Goal: Task Accomplishment & Management: Manage account settings

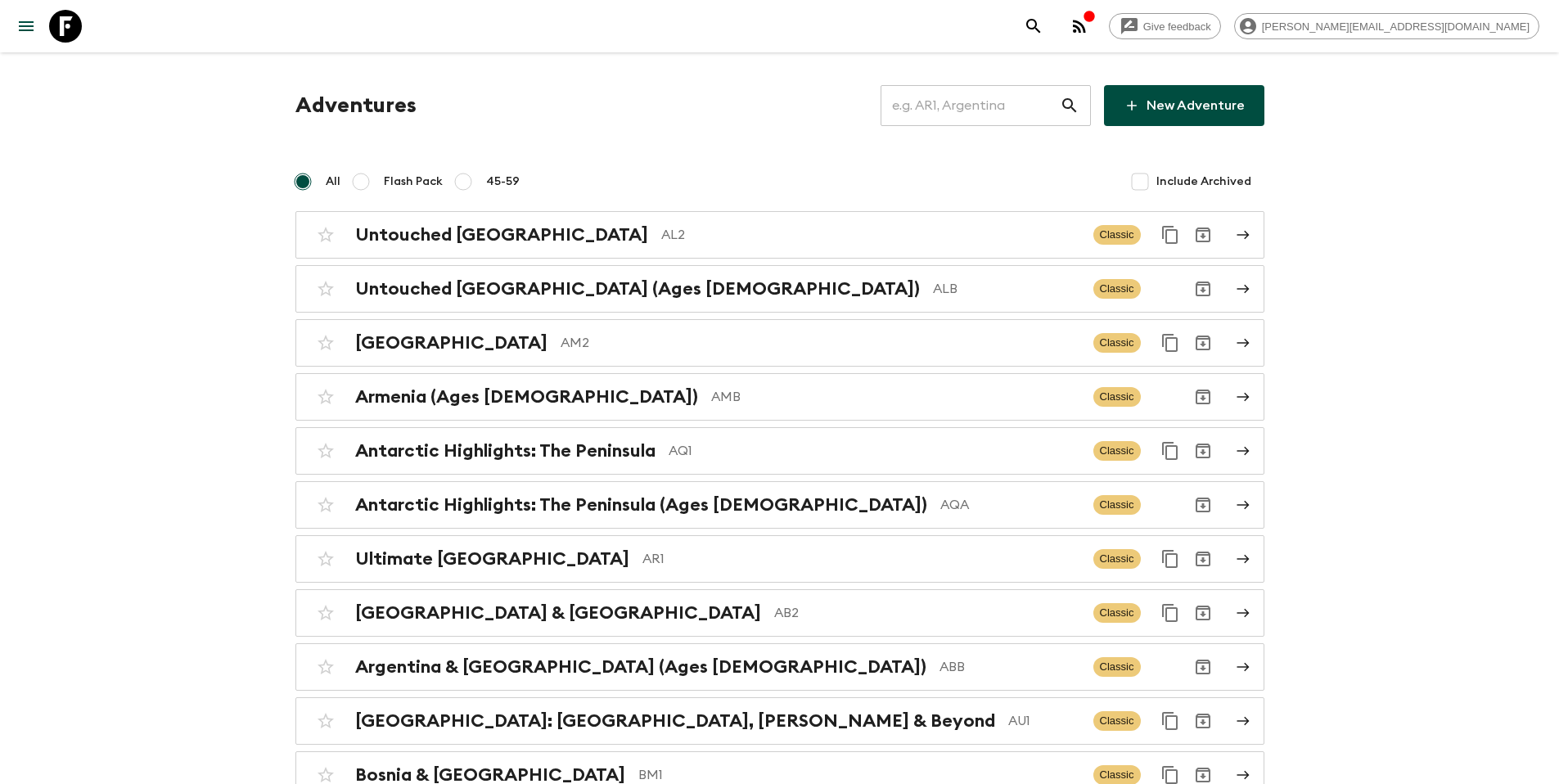
click at [995, 106] on input "text" at bounding box center [970, 105] width 179 height 46
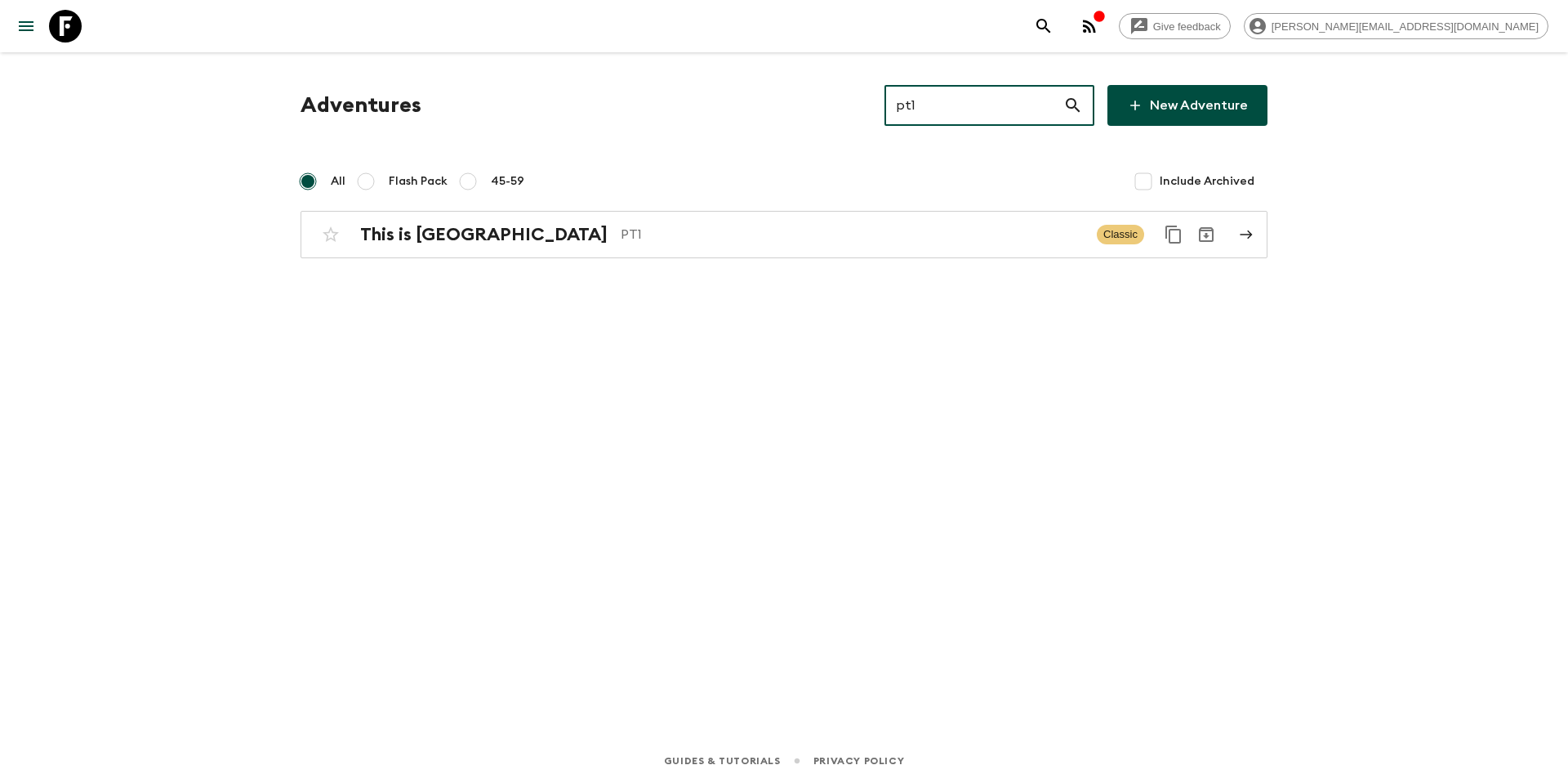
type input "pt1"
click at [430, 233] on h2 "This is [GEOGRAPHIC_DATA]" at bounding box center [484, 234] width 247 height 22
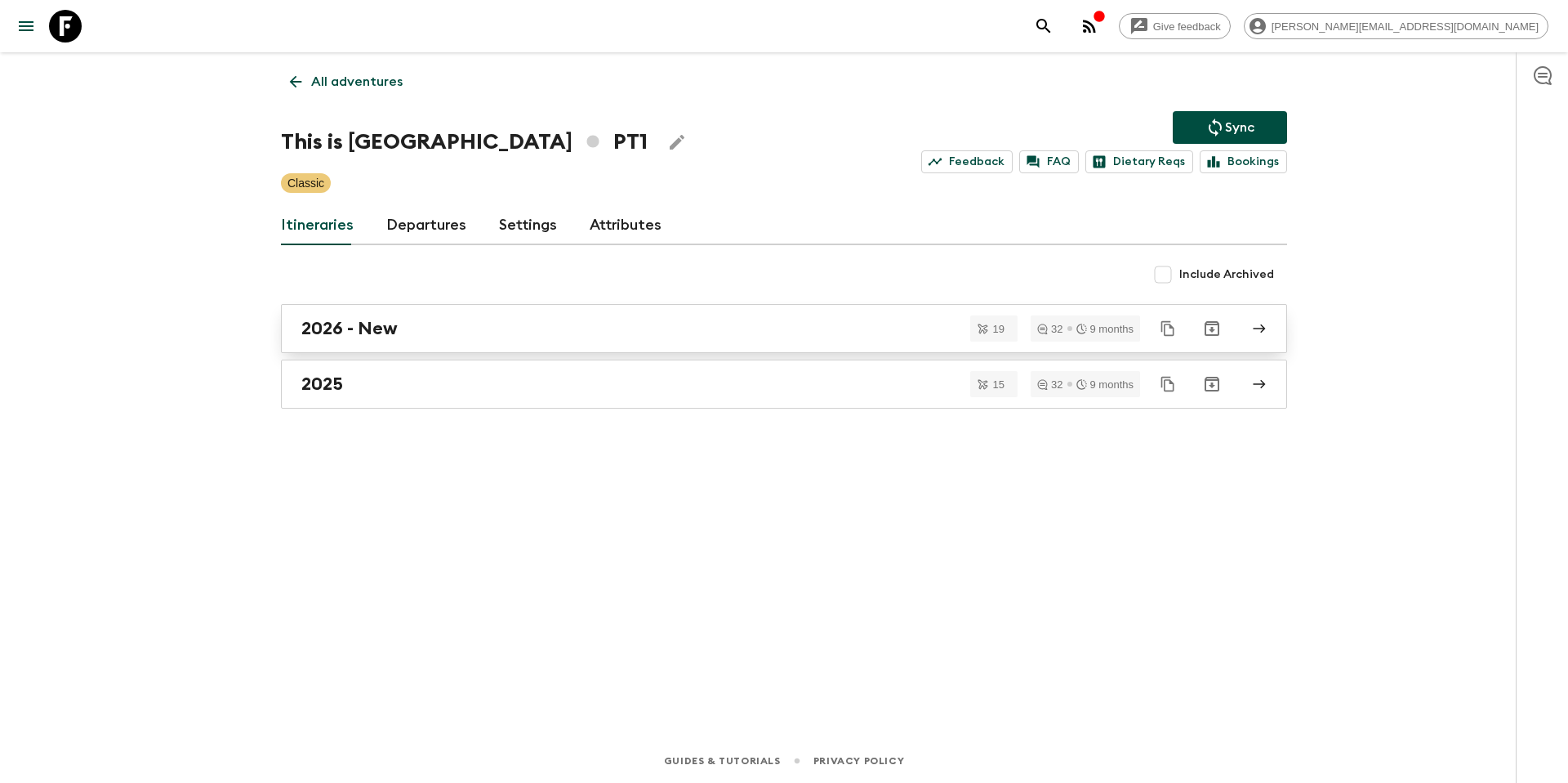
click at [395, 334] on h2 "2026 - New" at bounding box center [350, 328] width 97 height 22
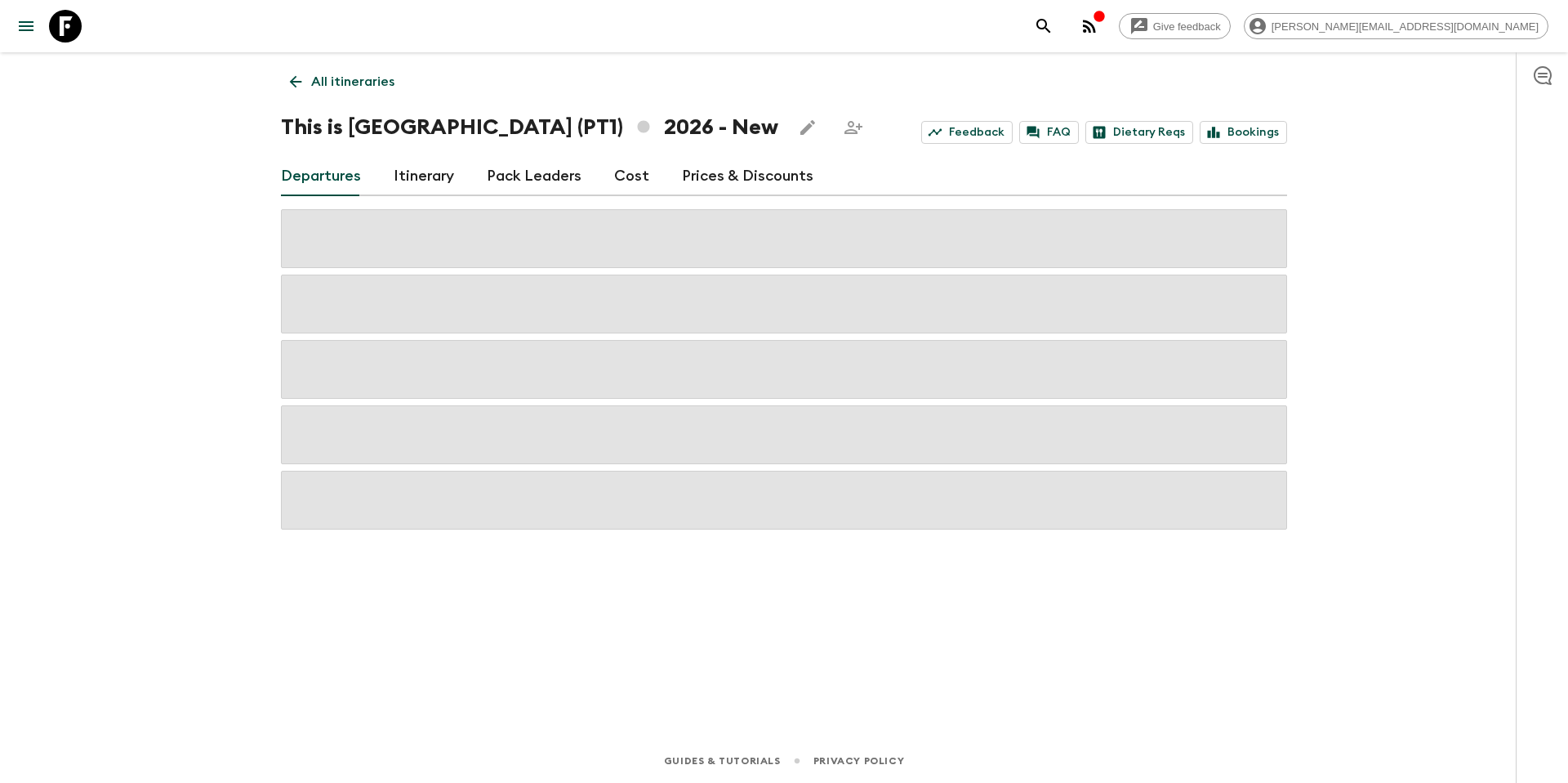
click at [736, 172] on link "Prices & Discounts" at bounding box center [747, 175] width 131 height 39
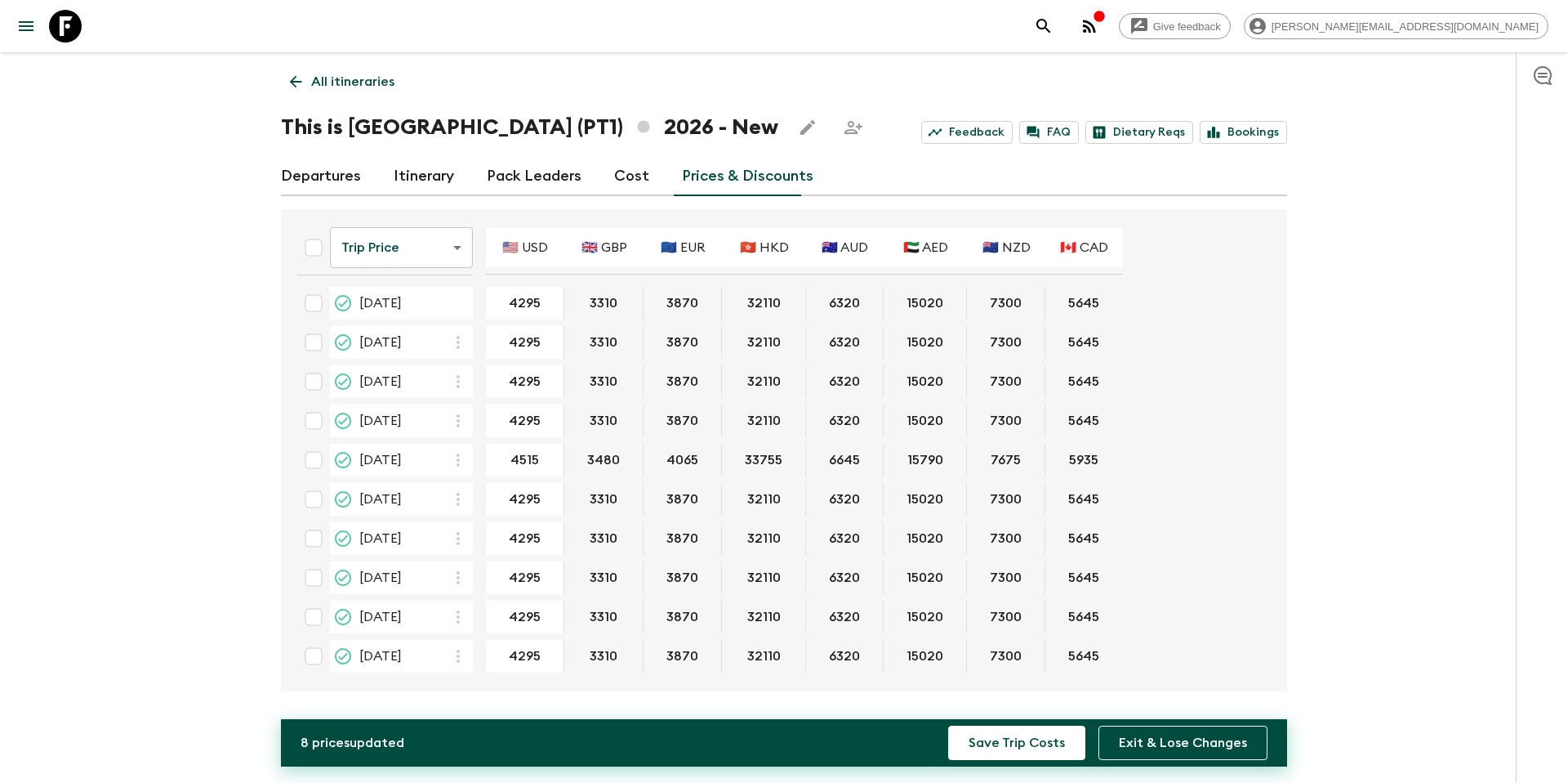
type input "4515"
click at [1027, 749] on button "Save Trip Costs" at bounding box center [1017, 742] width 137 height 35
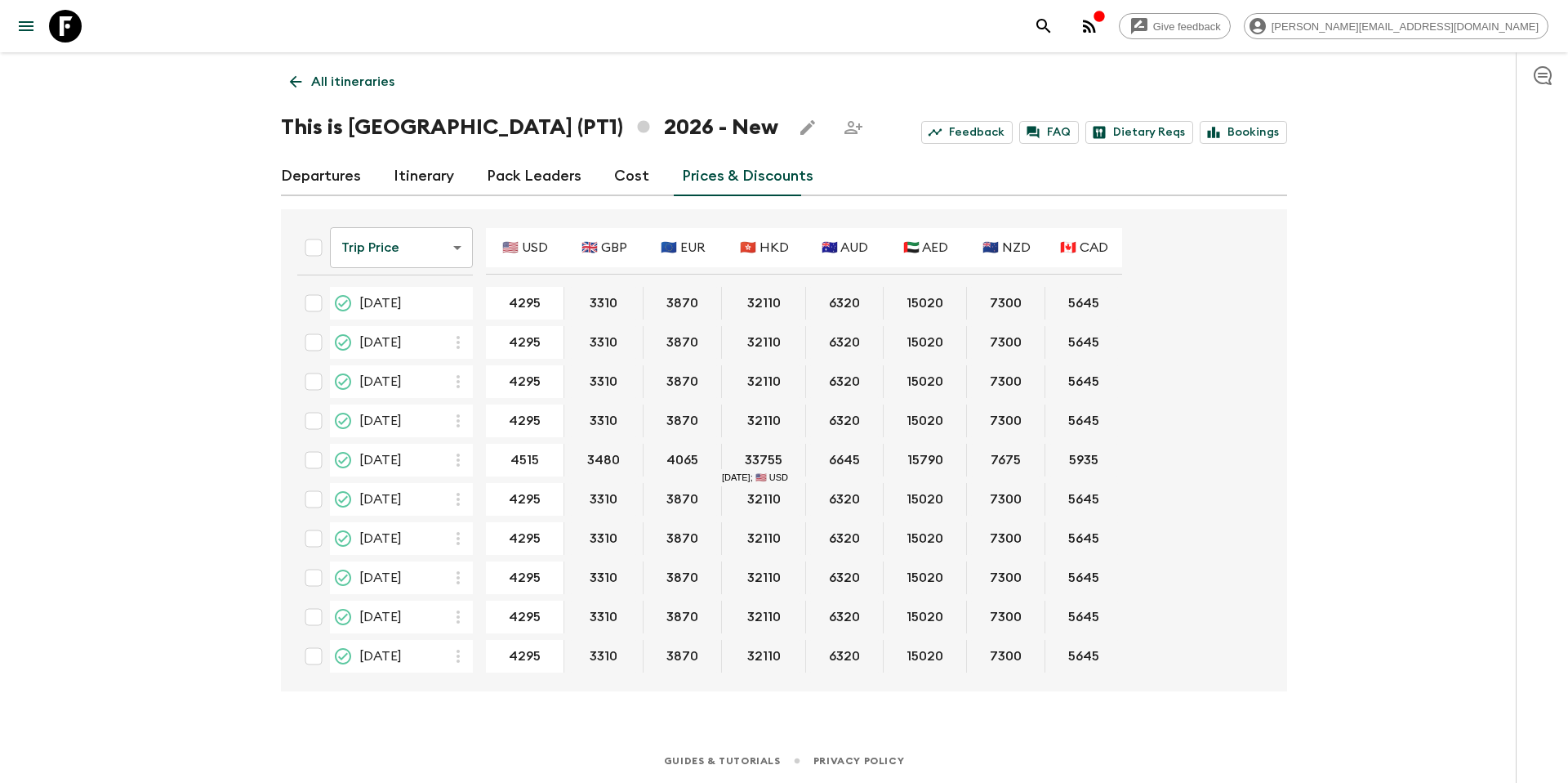
click at [346, 86] on p "All itineraries" at bounding box center [352, 81] width 83 height 20
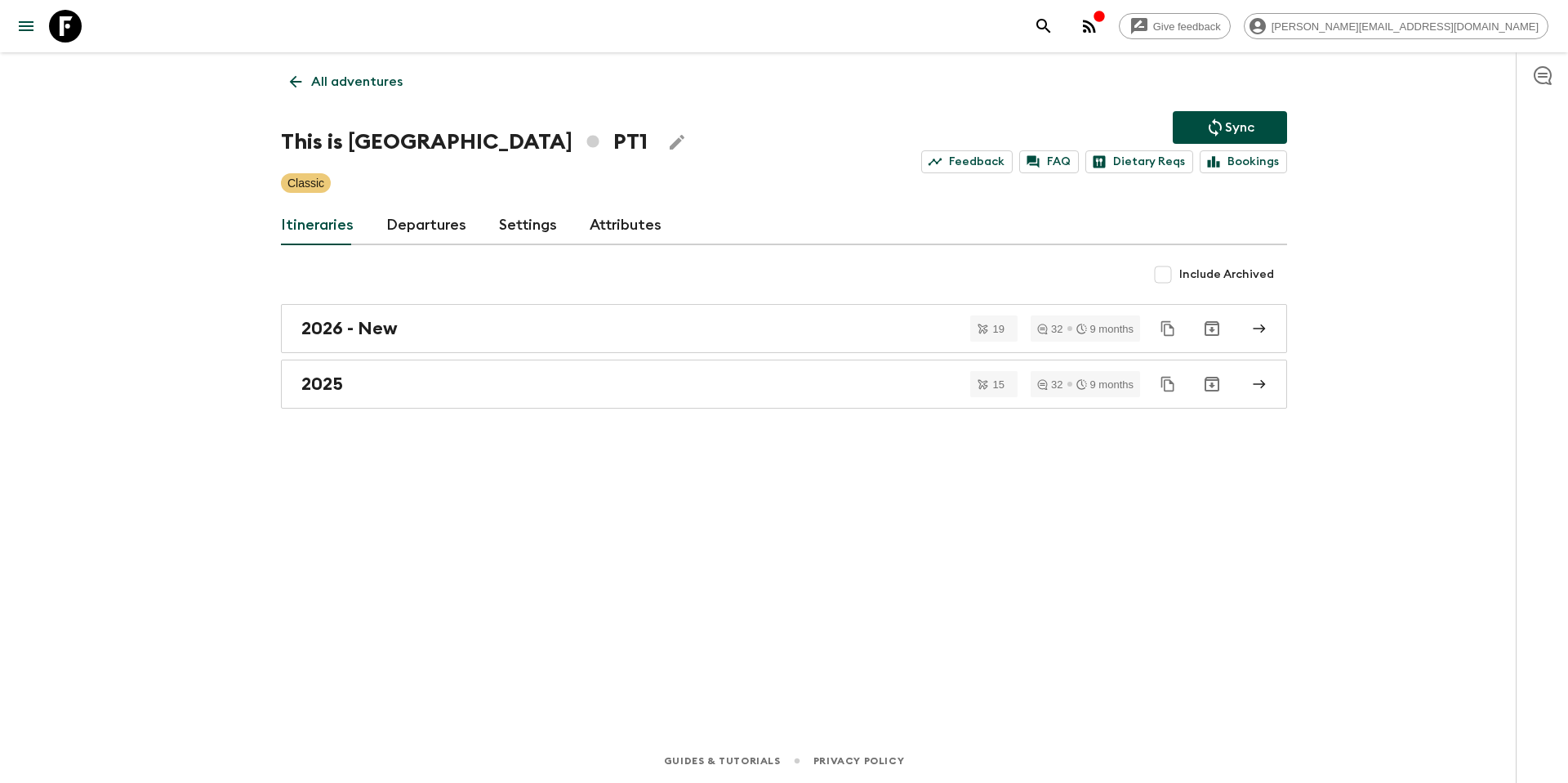
click at [1253, 123] on p "Sync" at bounding box center [1240, 127] width 29 height 20
click at [344, 83] on p "All adventures" at bounding box center [357, 81] width 92 height 20
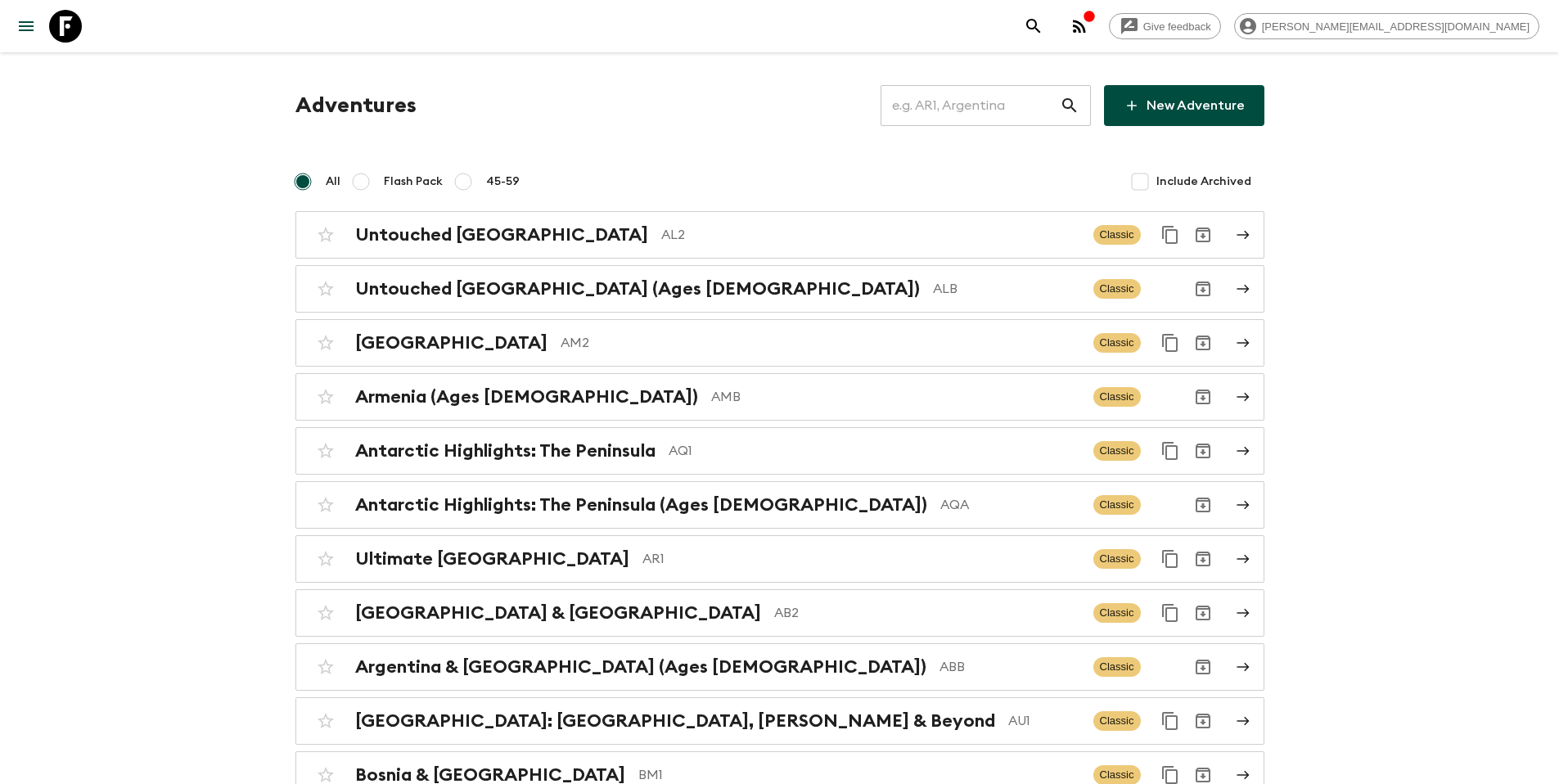
click at [972, 112] on input "text" at bounding box center [970, 105] width 179 height 46
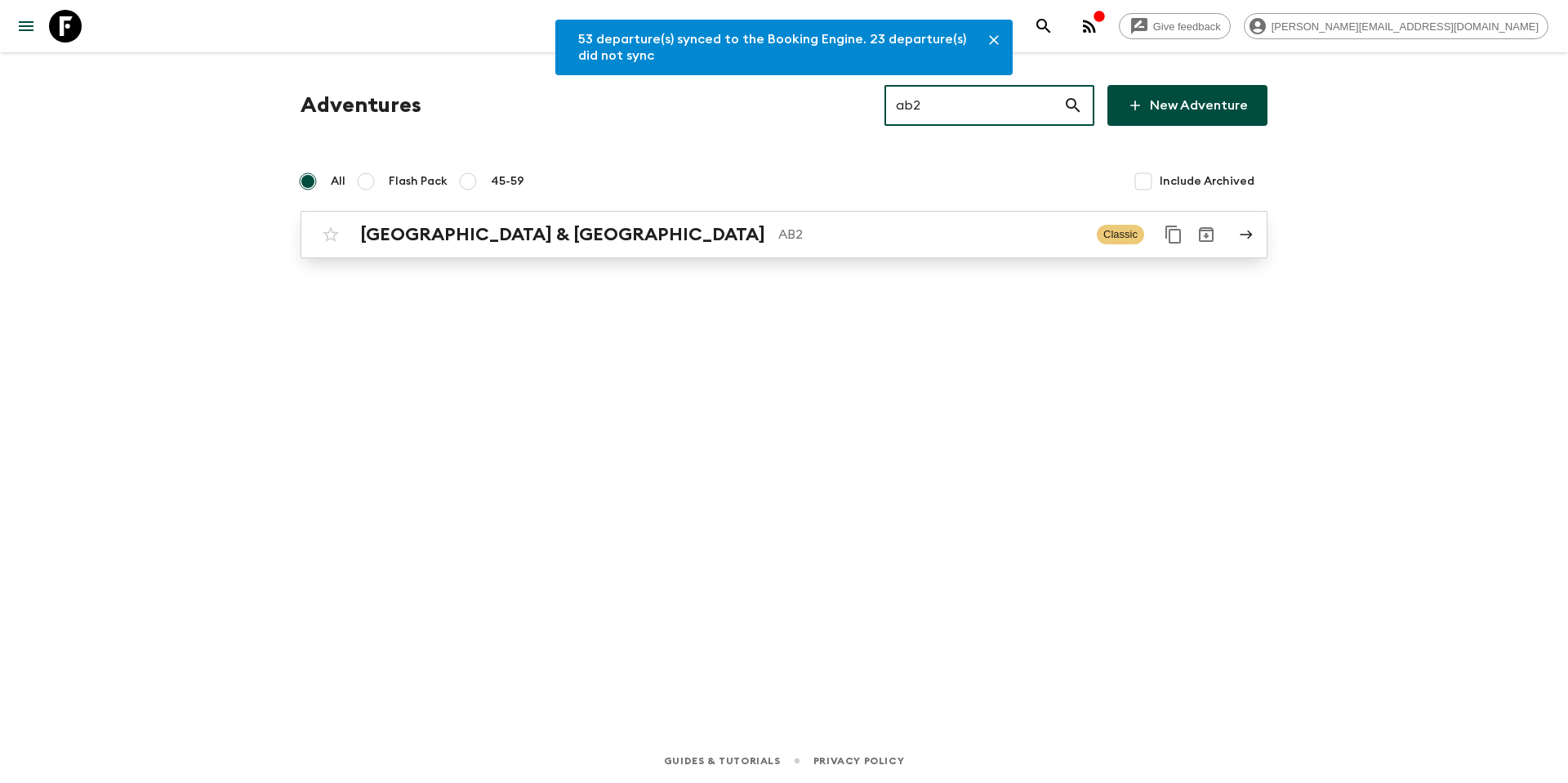
type input "ab2"
click at [663, 247] on div "Argentina & [GEOGRAPHIC_DATA] AB2 Classic" at bounding box center [752, 234] width 875 height 33
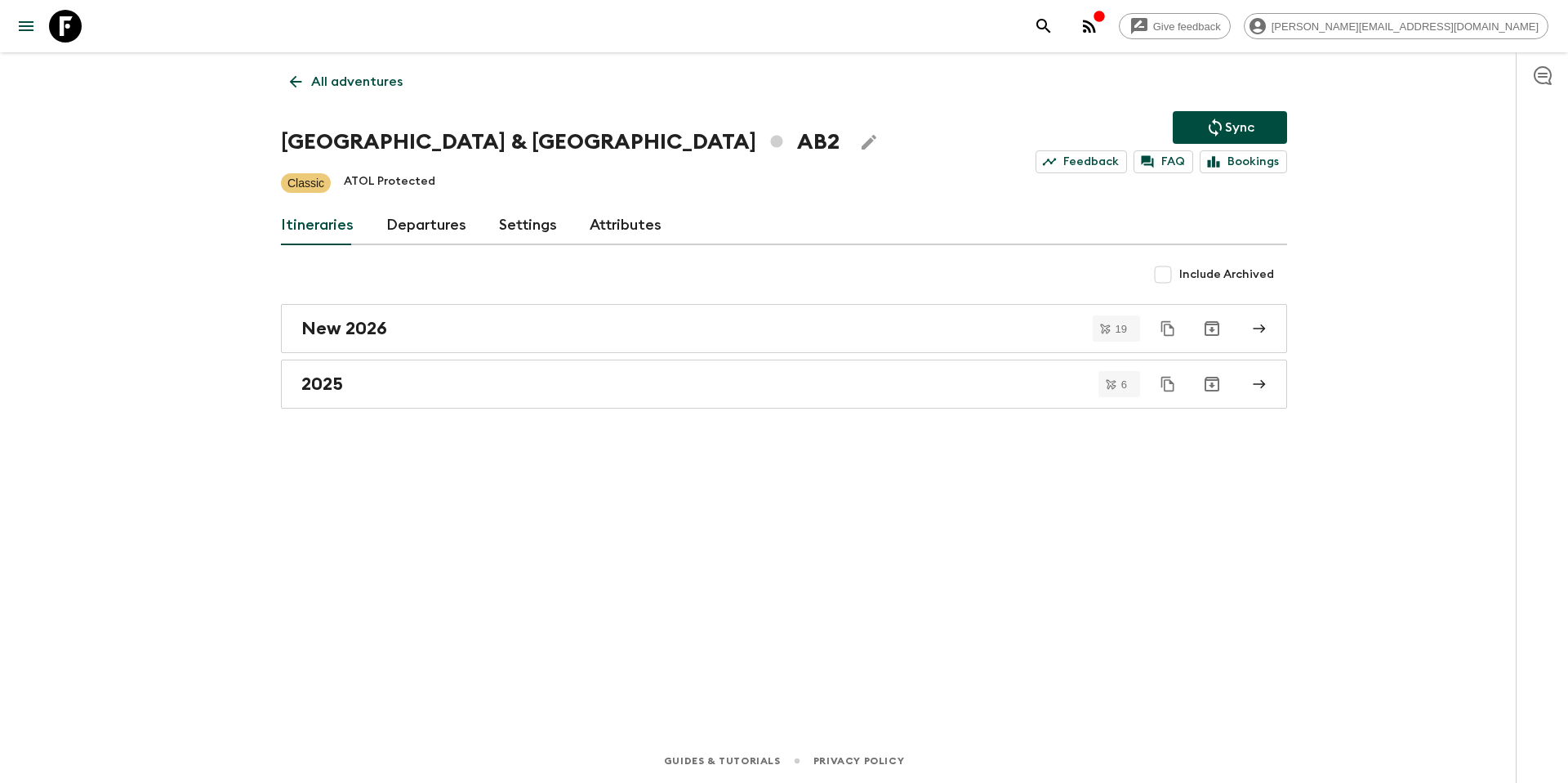
click at [425, 223] on link "Departures" at bounding box center [426, 225] width 80 height 39
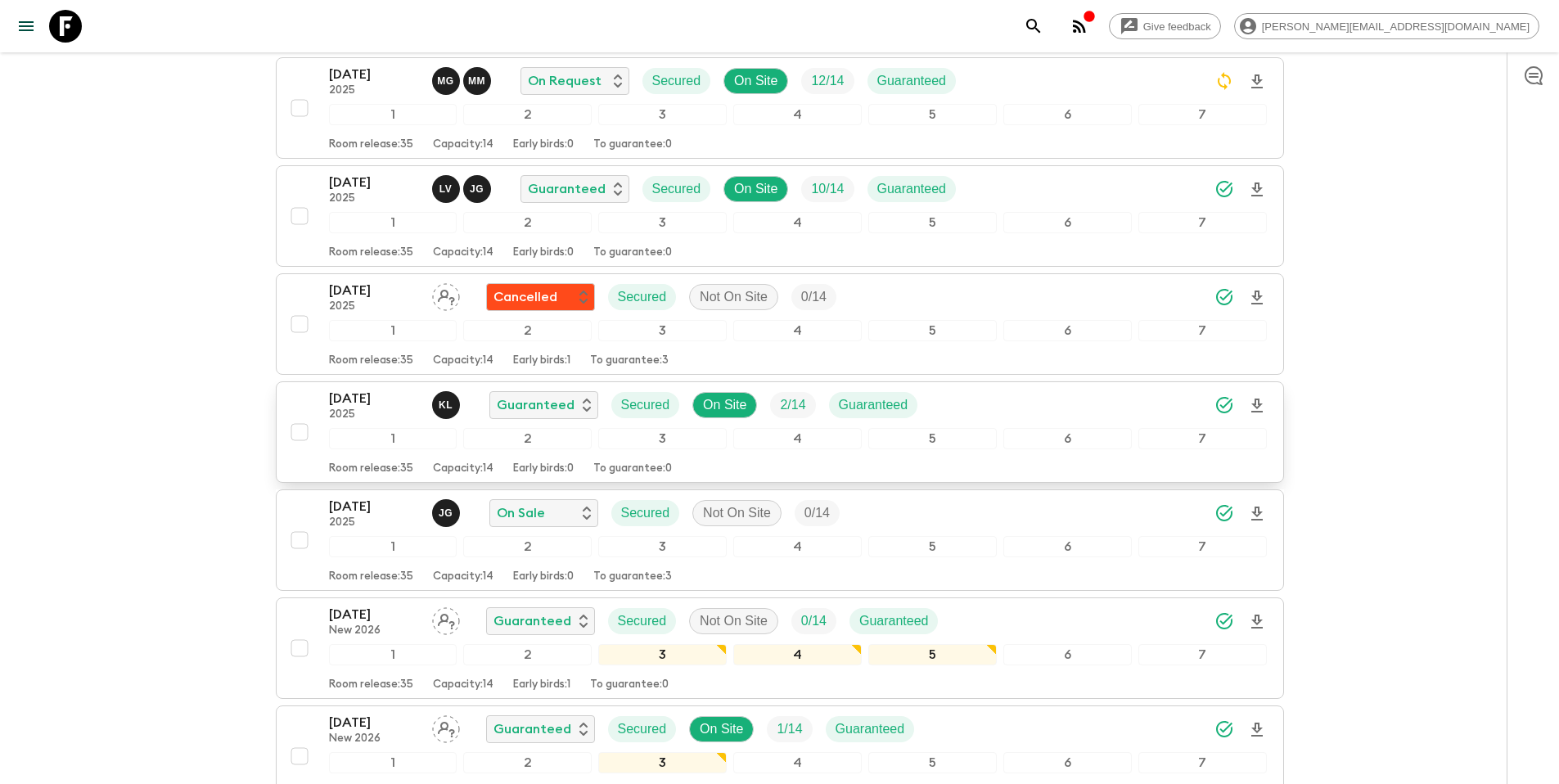
scroll to position [426, 0]
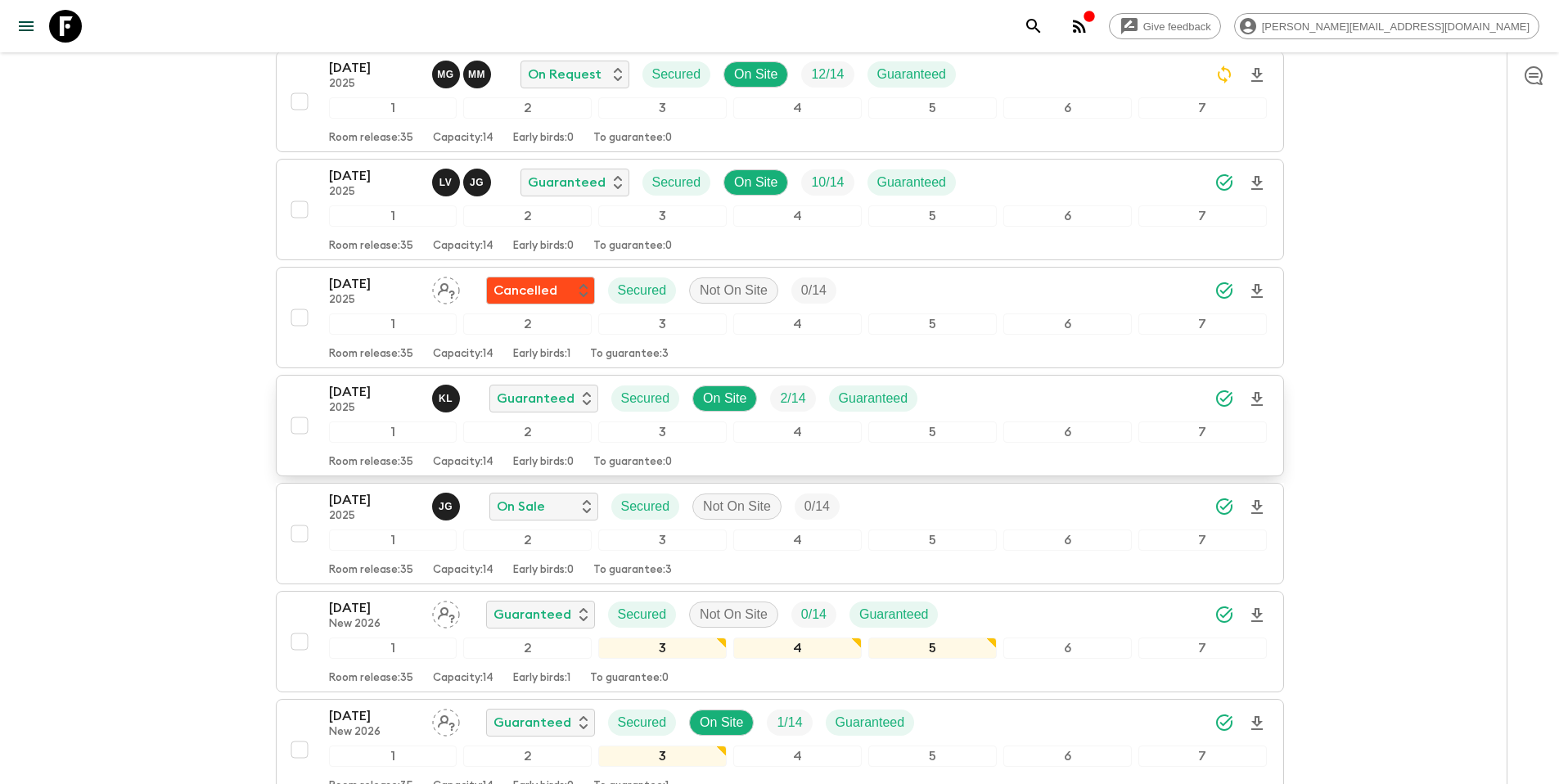
click at [302, 427] on input "checkbox" at bounding box center [300, 426] width 33 height 33
checkbox input "true"
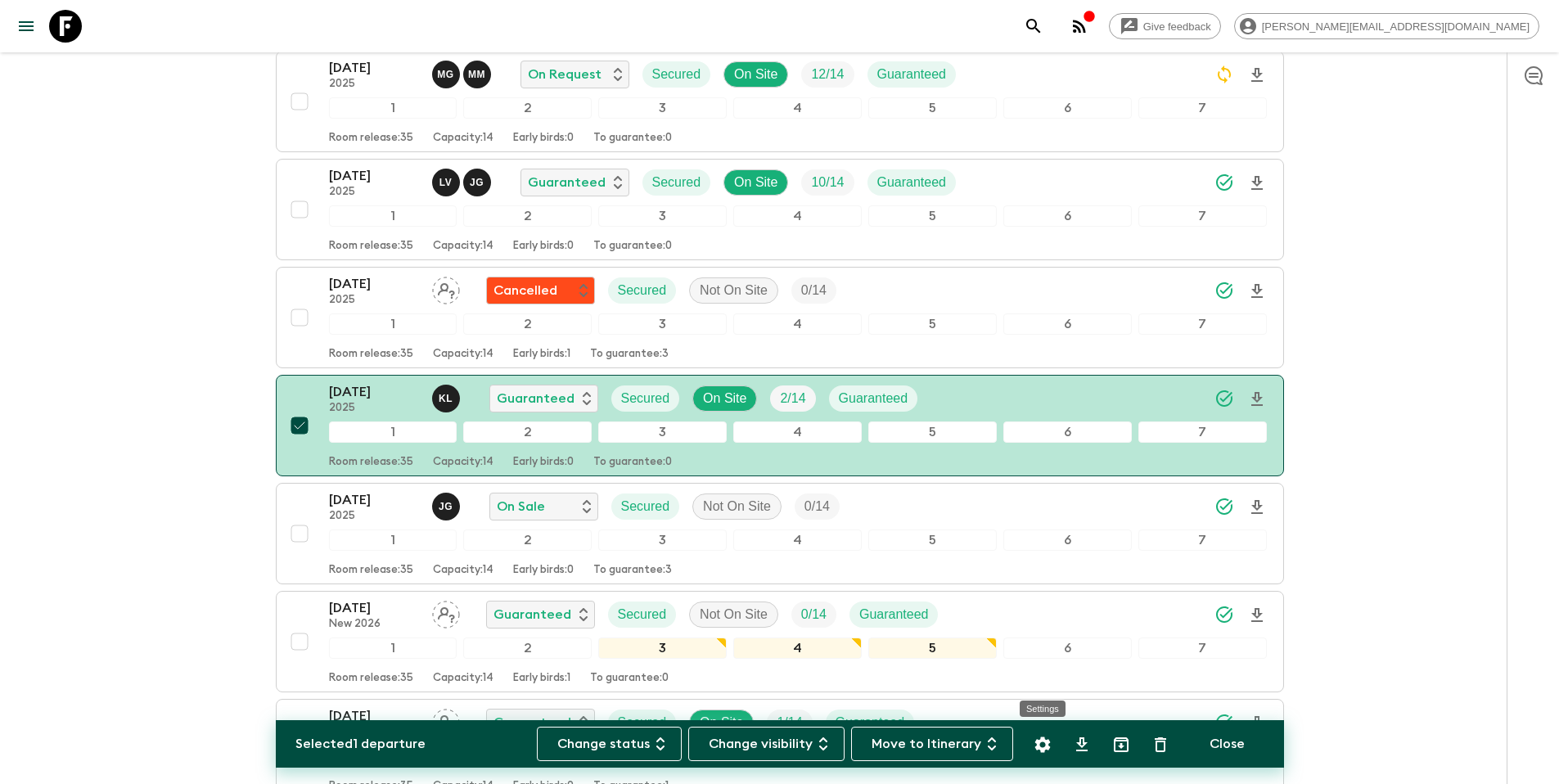
click at [1046, 746] on icon "Settings" at bounding box center [1042, 744] width 16 height 16
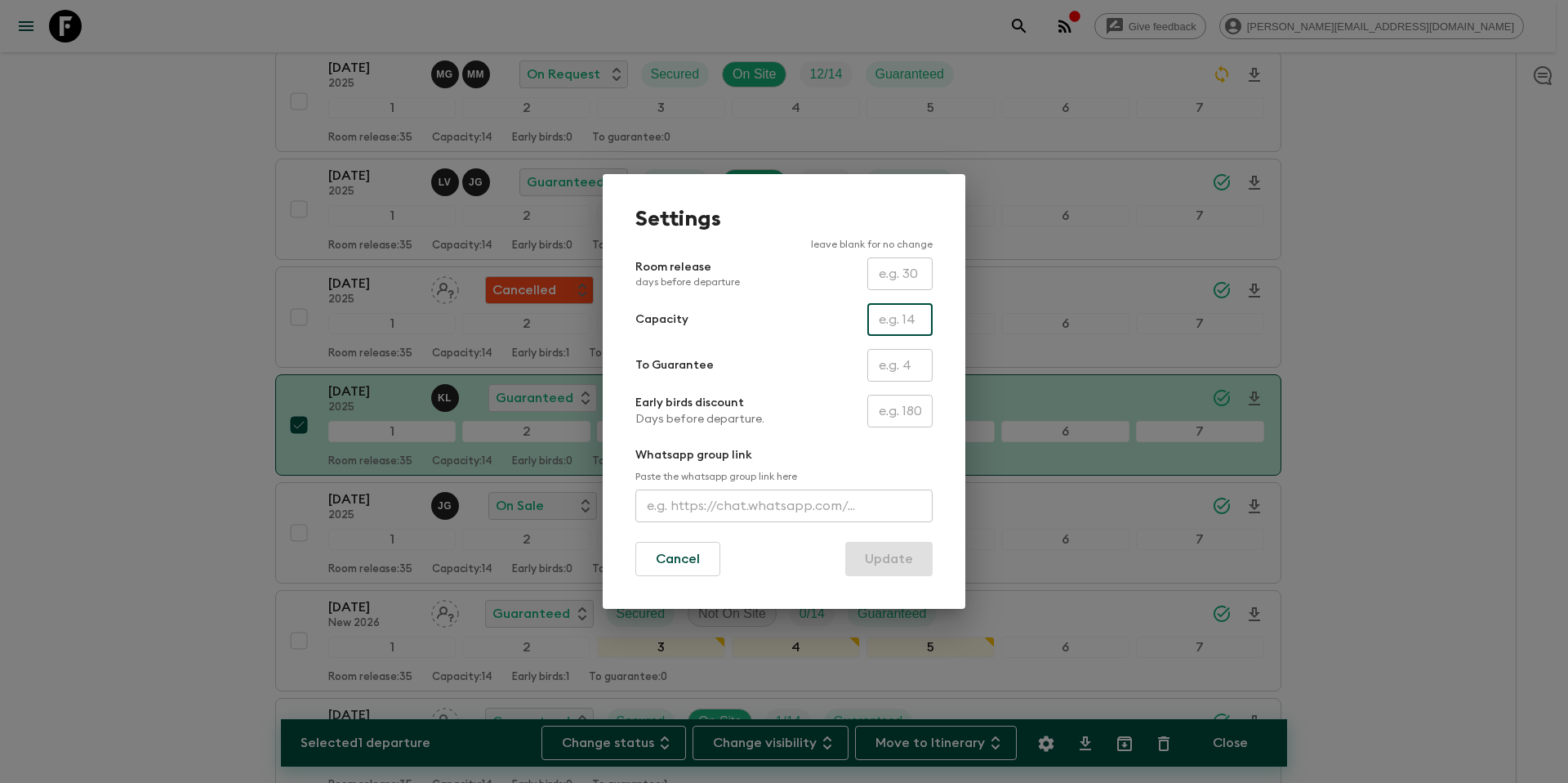
click at [886, 321] on input "text" at bounding box center [900, 320] width 66 height 33
type input "10"
click at [881, 558] on button "Update" at bounding box center [888, 559] width 87 height 35
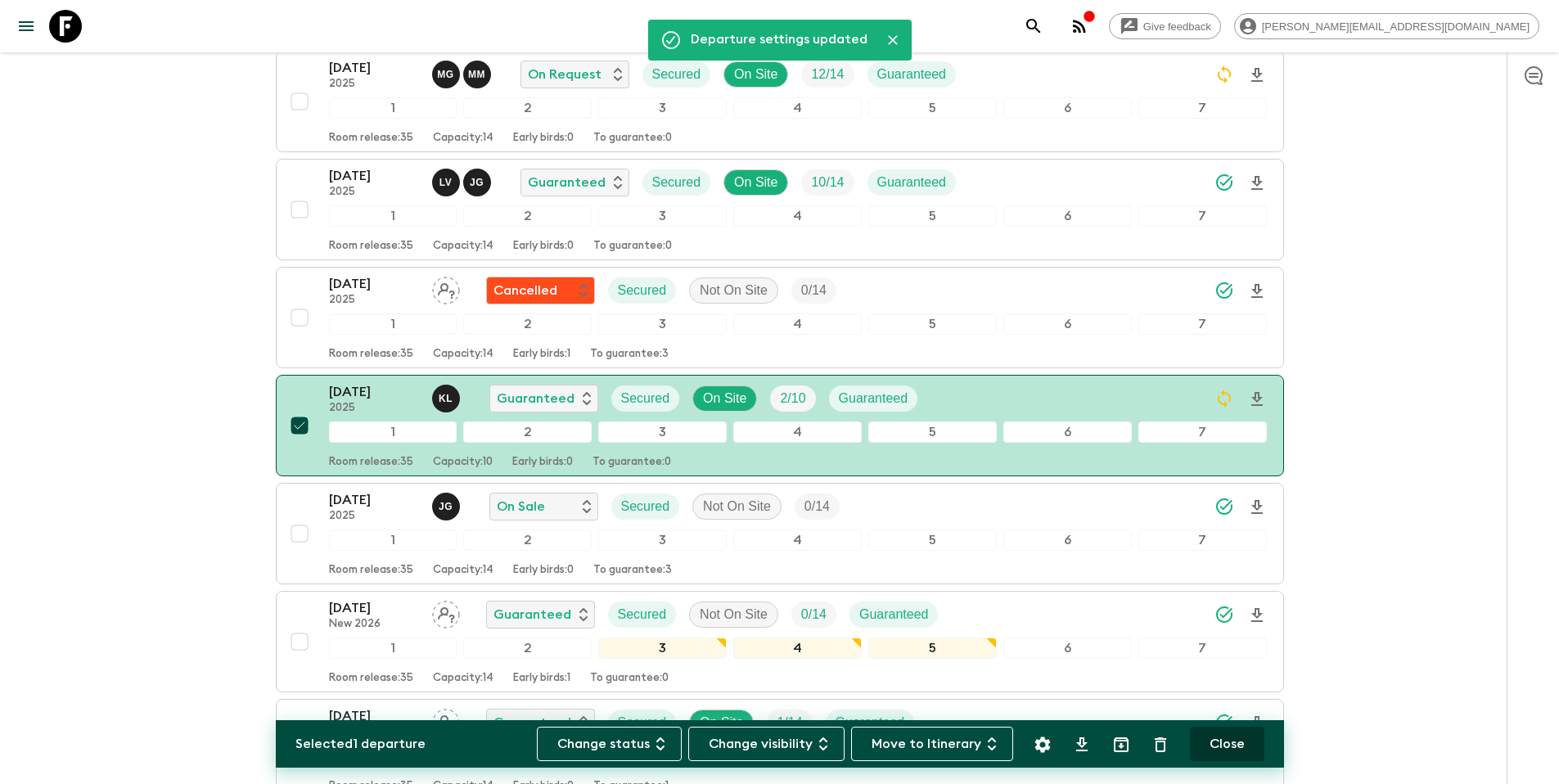
click at [1221, 742] on button "Close" at bounding box center [1227, 743] width 74 height 35
checkbox input "false"
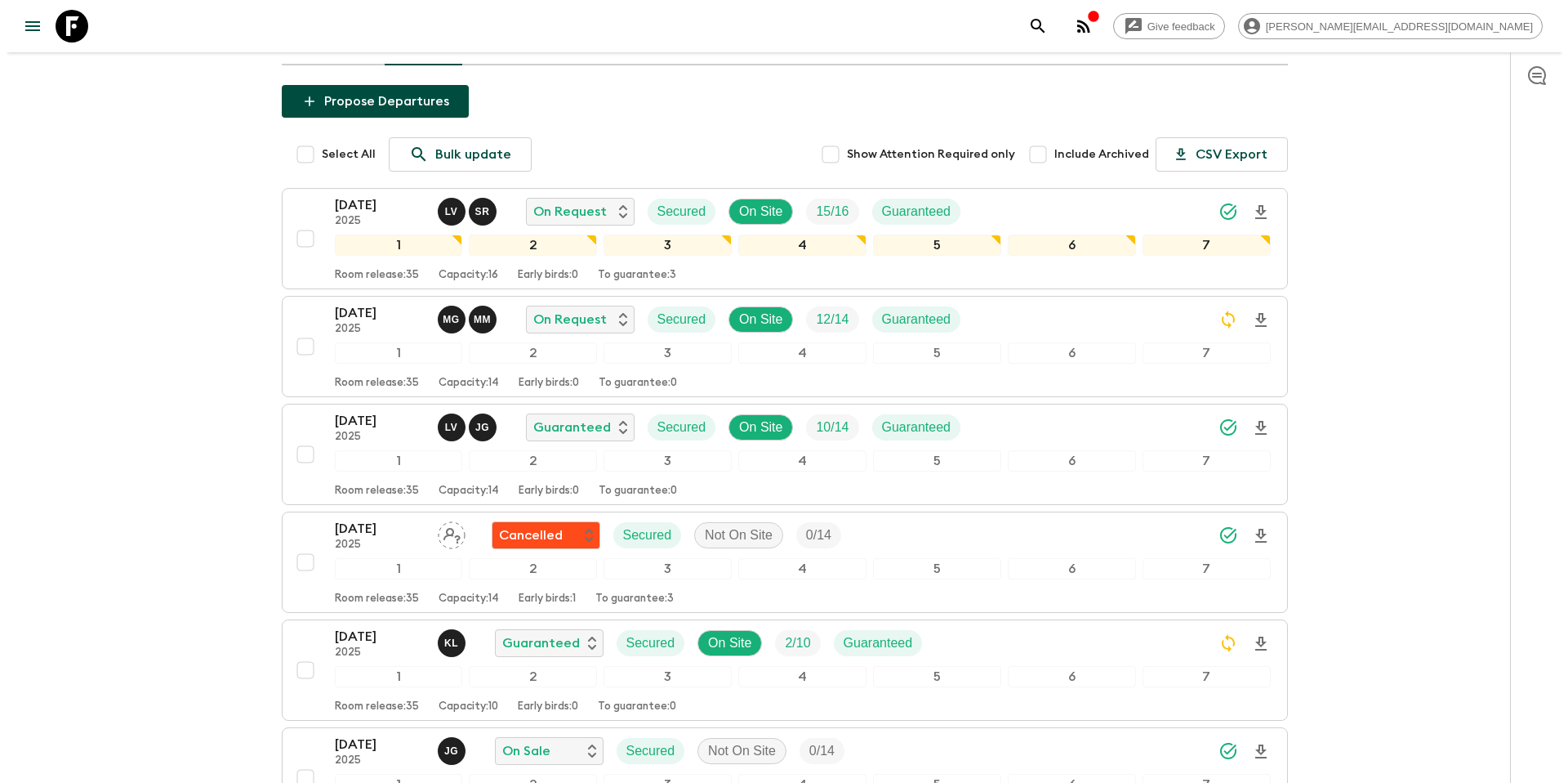
scroll to position [0, 0]
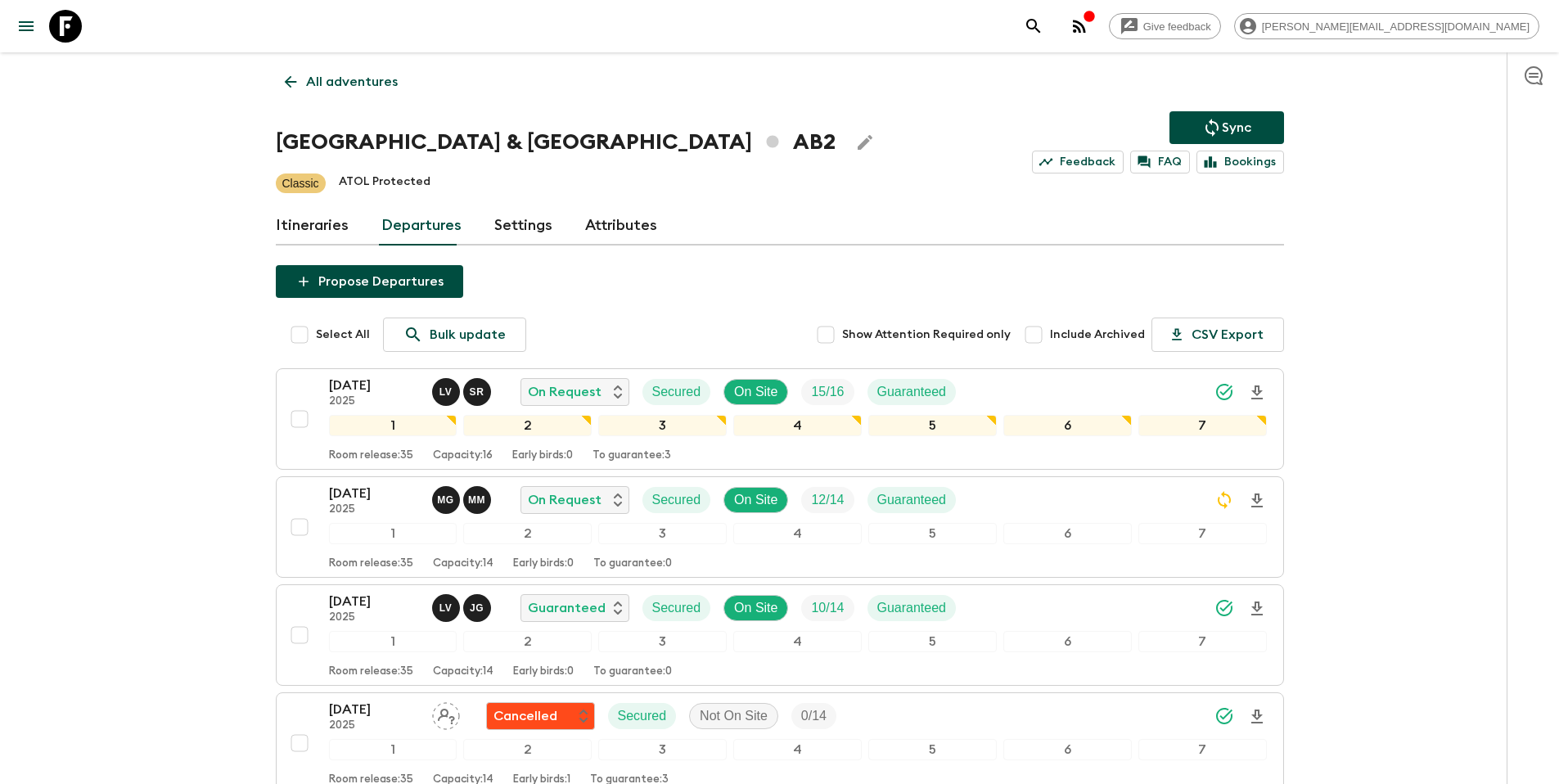
click at [1203, 125] on icon "Sync adventure departures to the booking engine" at bounding box center [1212, 127] width 20 height 20
click at [327, 83] on p "All adventures" at bounding box center [352, 81] width 92 height 20
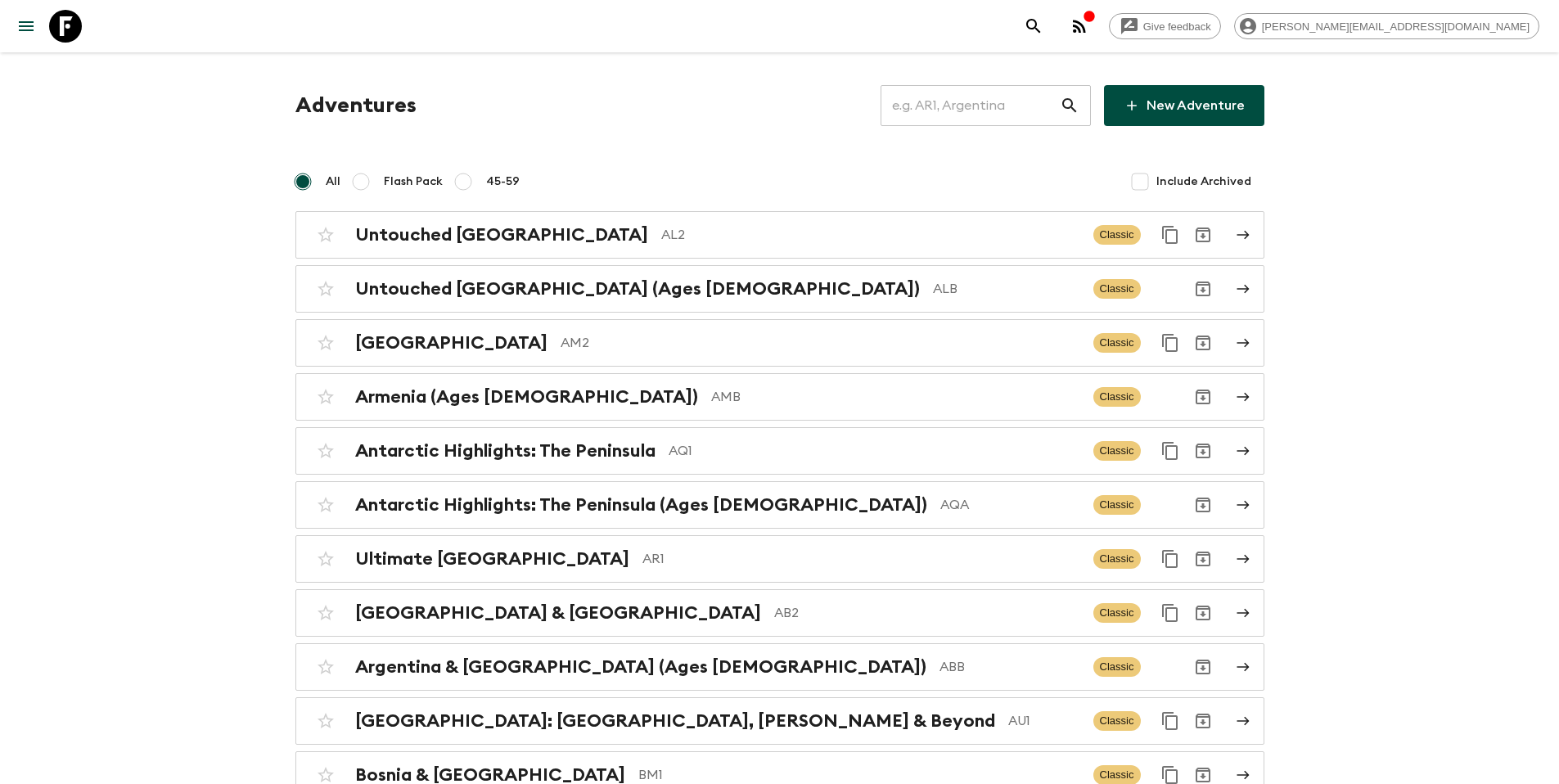
click at [994, 110] on input "text" at bounding box center [970, 105] width 179 height 46
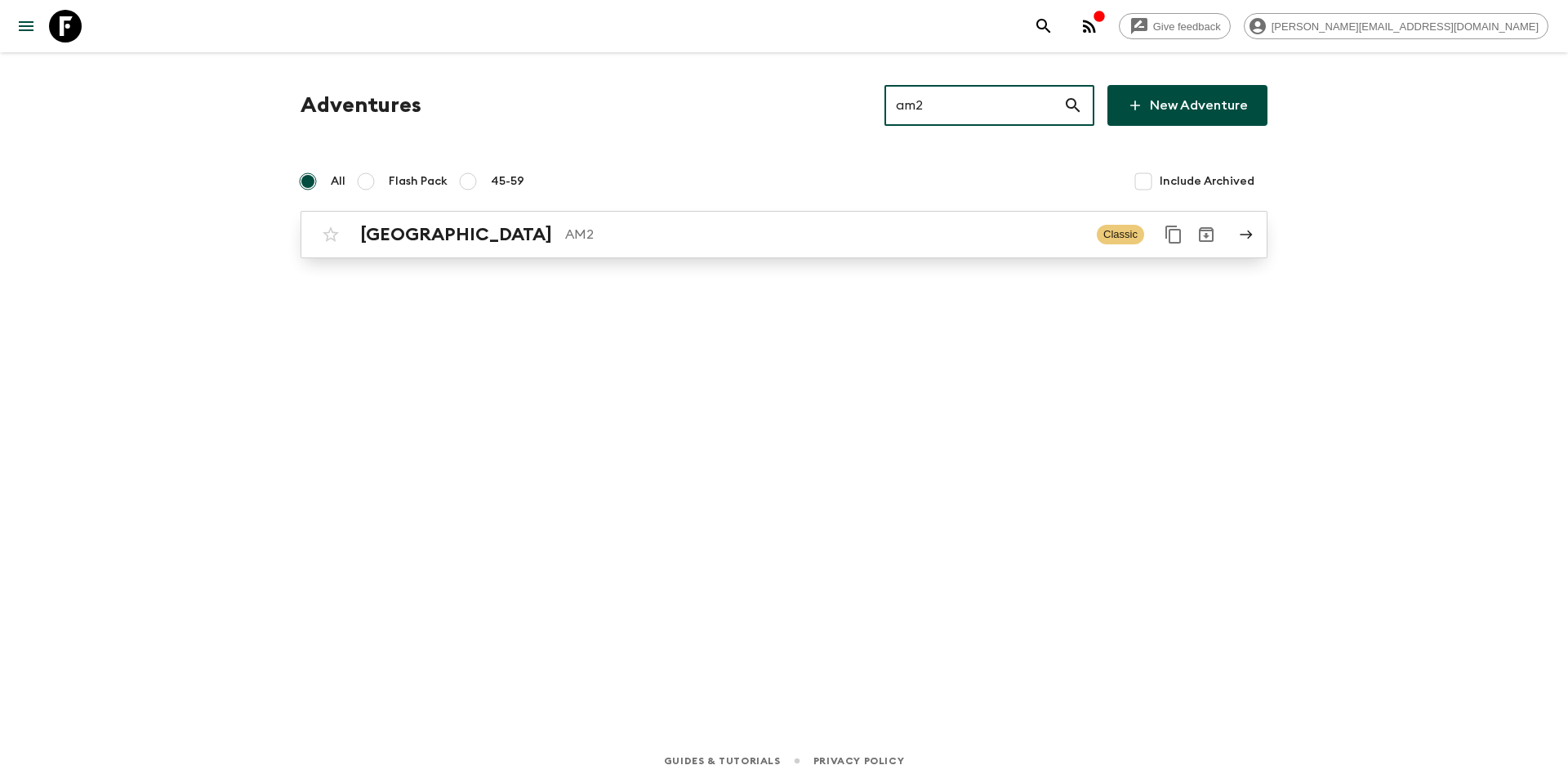
type input "am2"
click at [538, 252] on link "Armenia AM2 Classic" at bounding box center [784, 234] width 967 height 48
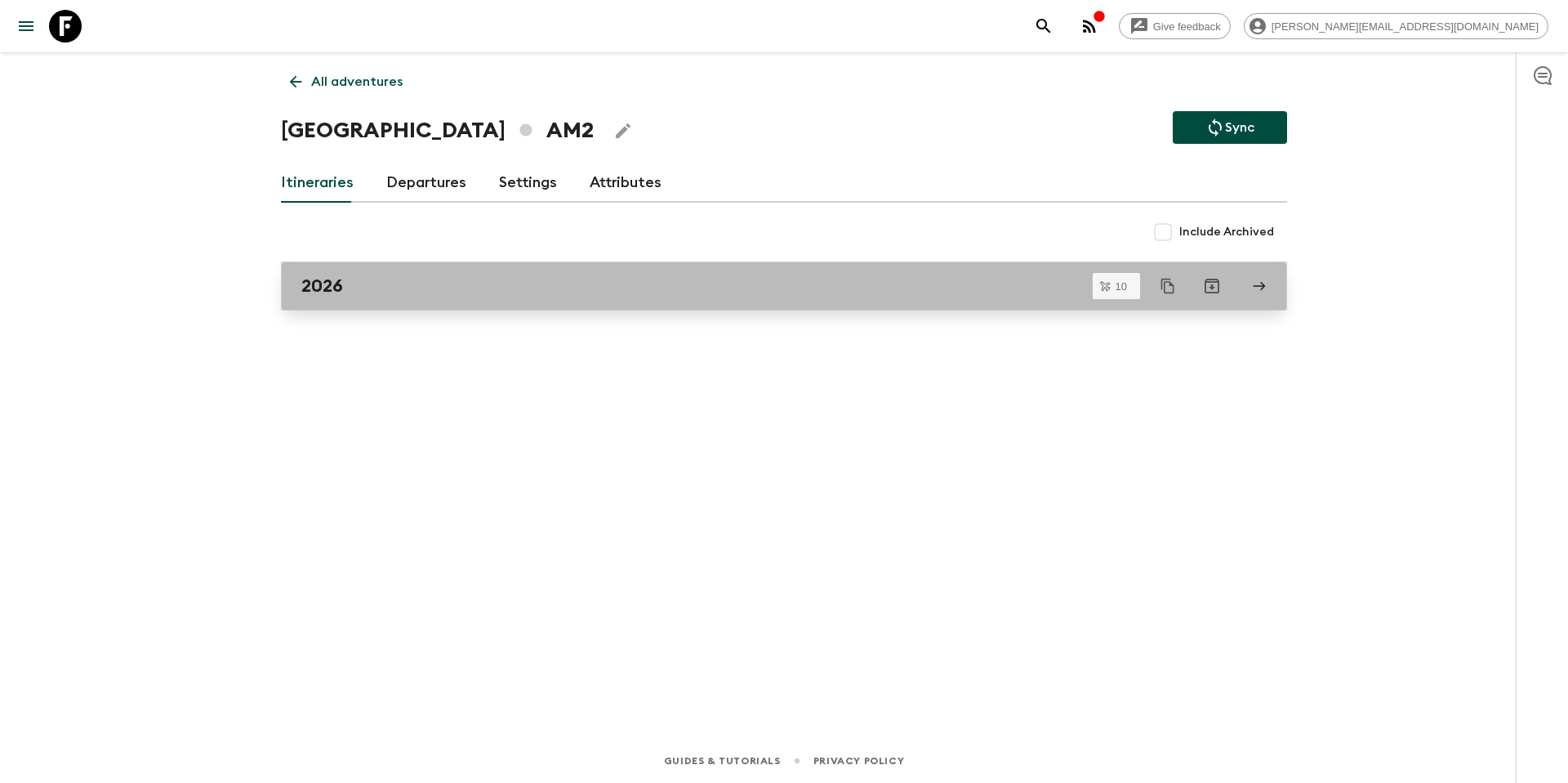
click at [520, 277] on div "2026" at bounding box center [768, 286] width 934 height 22
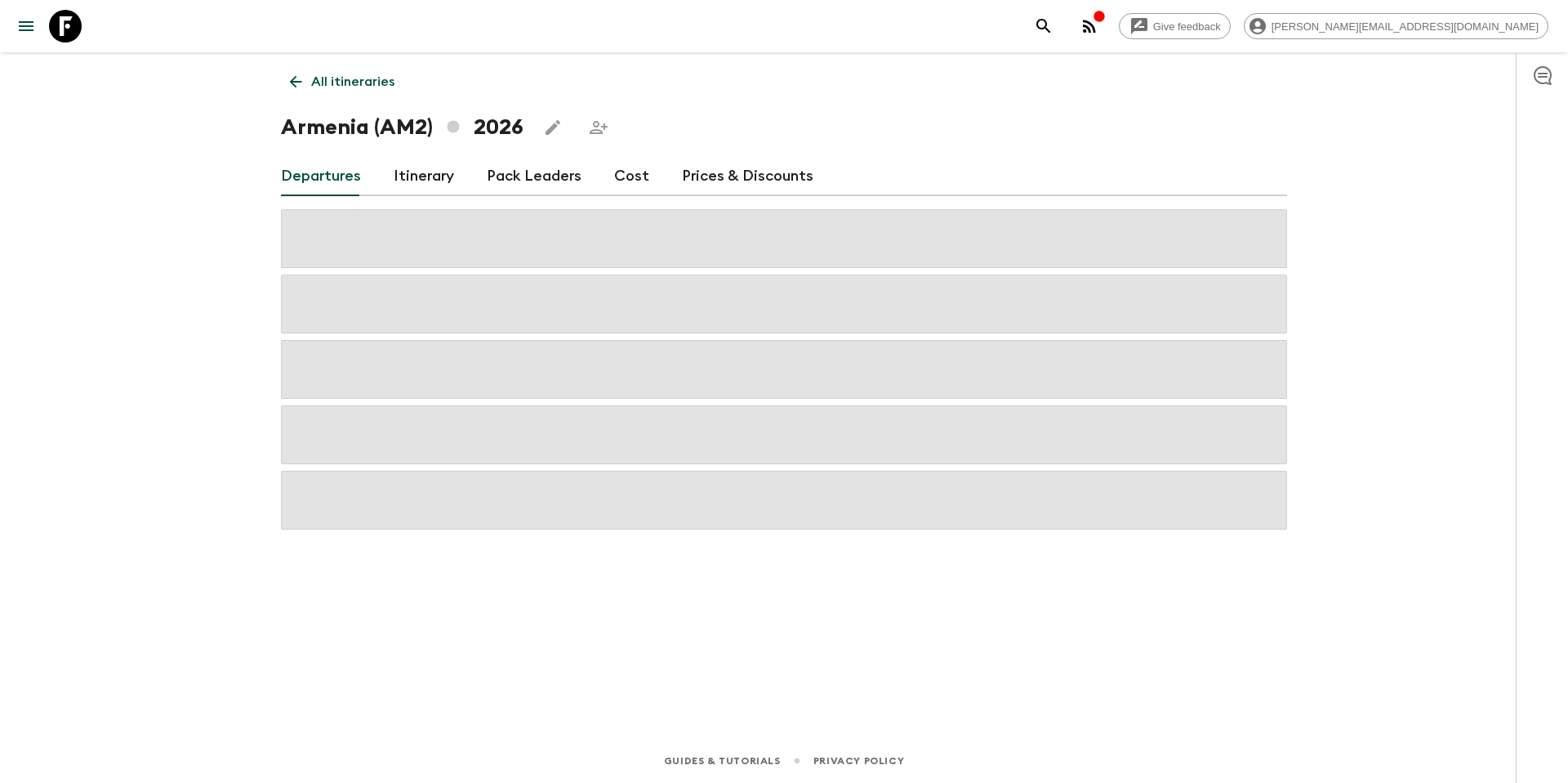
click at [708, 180] on link "Prices & Discounts" at bounding box center [747, 175] width 131 height 39
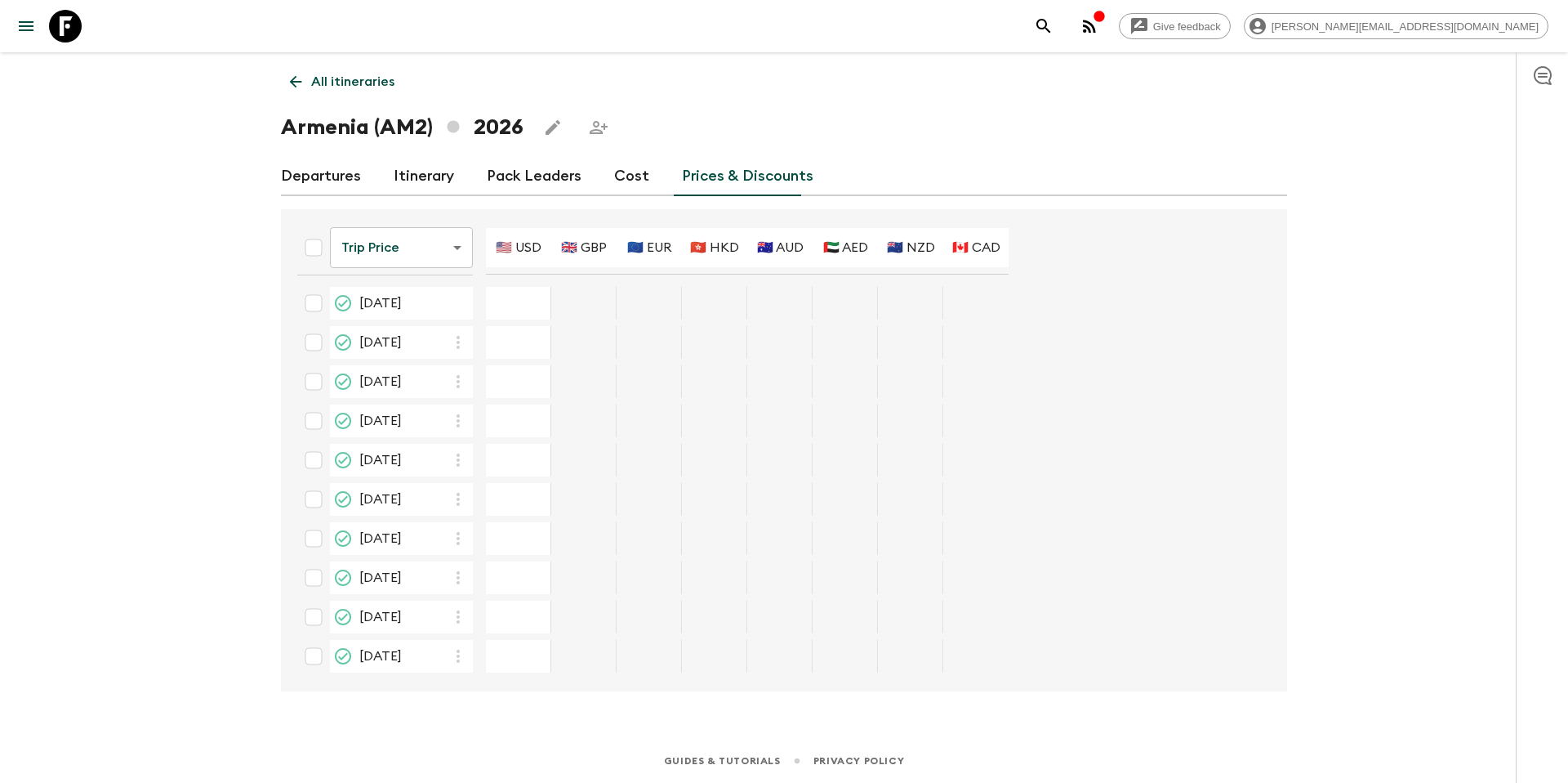
type input "2295"
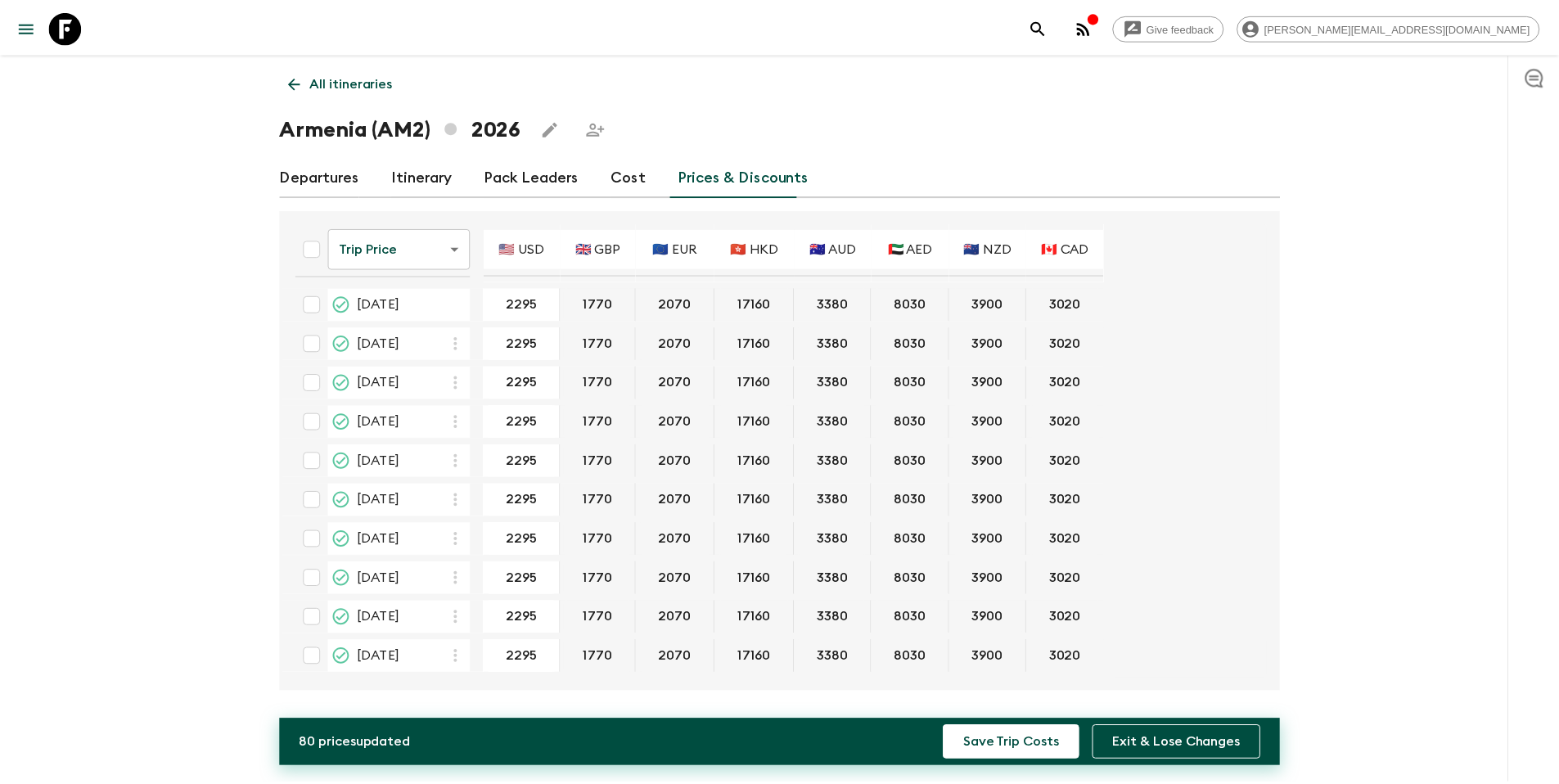
scroll to position [1, 0]
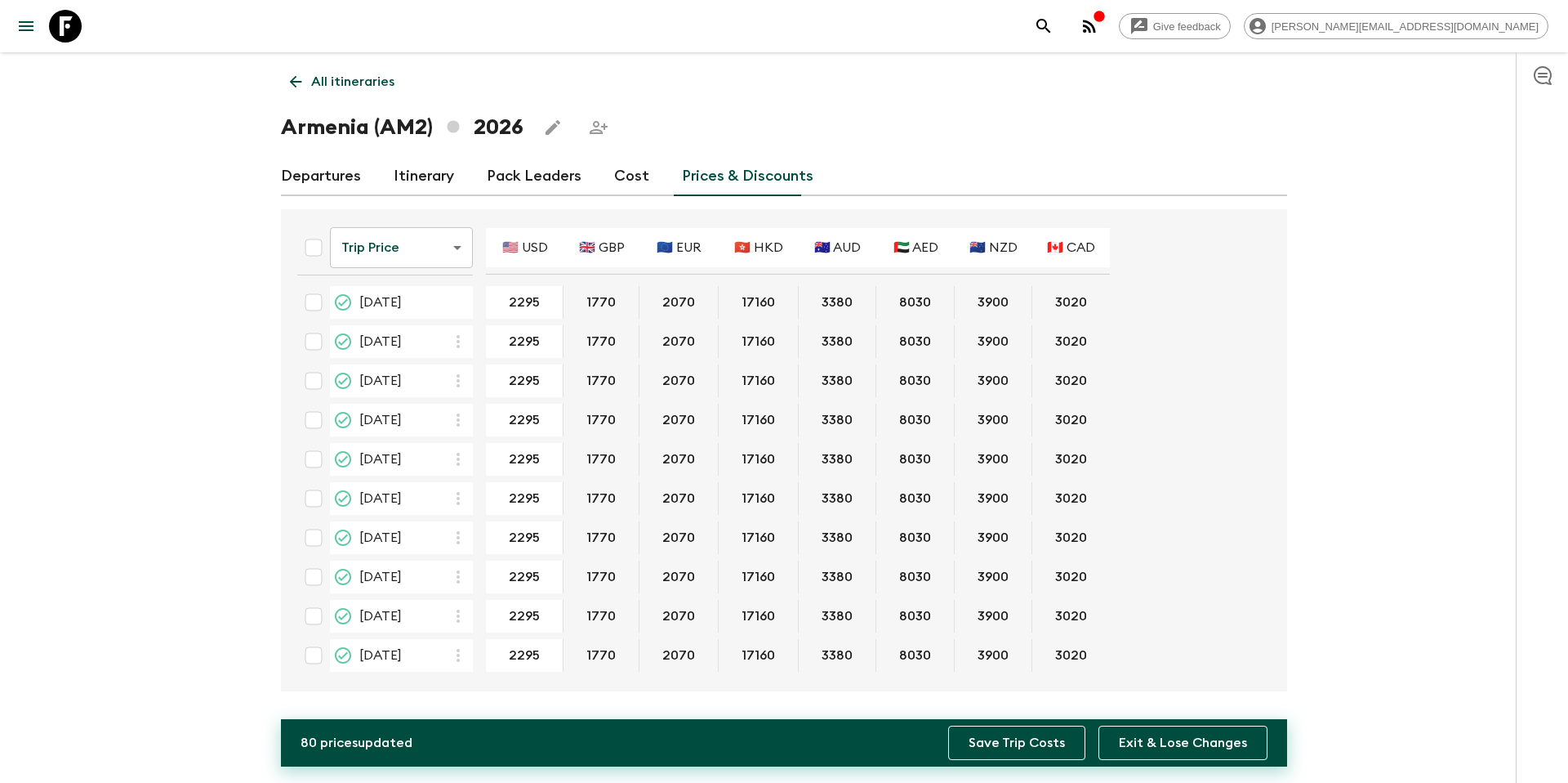
click at [983, 748] on button "Save Trip Costs" at bounding box center [1017, 742] width 137 height 35
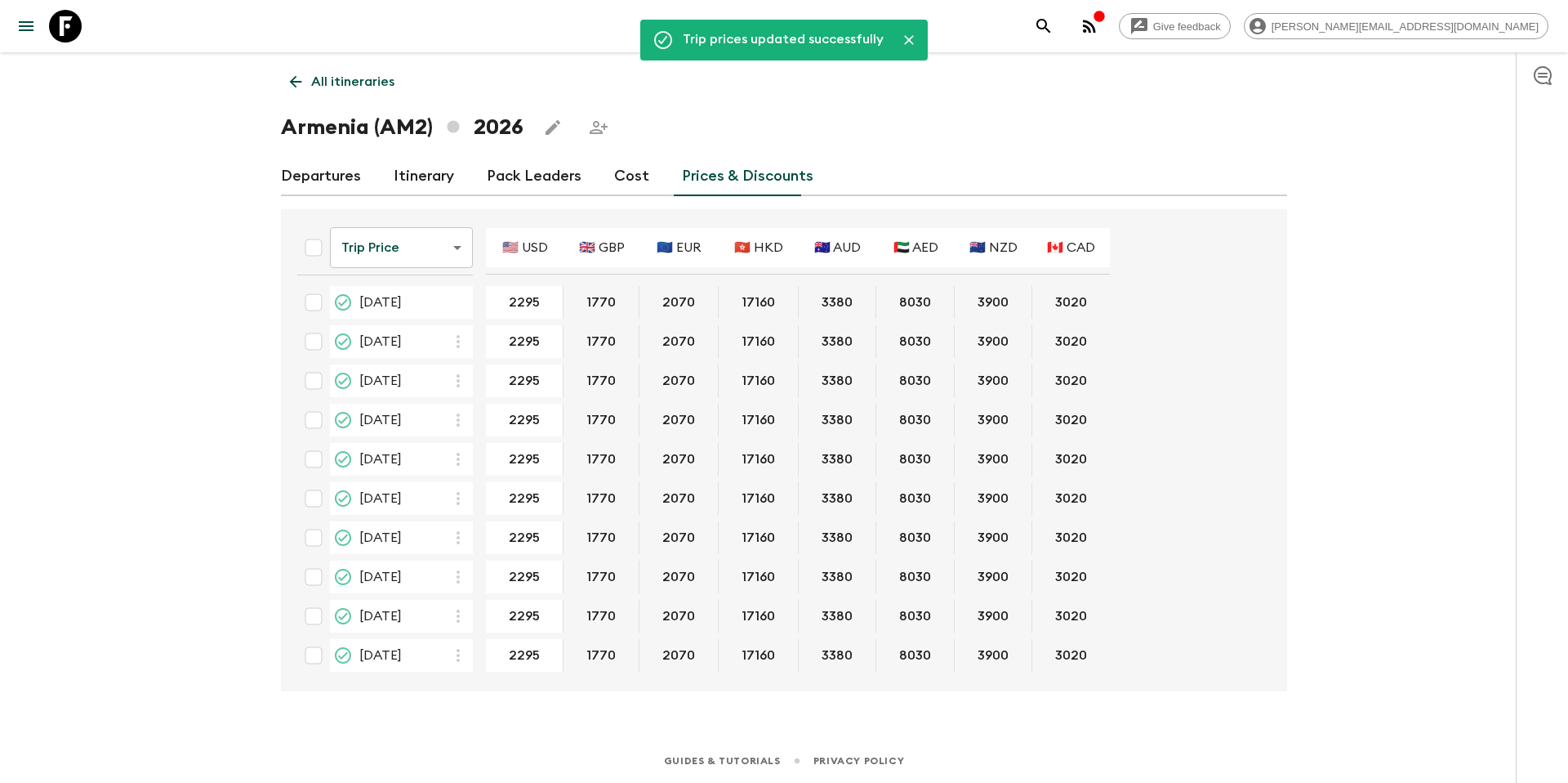
click at [455, 248] on body "Give feedback [PERSON_NAME][EMAIL_ADDRESS][DOMAIN_NAME] Trip prices updated suc…" at bounding box center [784, 392] width 1568 height 783
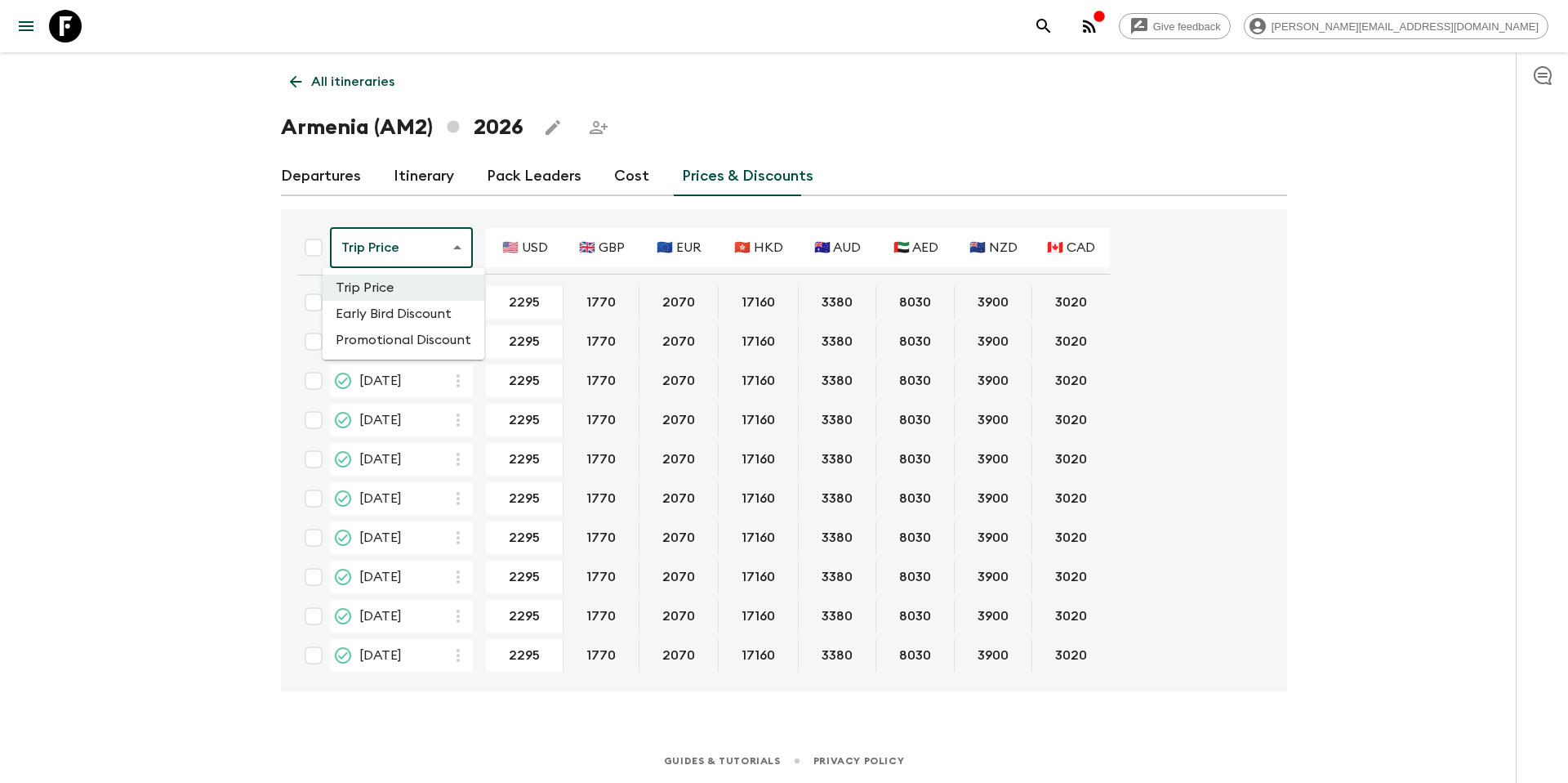
click at [455, 248] on div at bounding box center [784, 392] width 1568 height 783
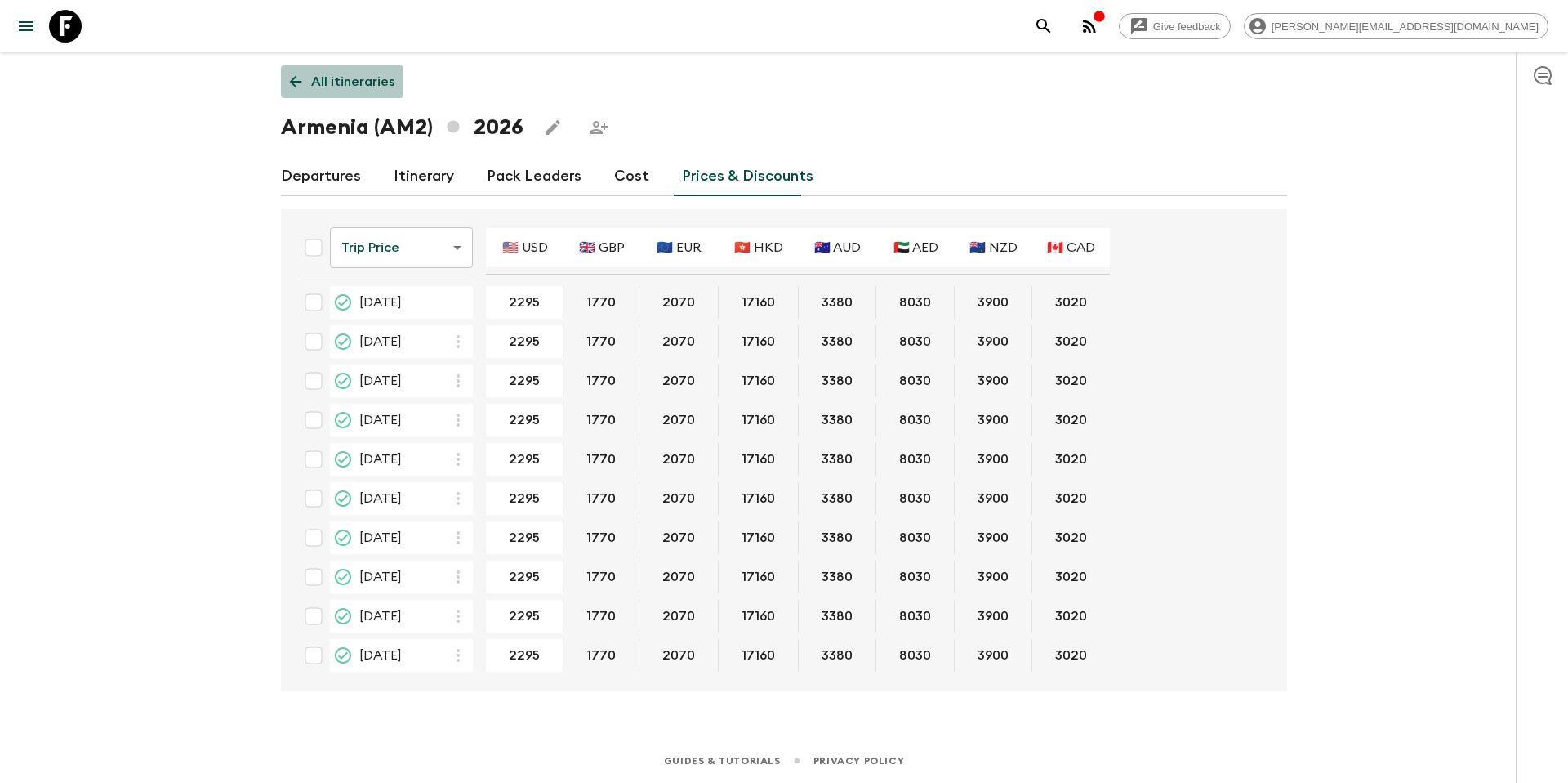
click at [373, 86] on p "All itineraries" at bounding box center [352, 81] width 83 height 20
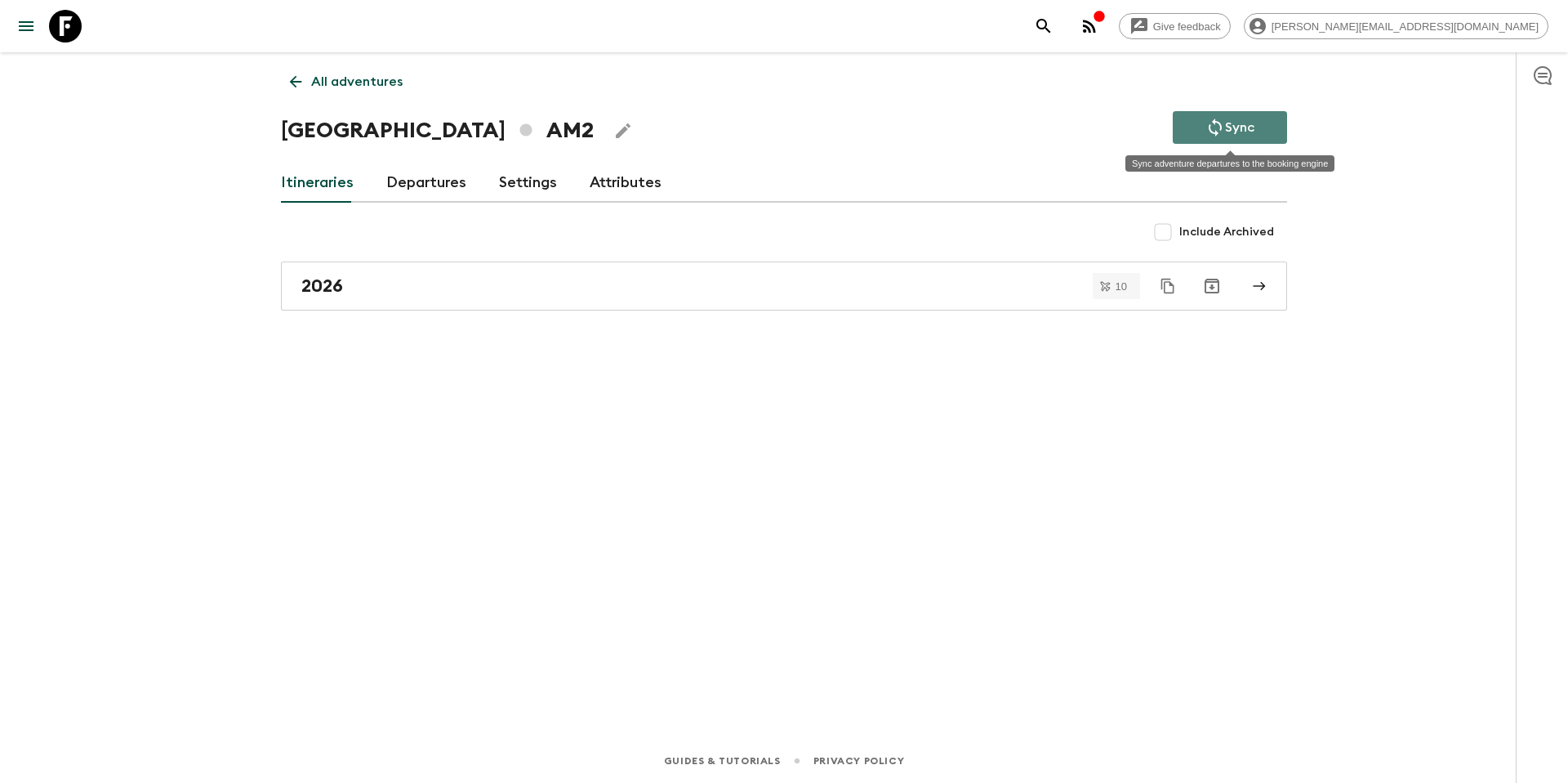
click at [1213, 137] on icon "Sync adventure departures to the booking engine" at bounding box center [1215, 127] width 20 height 20
click at [430, 188] on link "Departures" at bounding box center [426, 182] width 80 height 39
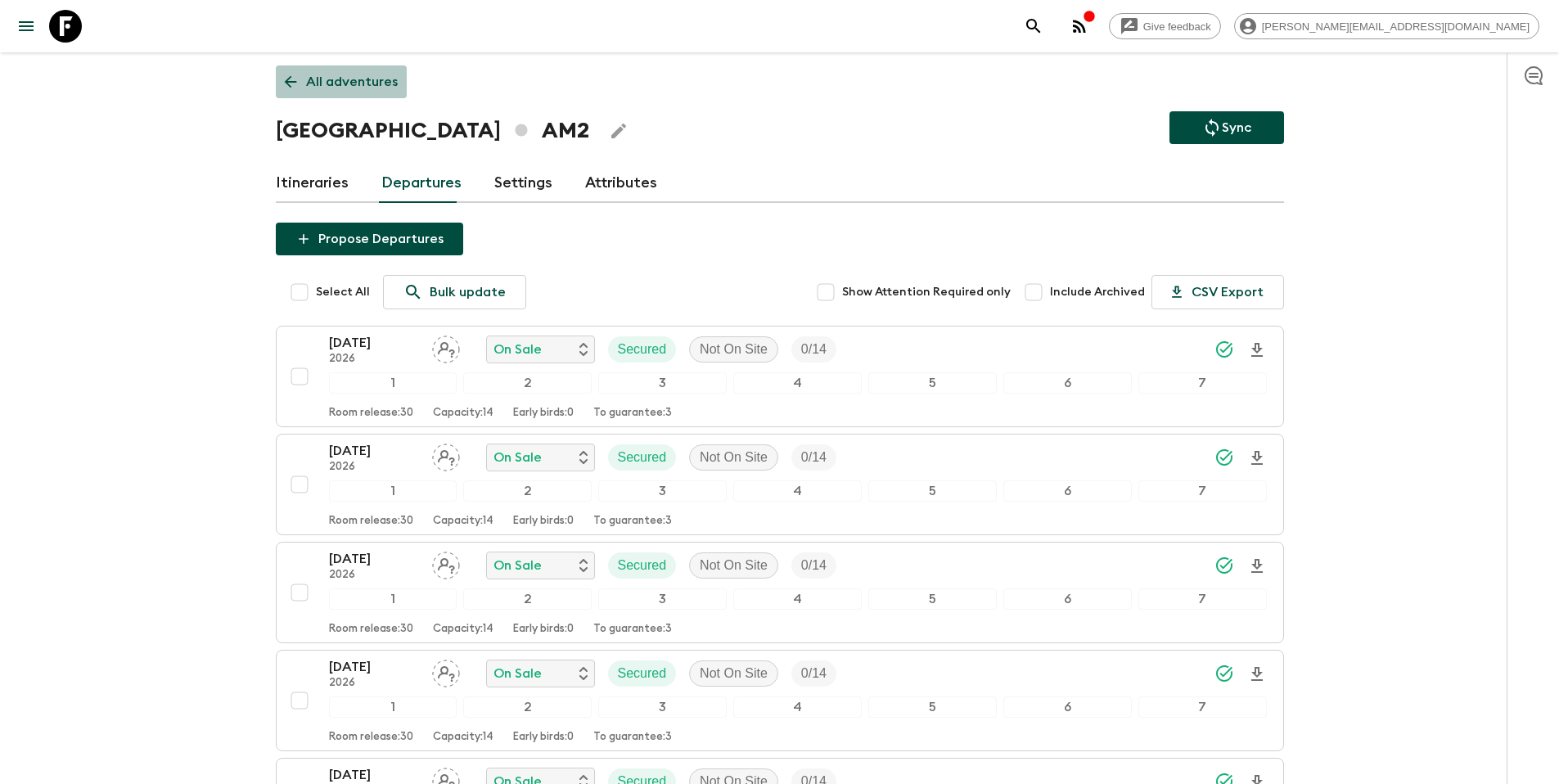
click at [345, 86] on p "All adventures" at bounding box center [352, 81] width 92 height 20
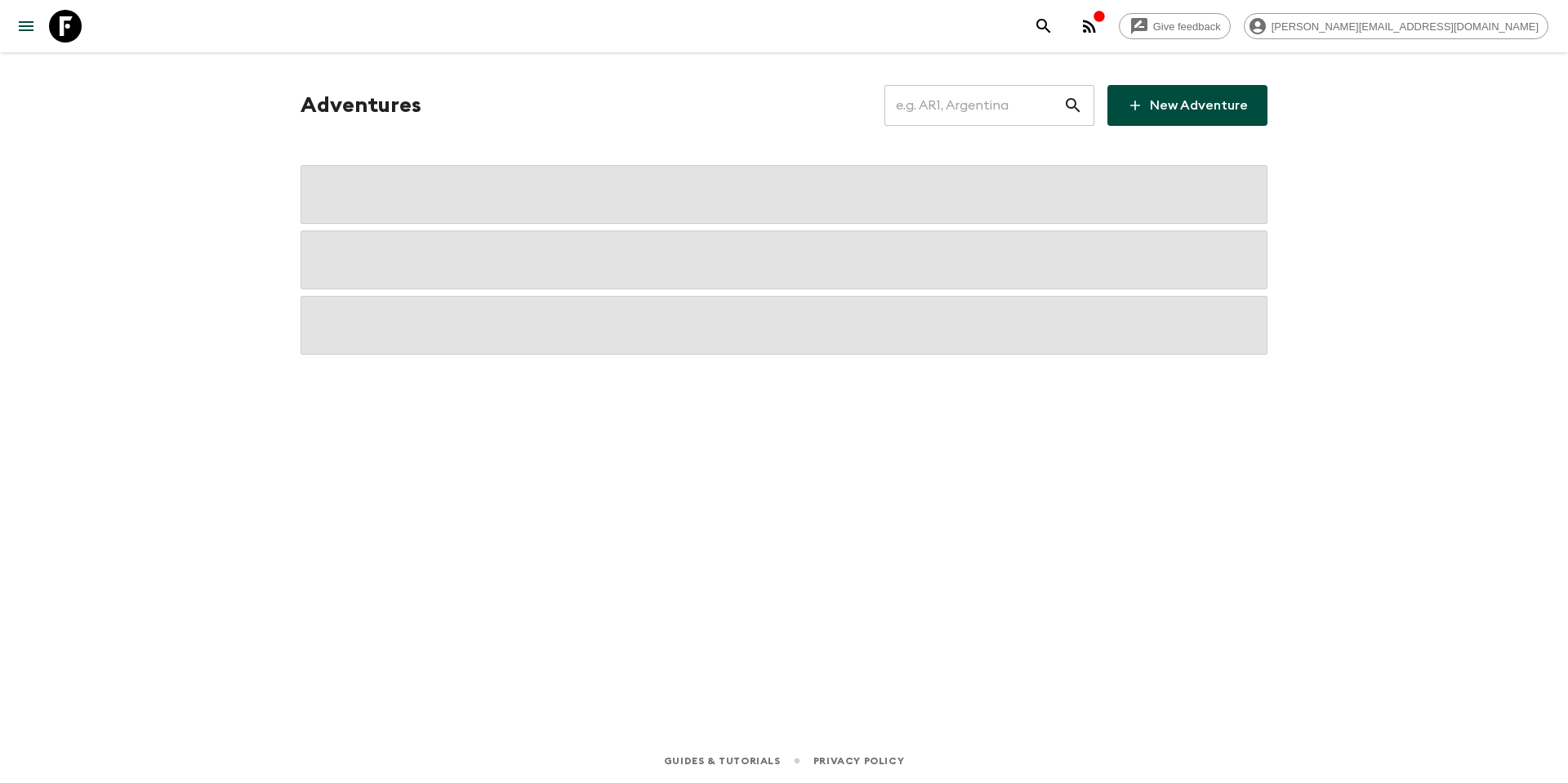
click at [957, 106] on input "text" at bounding box center [974, 105] width 179 height 46
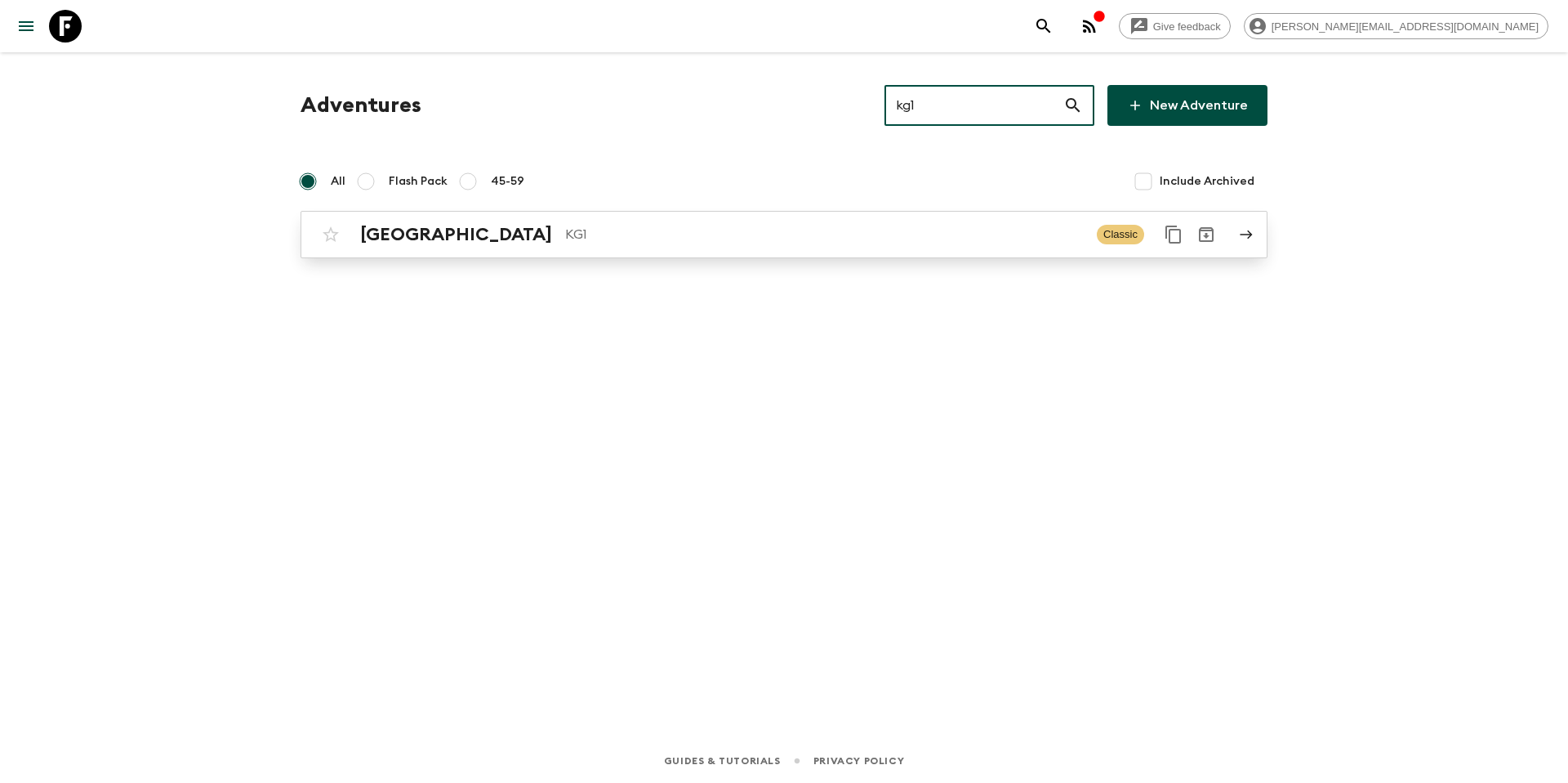
type input "kg1"
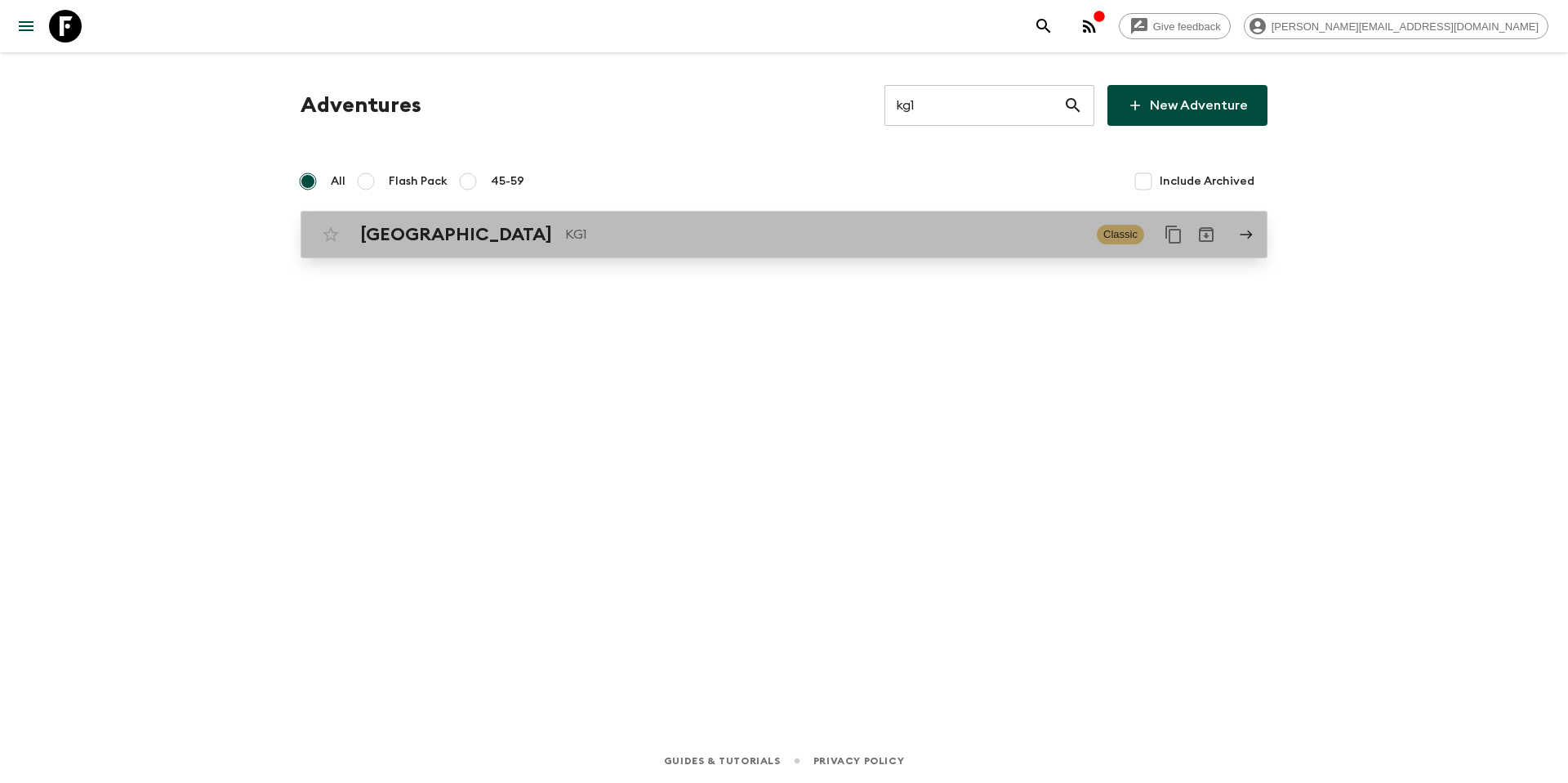
click at [758, 257] on link "Kyrgyzstan KG1 Classic" at bounding box center [784, 234] width 967 height 48
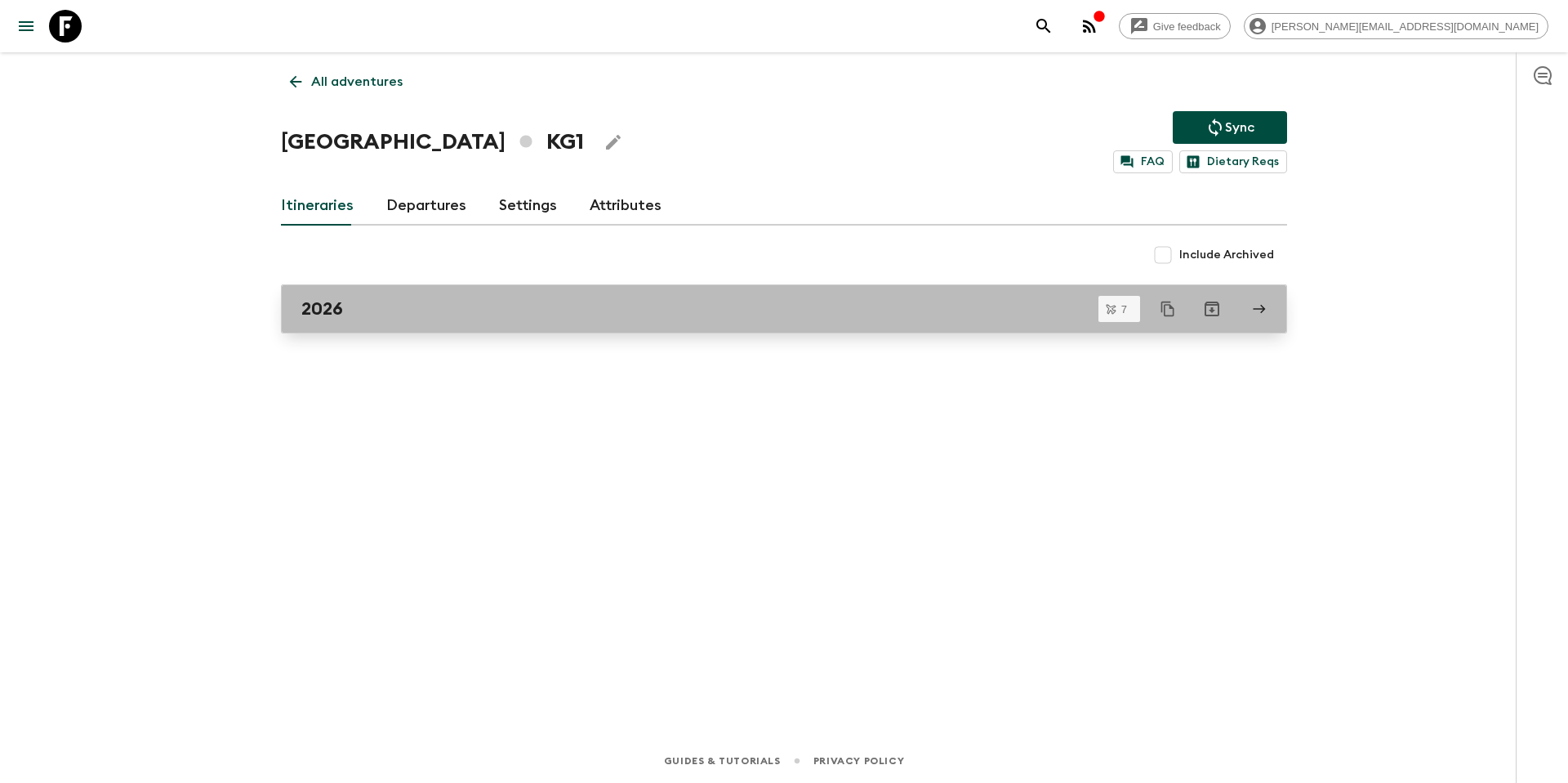
click at [403, 316] on div "2026" at bounding box center [768, 309] width 934 height 22
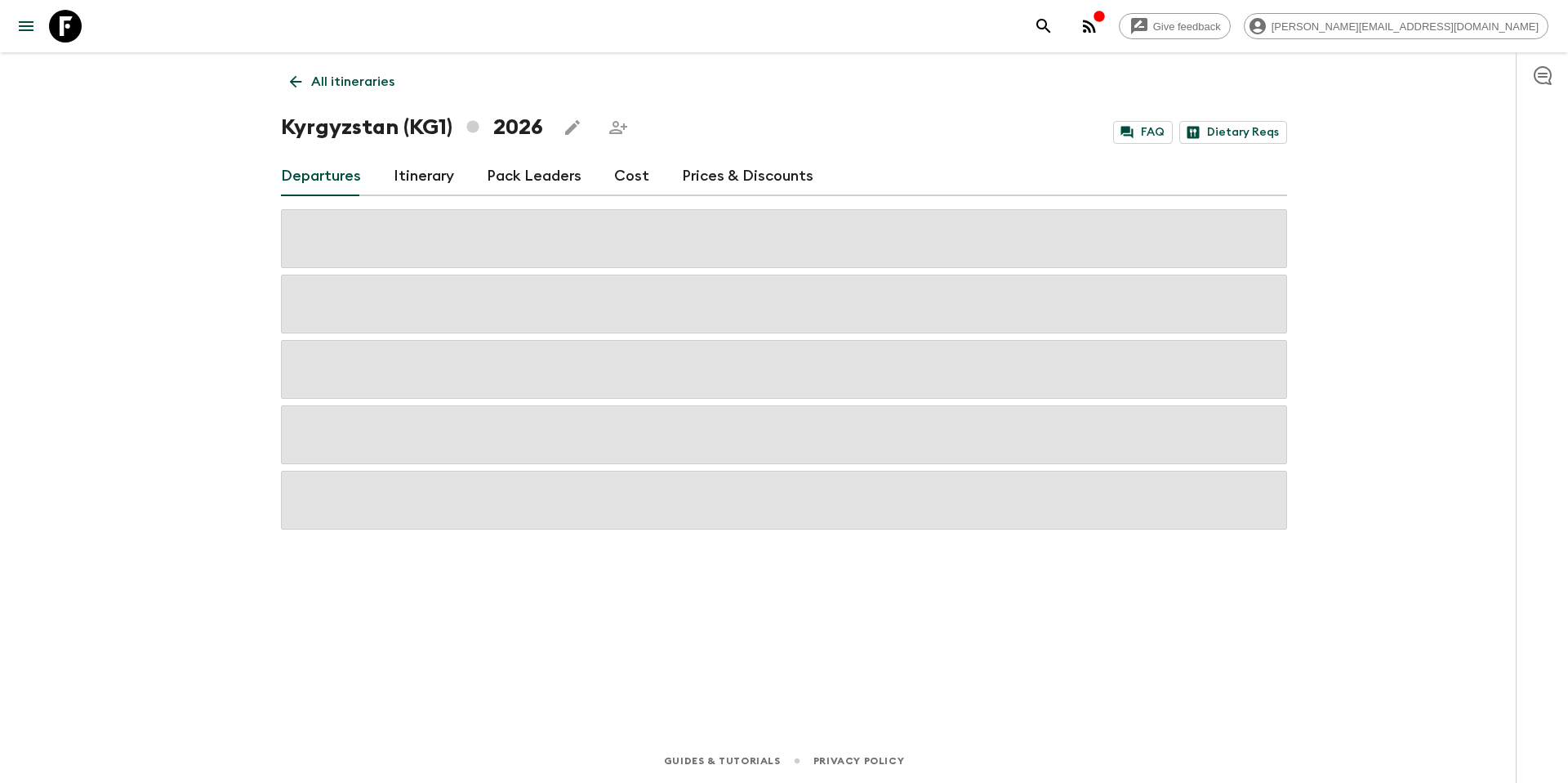
click at [714, 172] on link "Prices & Discounts" at bounding box center [747, 175] width 131 height 39
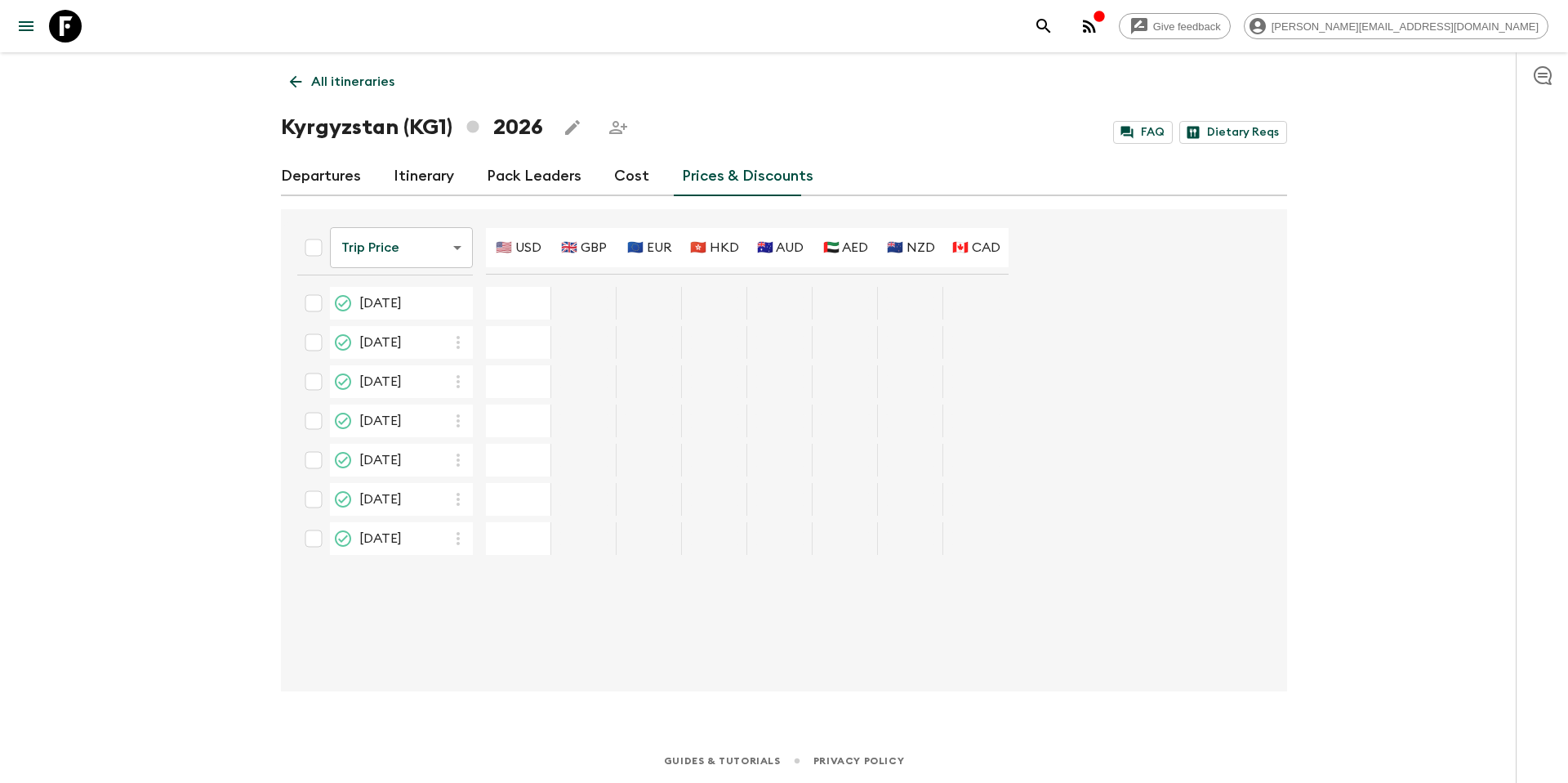
click at [514, 310] on div "05 Jun 2026; 🇺🇸 USD" at bounding box center [518, 303] width 66 height 33
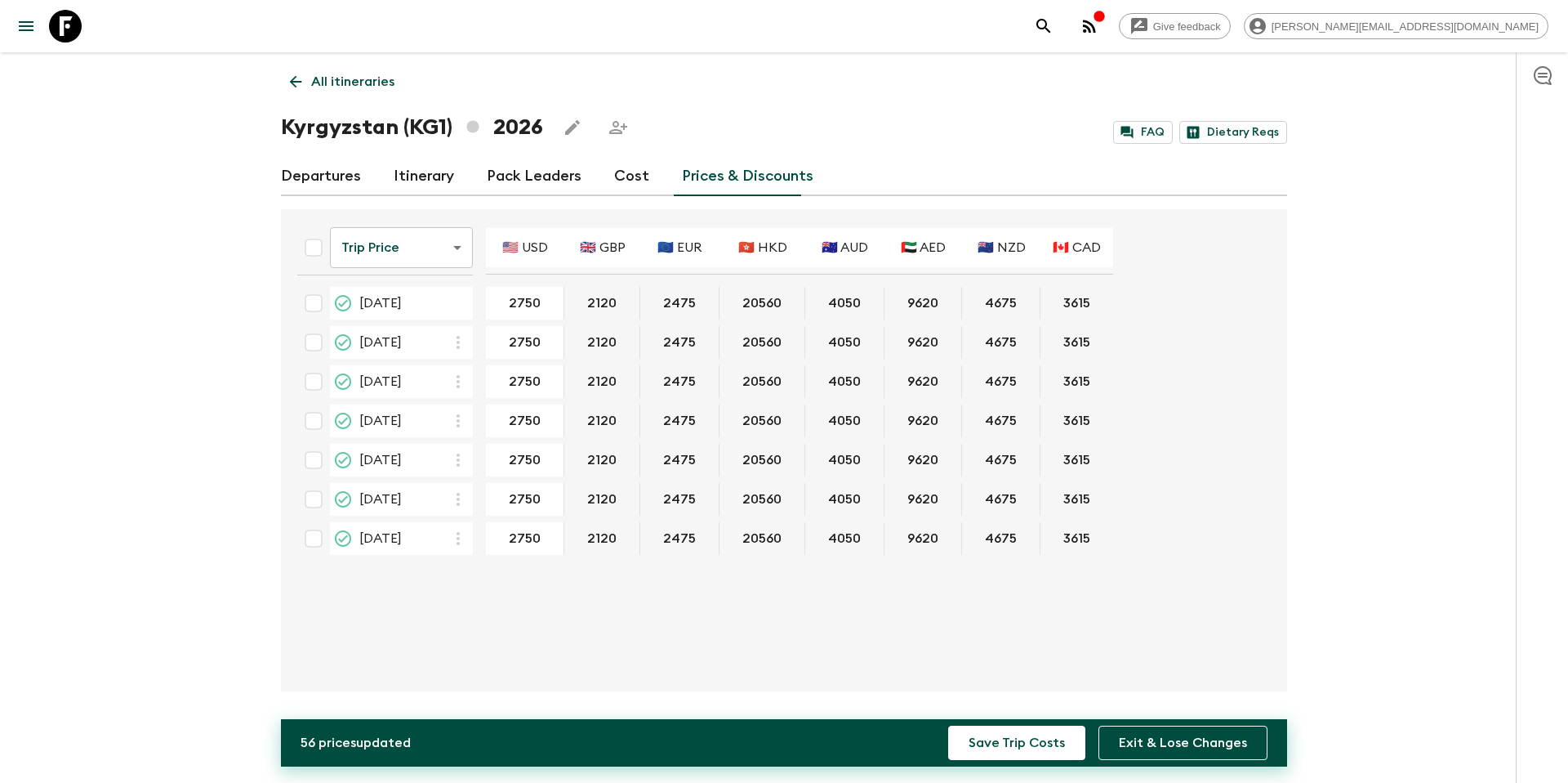
type input "2750"
click at [1062, 752] on button "Save Trip Costs" at bounding box center [1017, 742] width 137 height 35
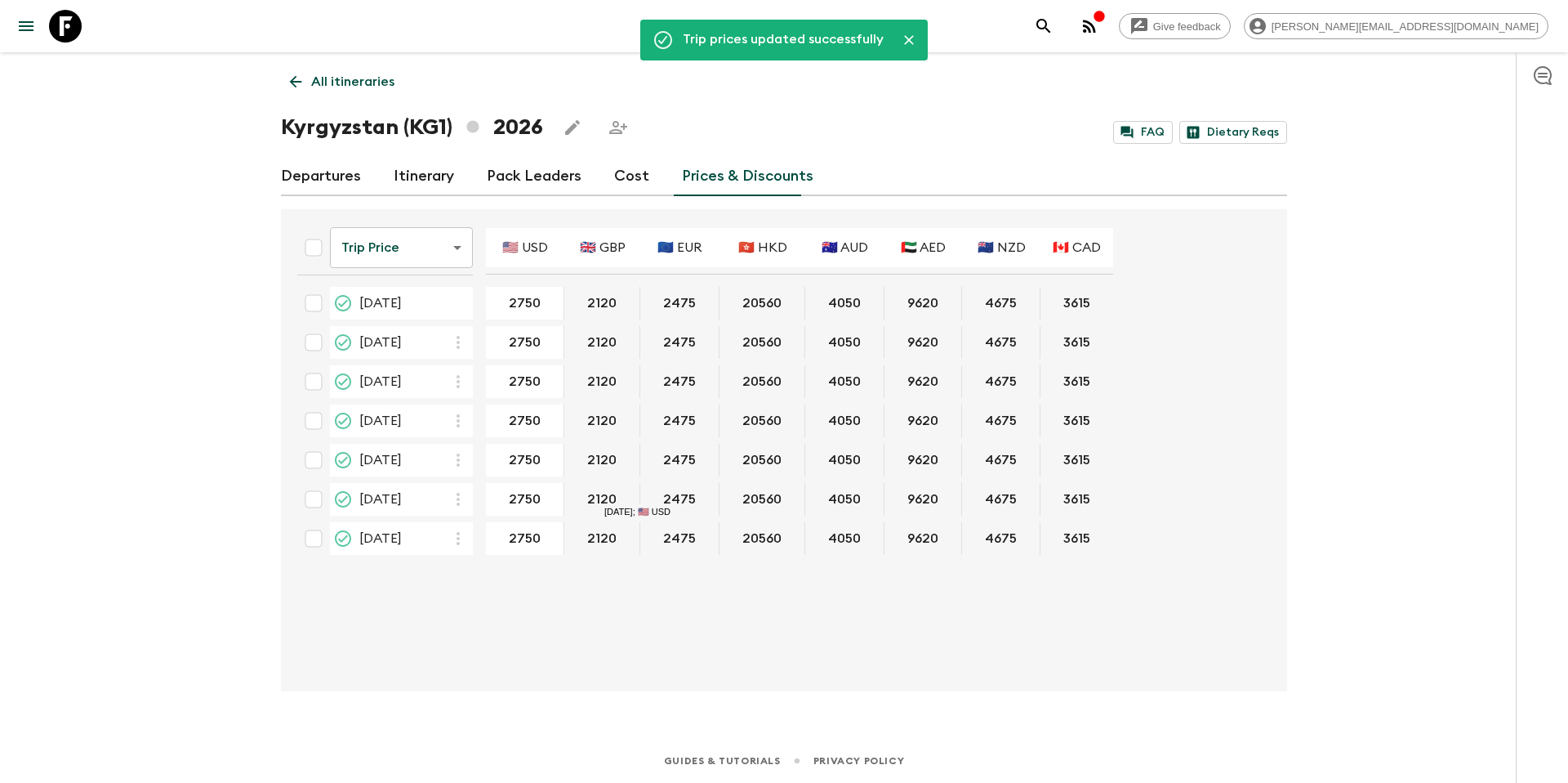
click at [306, 84] on link "All itineraries" at bounding box center [342, 82] width 123 height 33
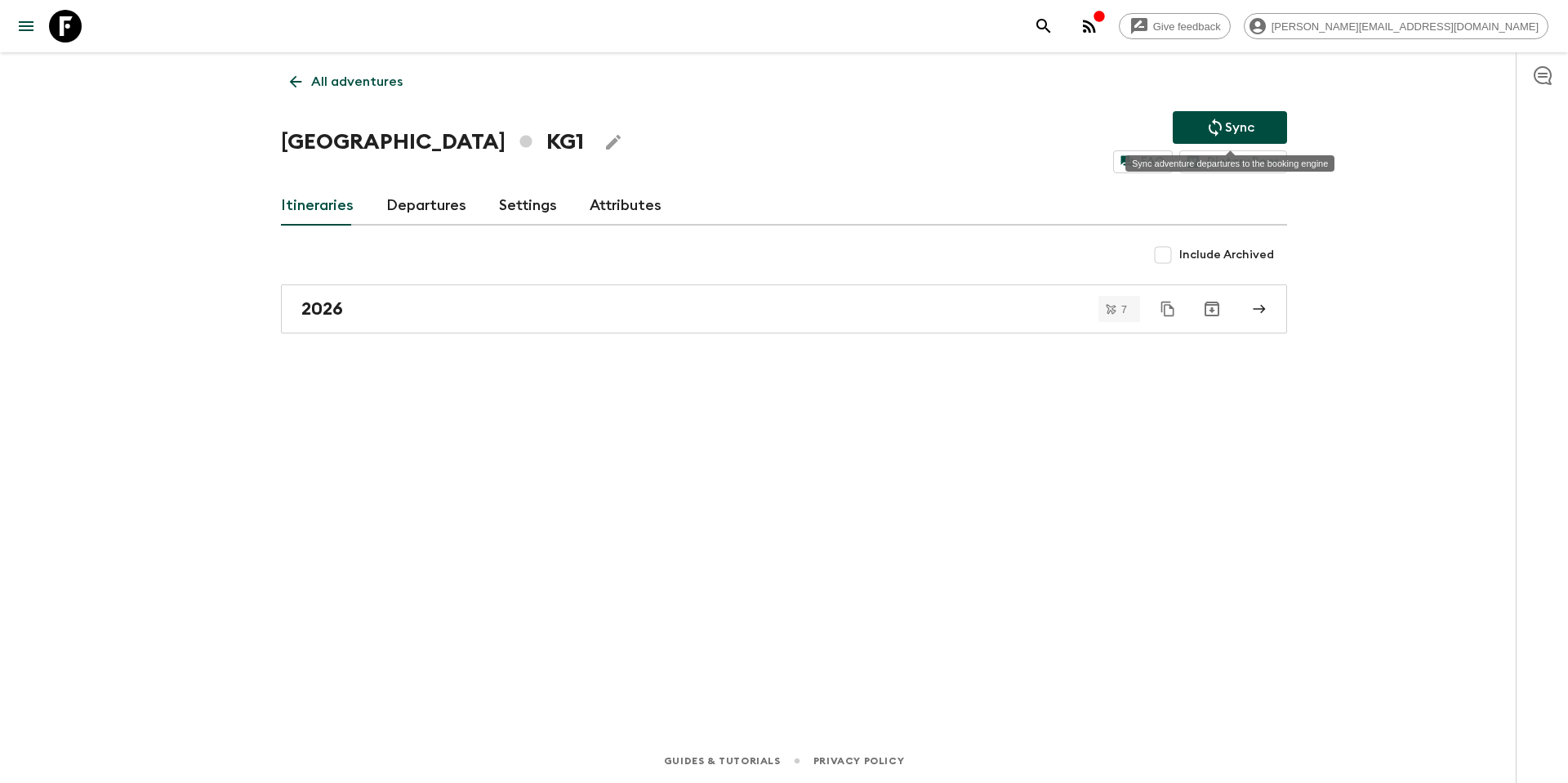
click at [1229, 128] on p "Sync" at bounding box center [1240, 127] width 29 height 20
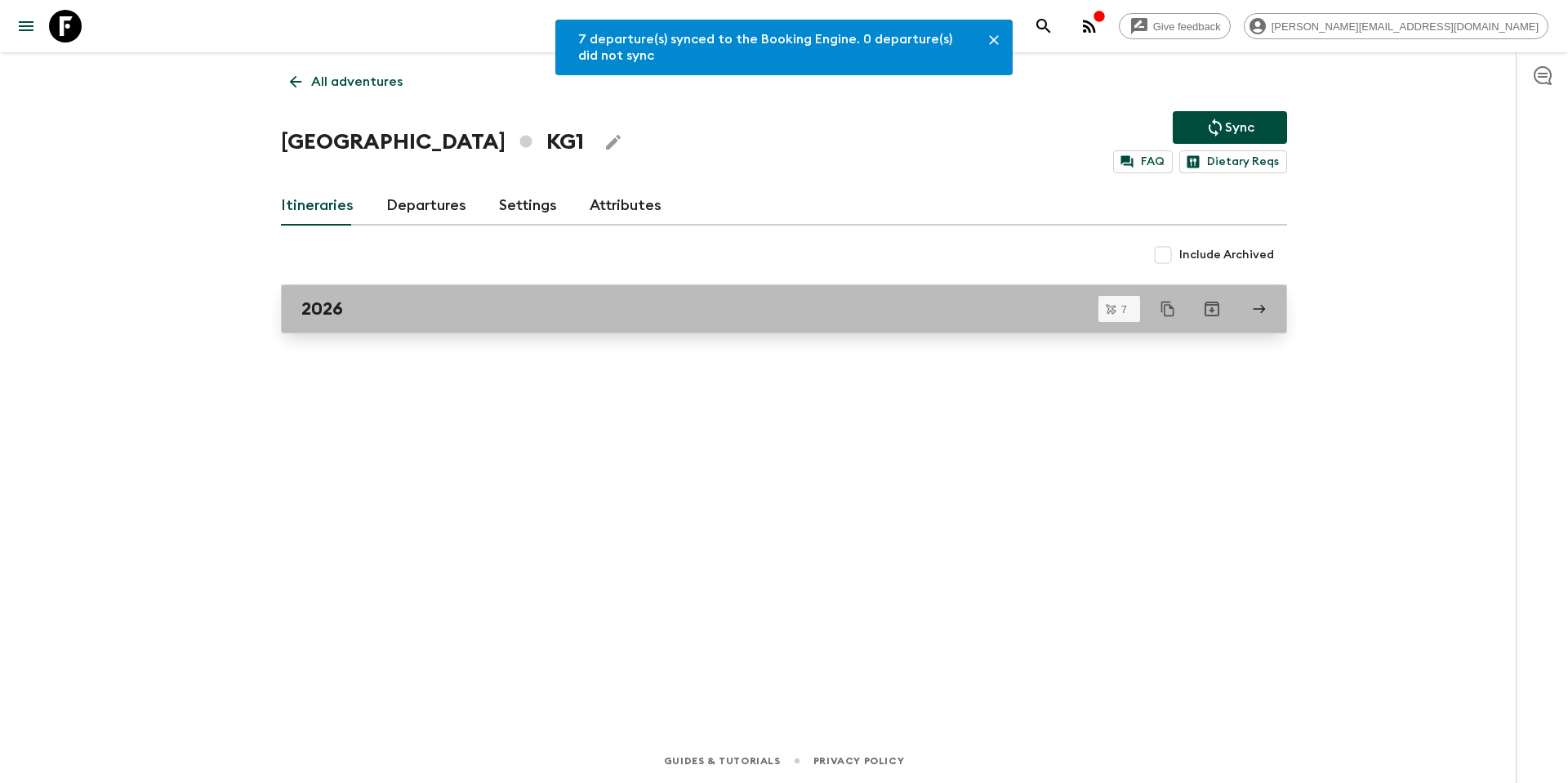
click at [406, 301] on div "2026" at bounding box center [768, 309] width 934 height 22
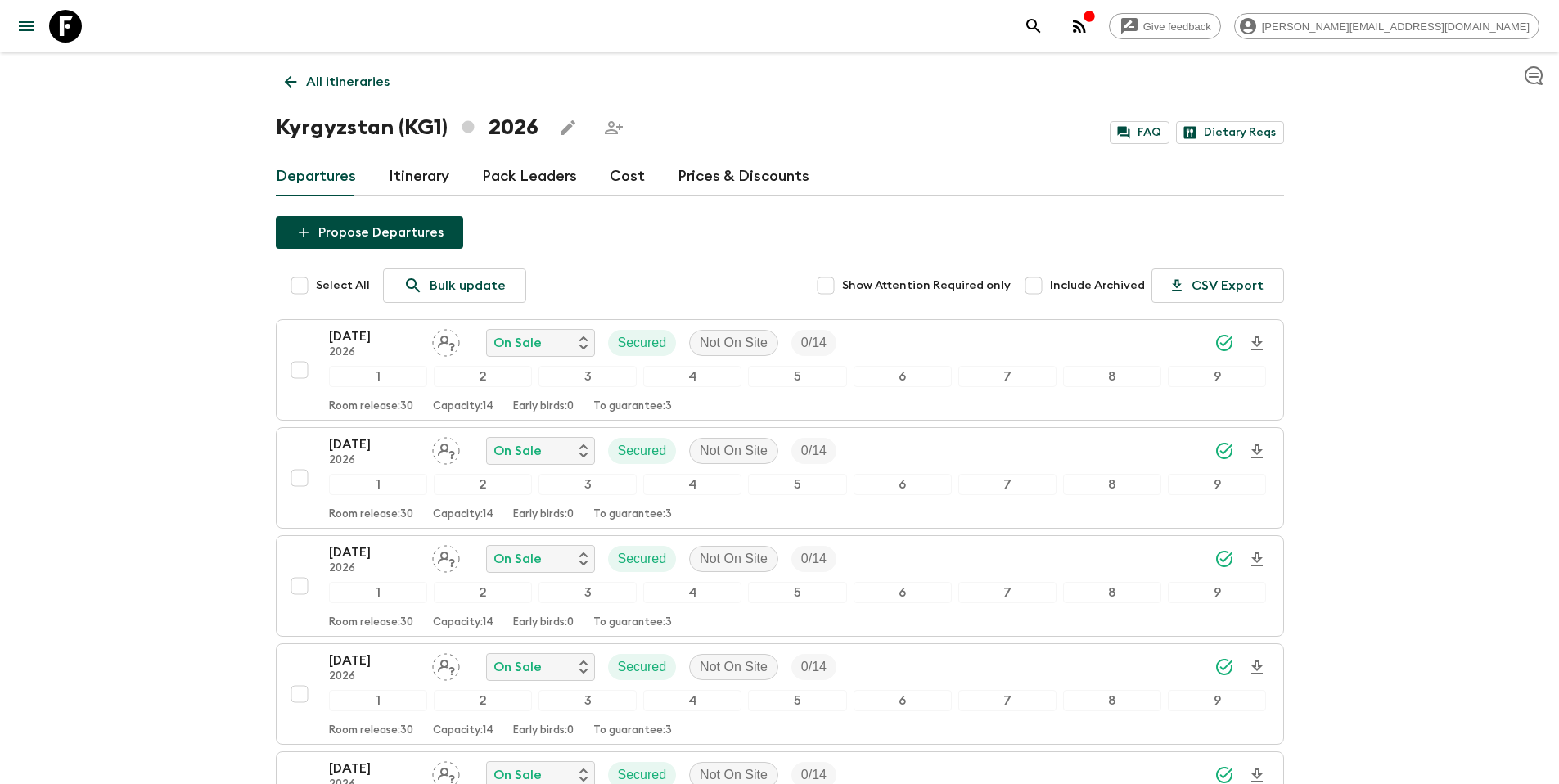
click at [348, 87] on p "All itineraries" at bounding box center [348, 81] width 83 height 20
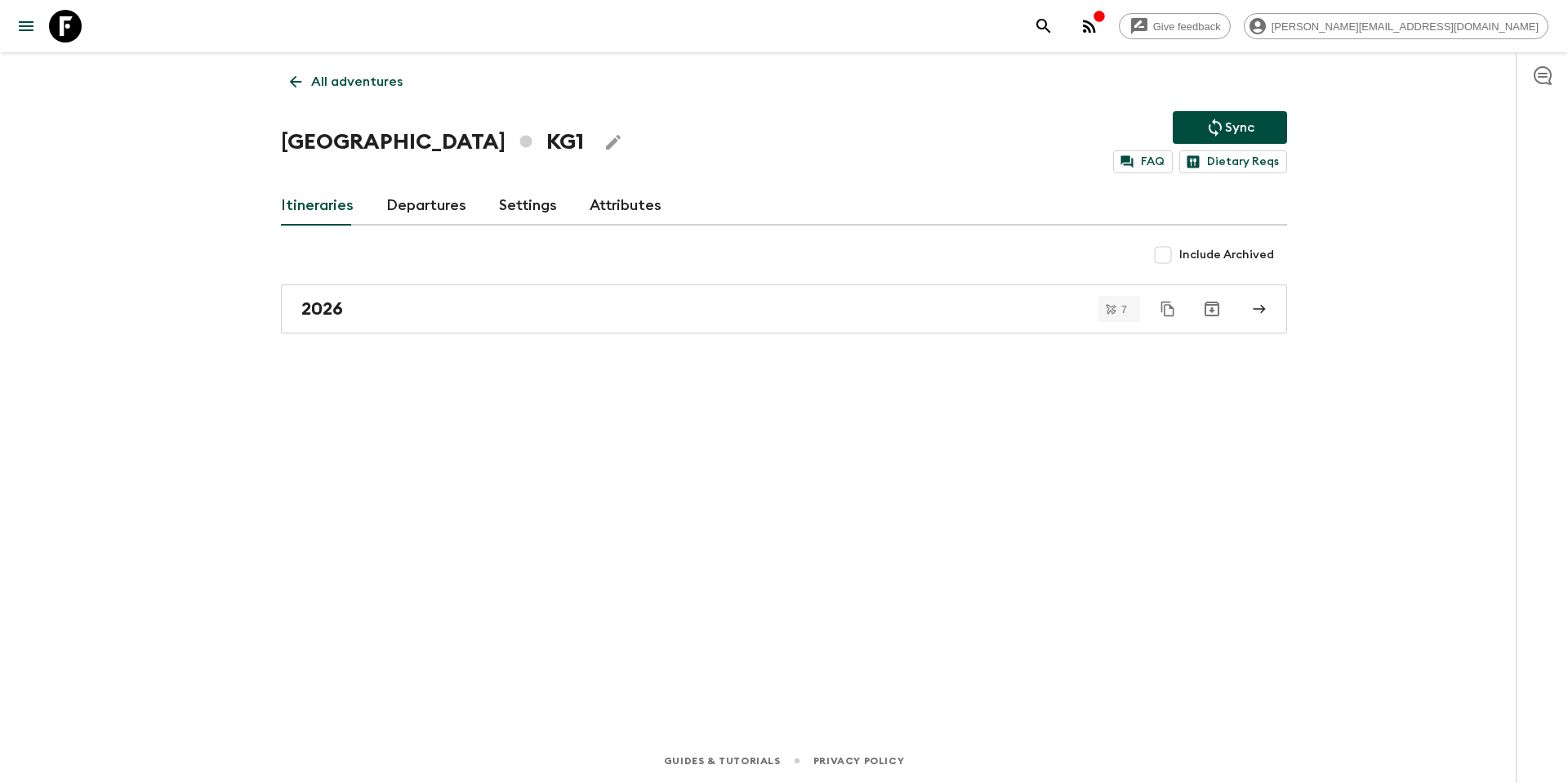
click at [368, 86] on p "All adventures" at bounding box center [357, 81] width 92 height 20
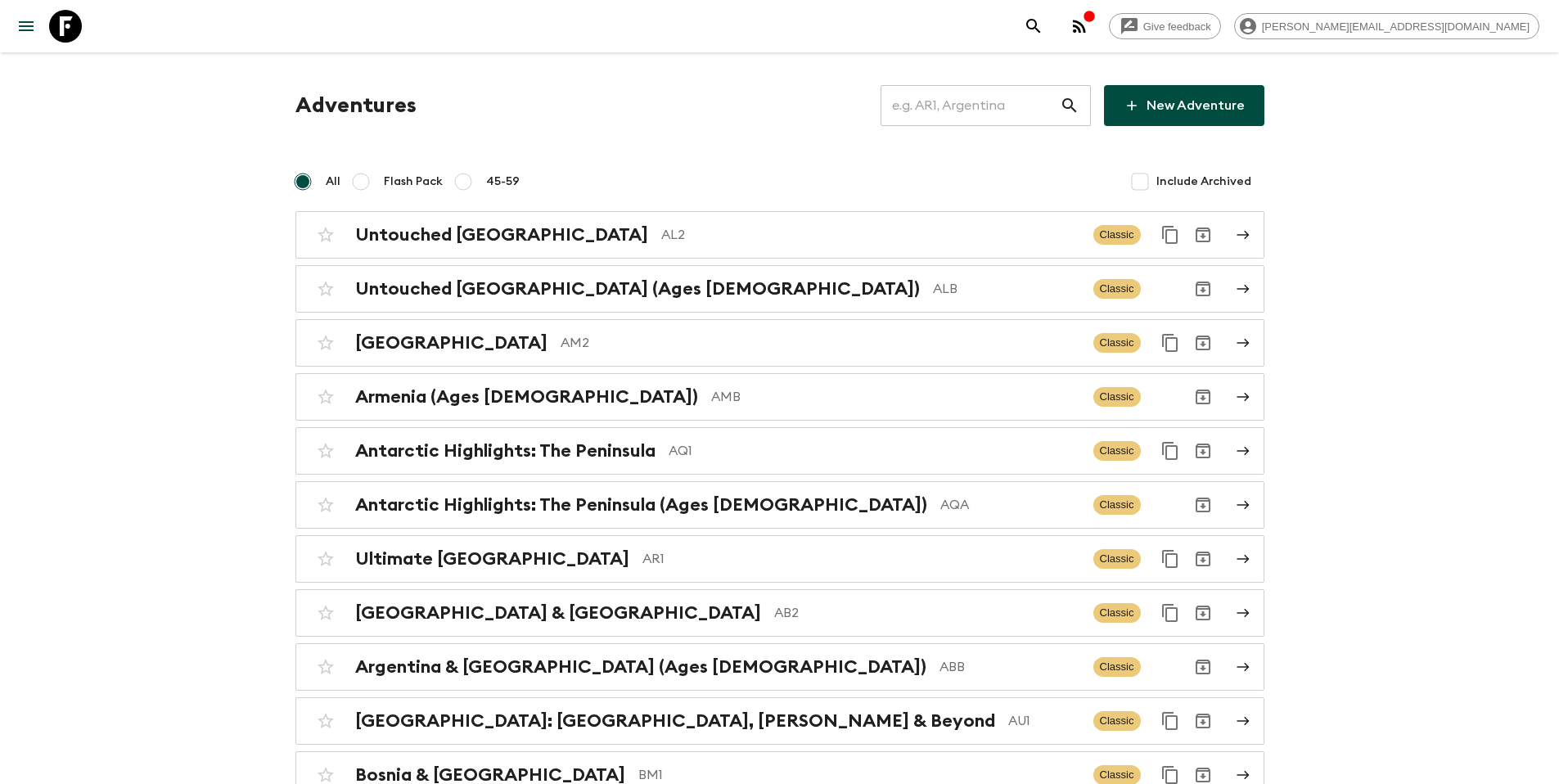
click at [966, 100] on input "text" at bounding box center [970, 105] width 179 height 46
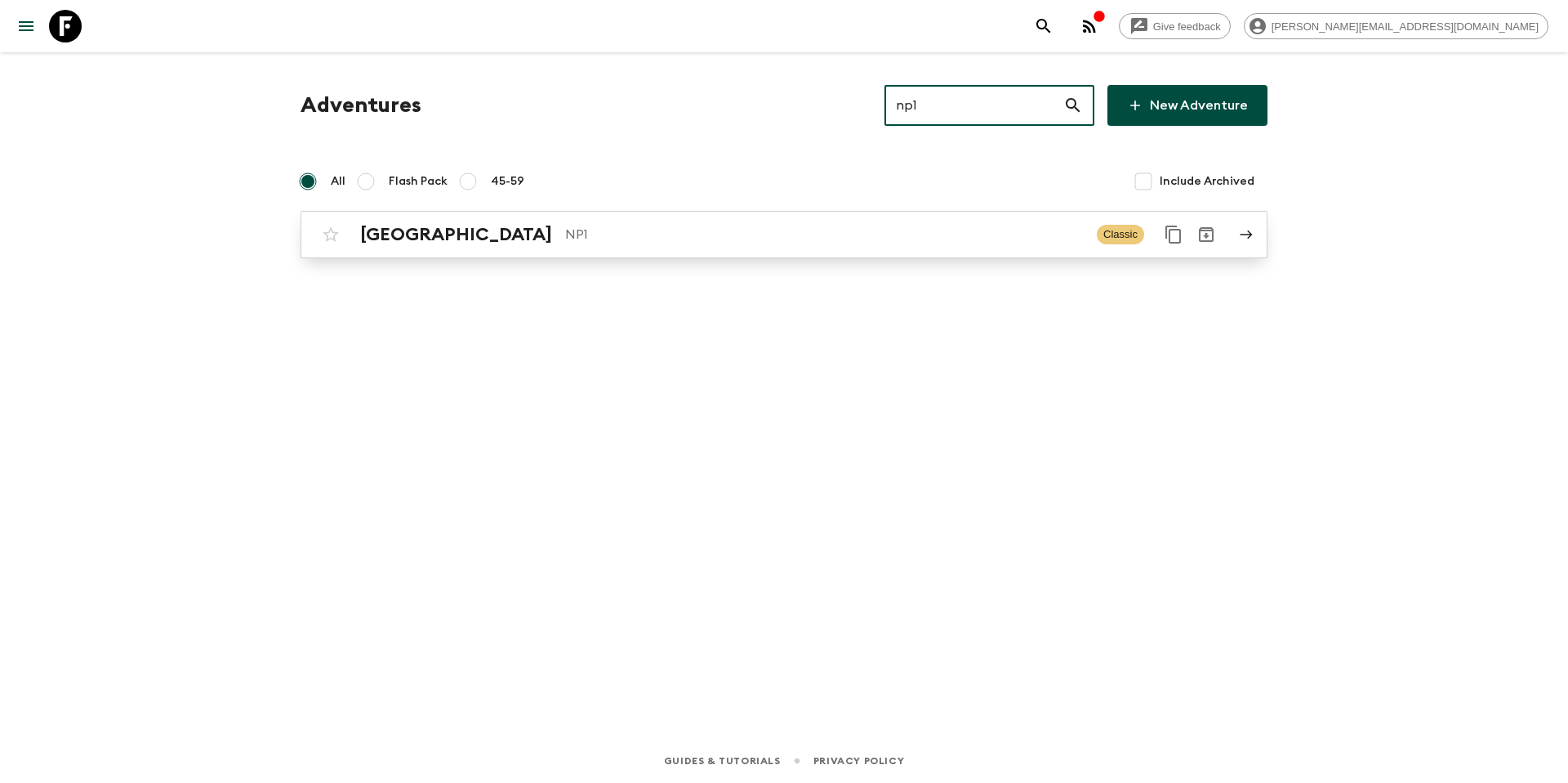
type input "np1"
click at [575, 251] on link "Nepal NP1 Classic" at bounding box center [784, 234] width 967 height 48
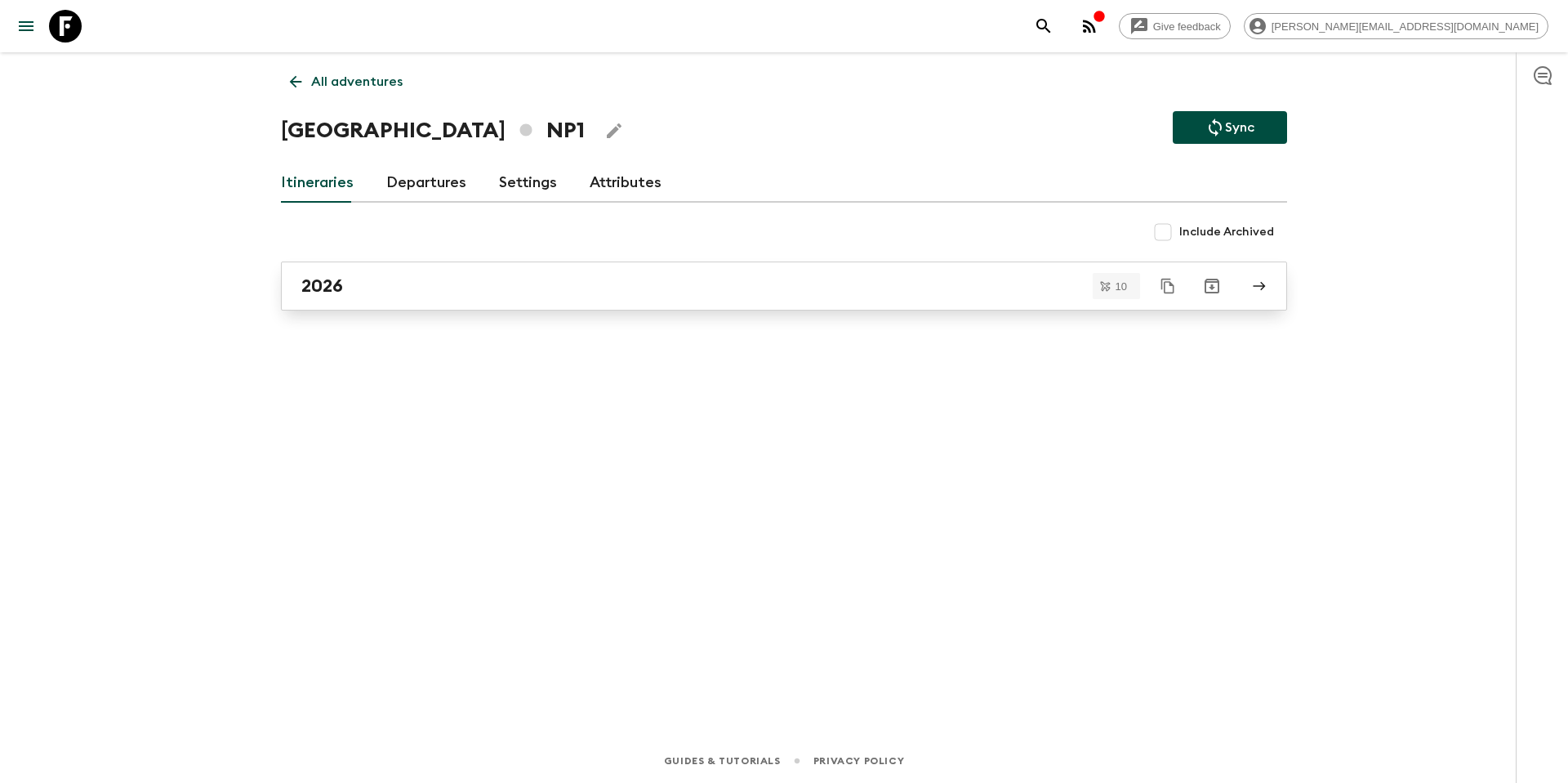
click at [581, 302] on link "2026" at bounding box center [784, 285] width 1006 height 49
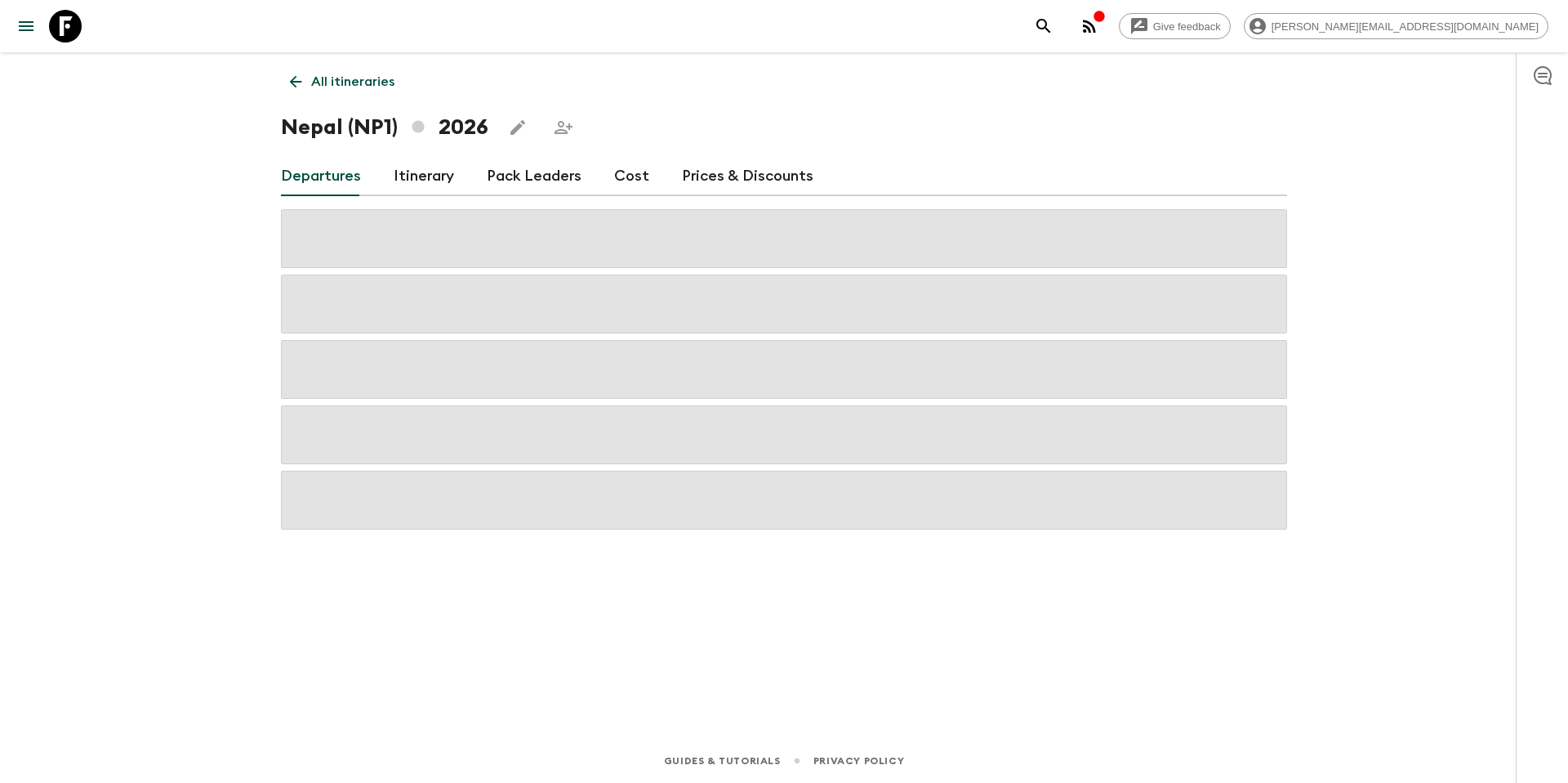
click at [672, 162] on div "Departures Itinerary Pack Leaders Cost Prices & Discounts" at bounding box center [784, 175] width 1006 height 39
click at [695, 179] on link "Prices & Discounts" at bounding box center [747, 175] width 131 height 39
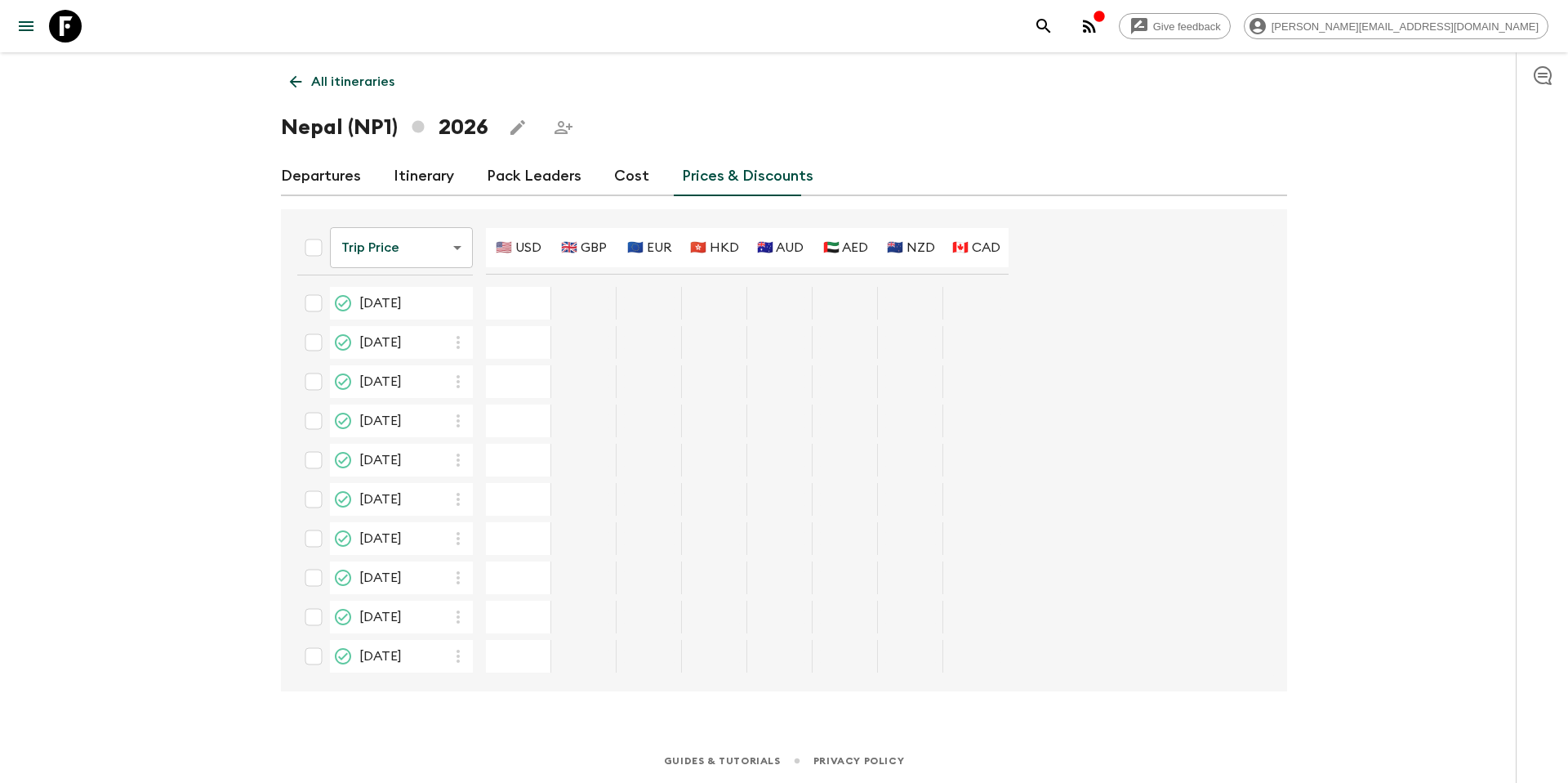
type input "3695"
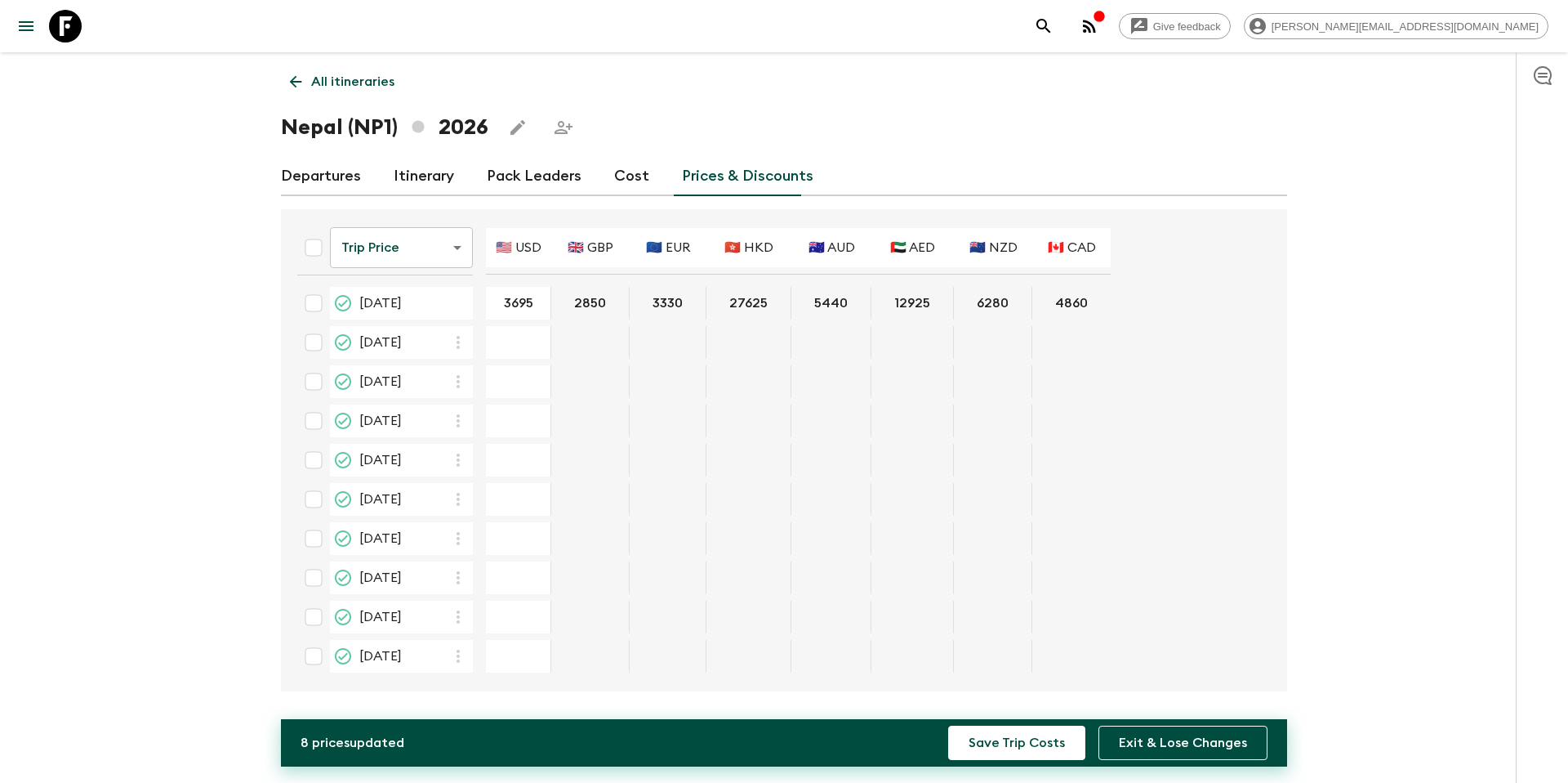
type input "3695"
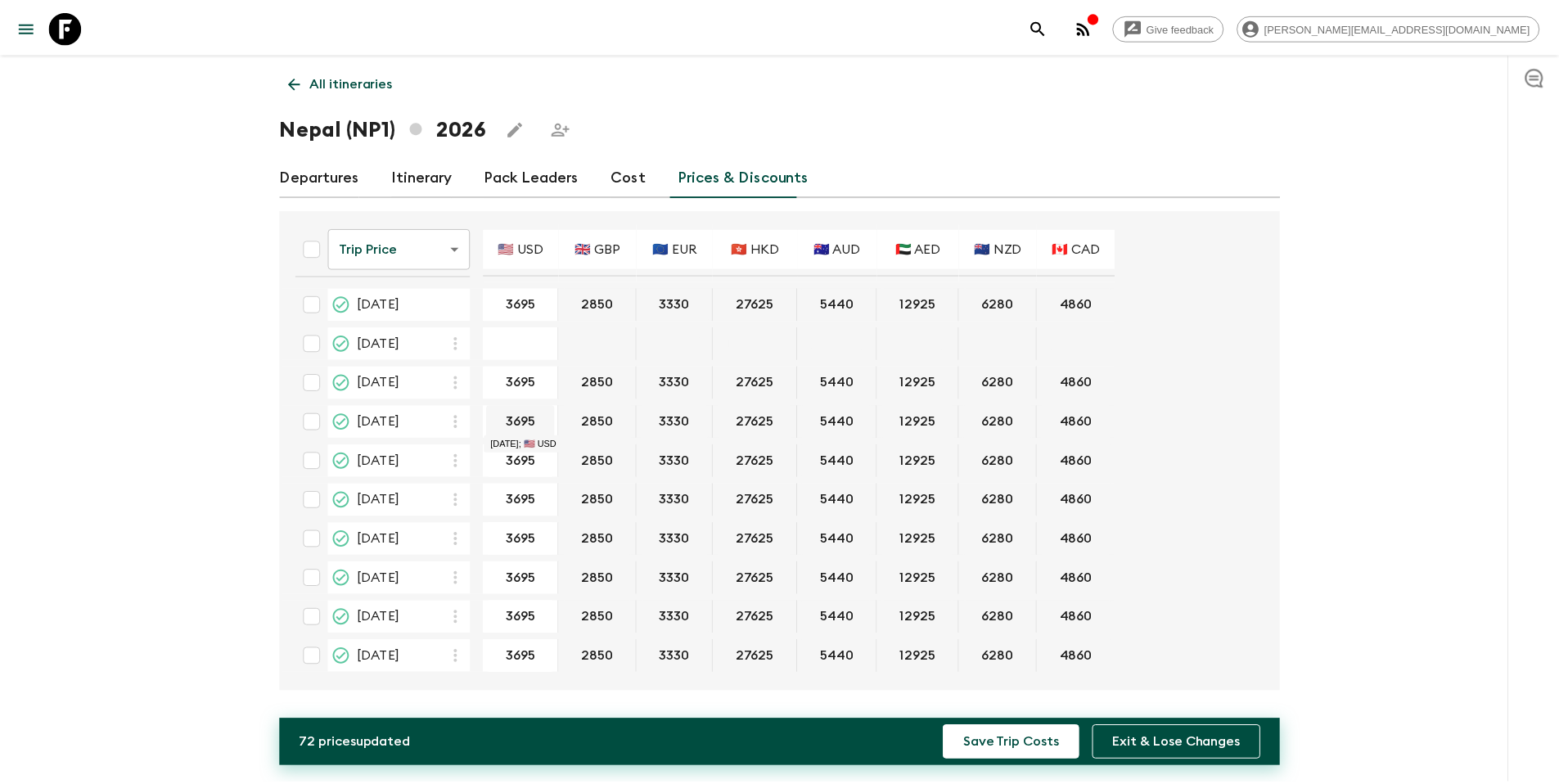
scroll to position [1, 0]
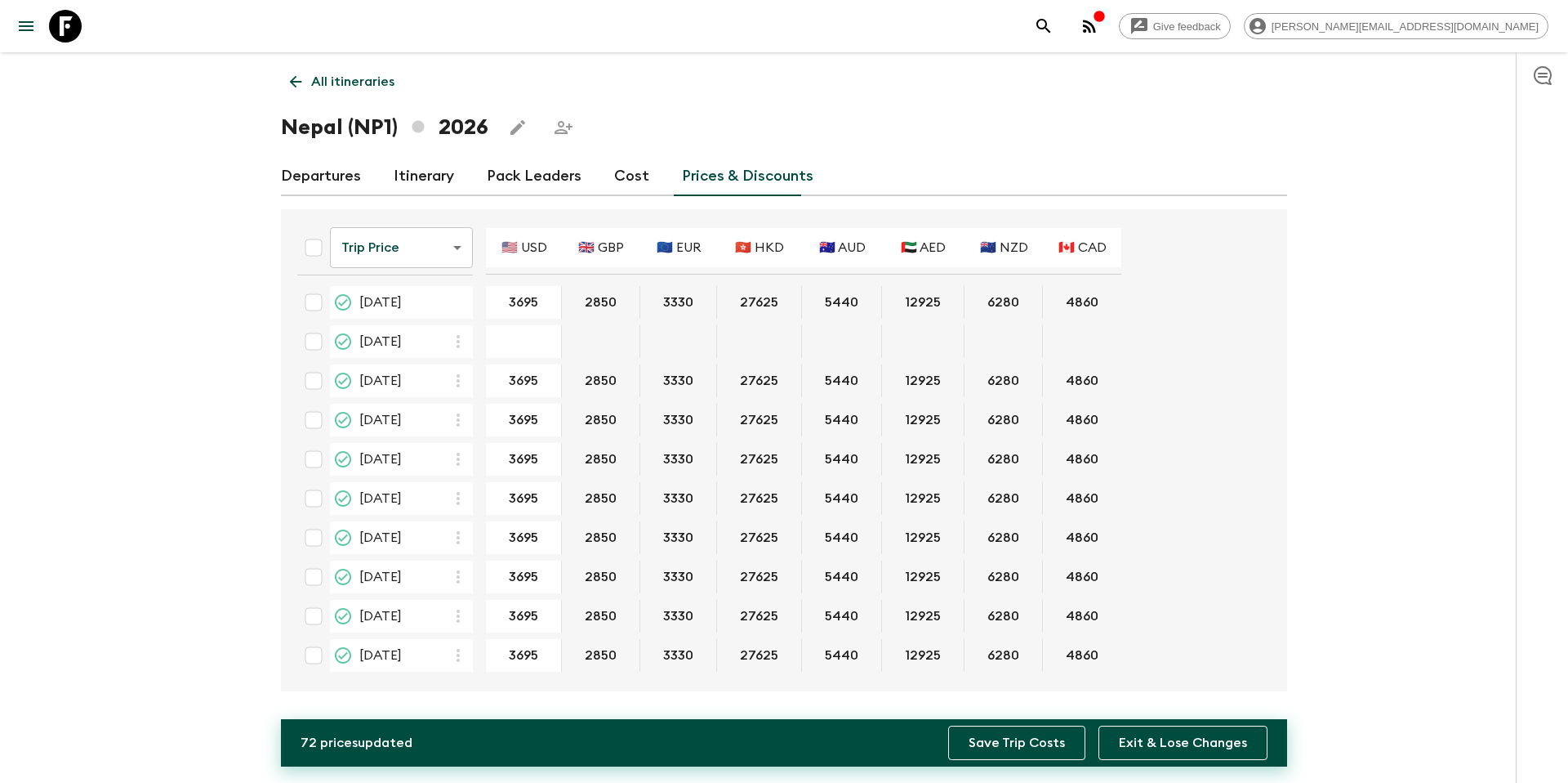
click at [1006, 745] on button "Save Trip Costs" at bounding box center [1017, 742] width 137 height 35
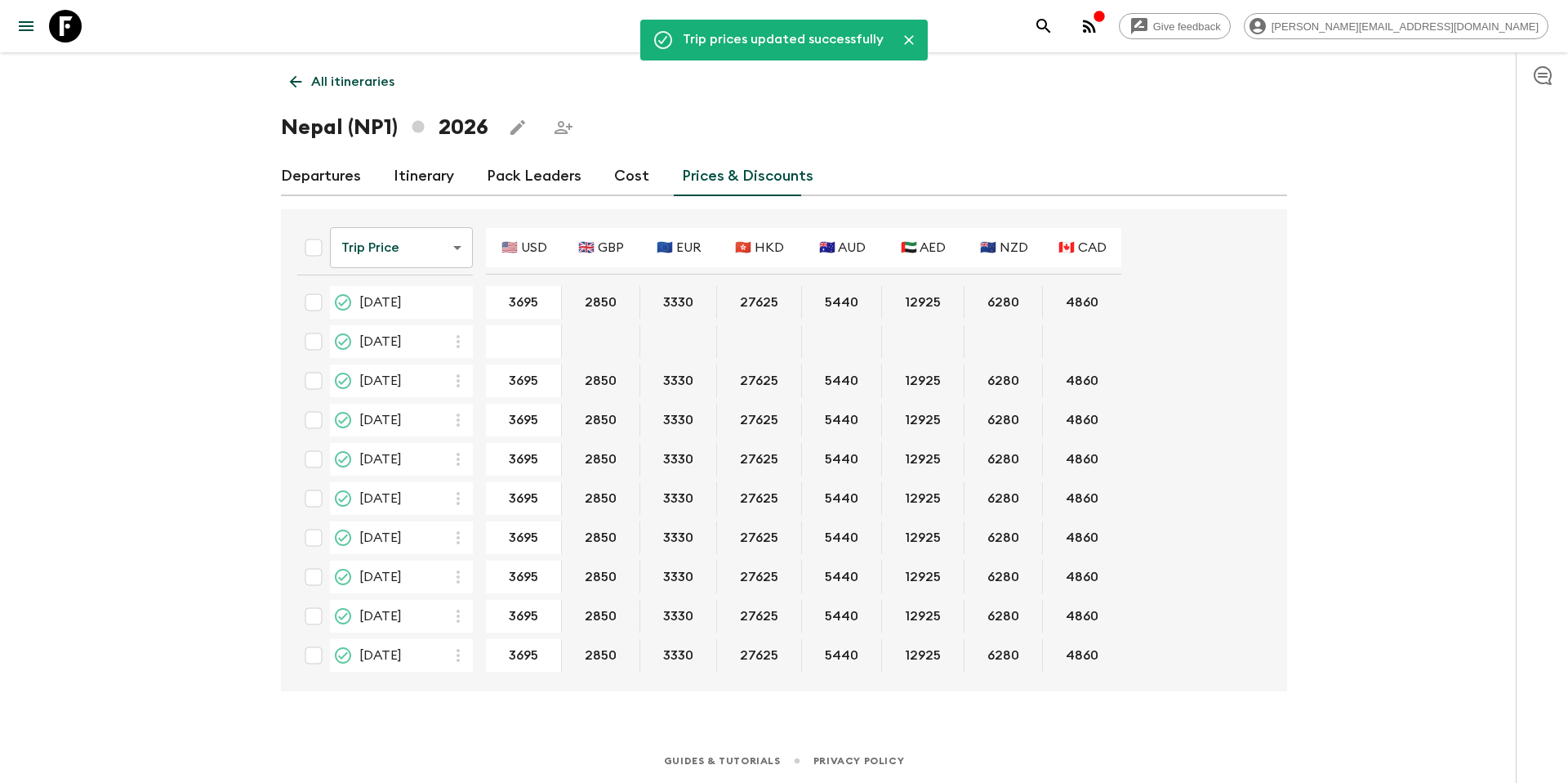
drag, startPoint x: 341, startPoint y: 82, endPoint x: 507, endPoint y: 92, distance: 166.3
click at [341, 83] on p "All itineraries" at bounding box center [352, 81] width 83 height 20
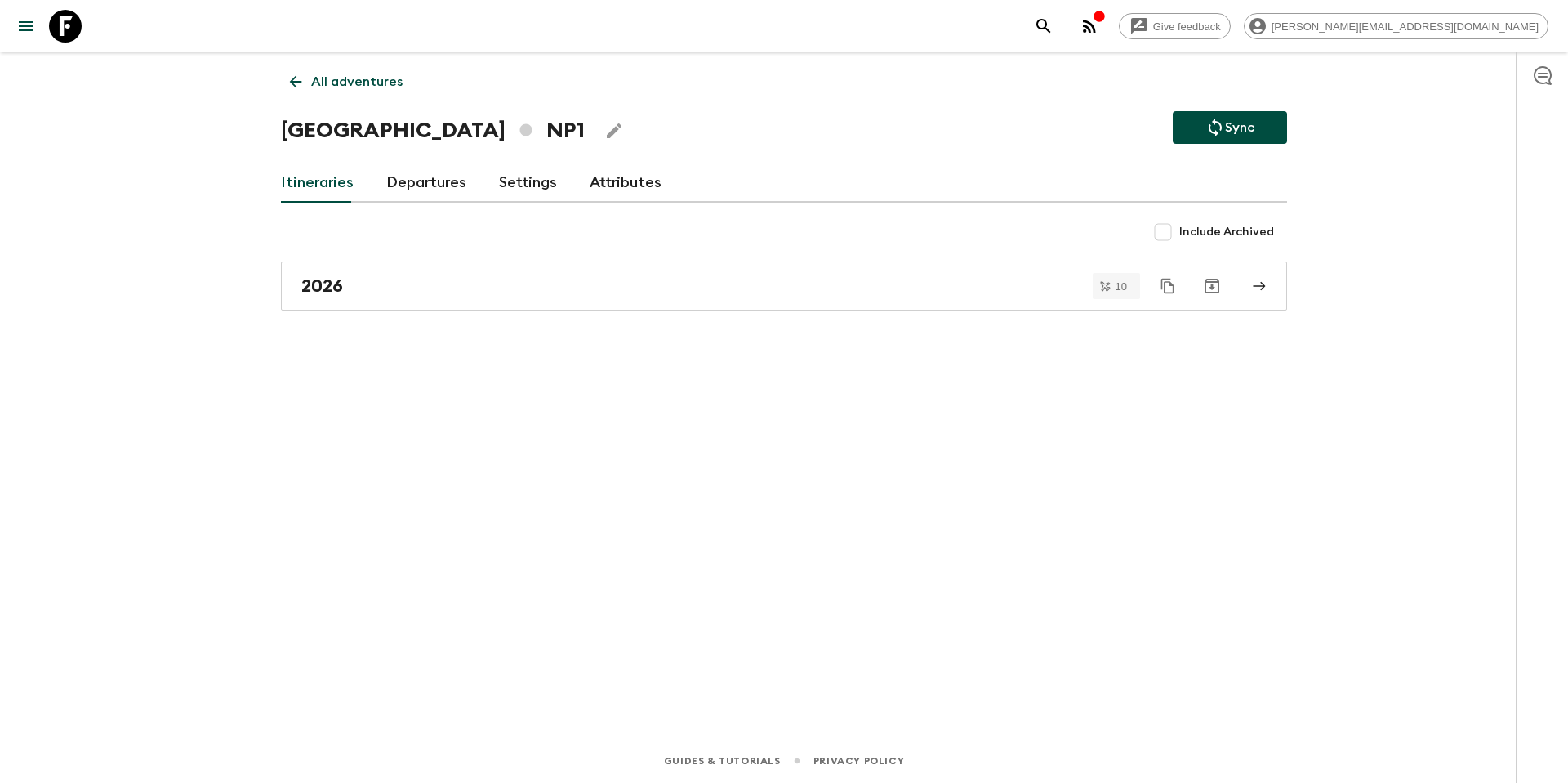
click at [1216, 127] on icon "Sync adventure departures to the booking engine" at bounding box center [1215, 127] width 20 height 20
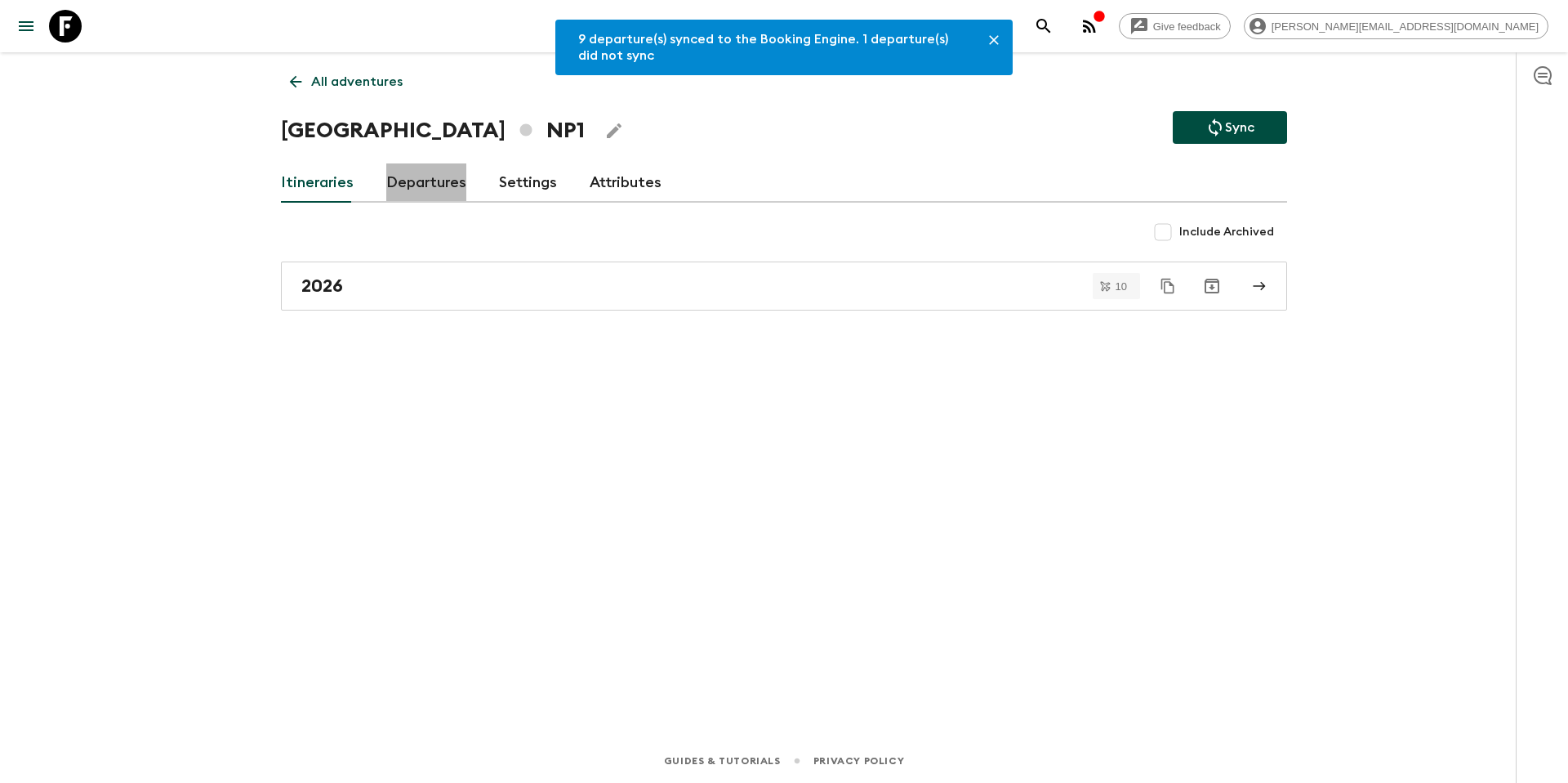
click at [425, 192] on link "Departures" at bounding box center [426, 182] width 80 height 39
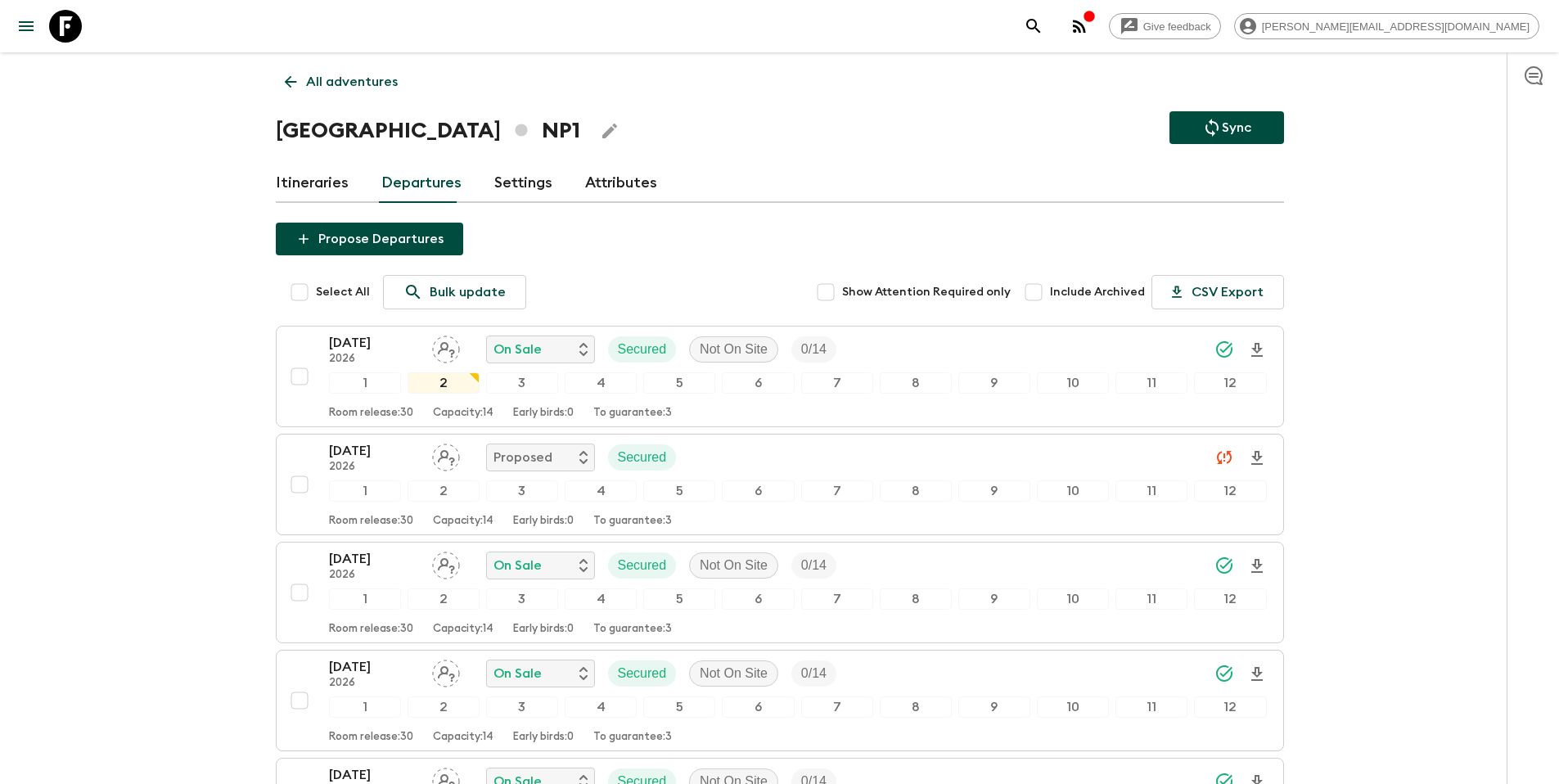
click at [317, 79] on p "All adventures" at bounding box center [352, 81] width 92 height 20
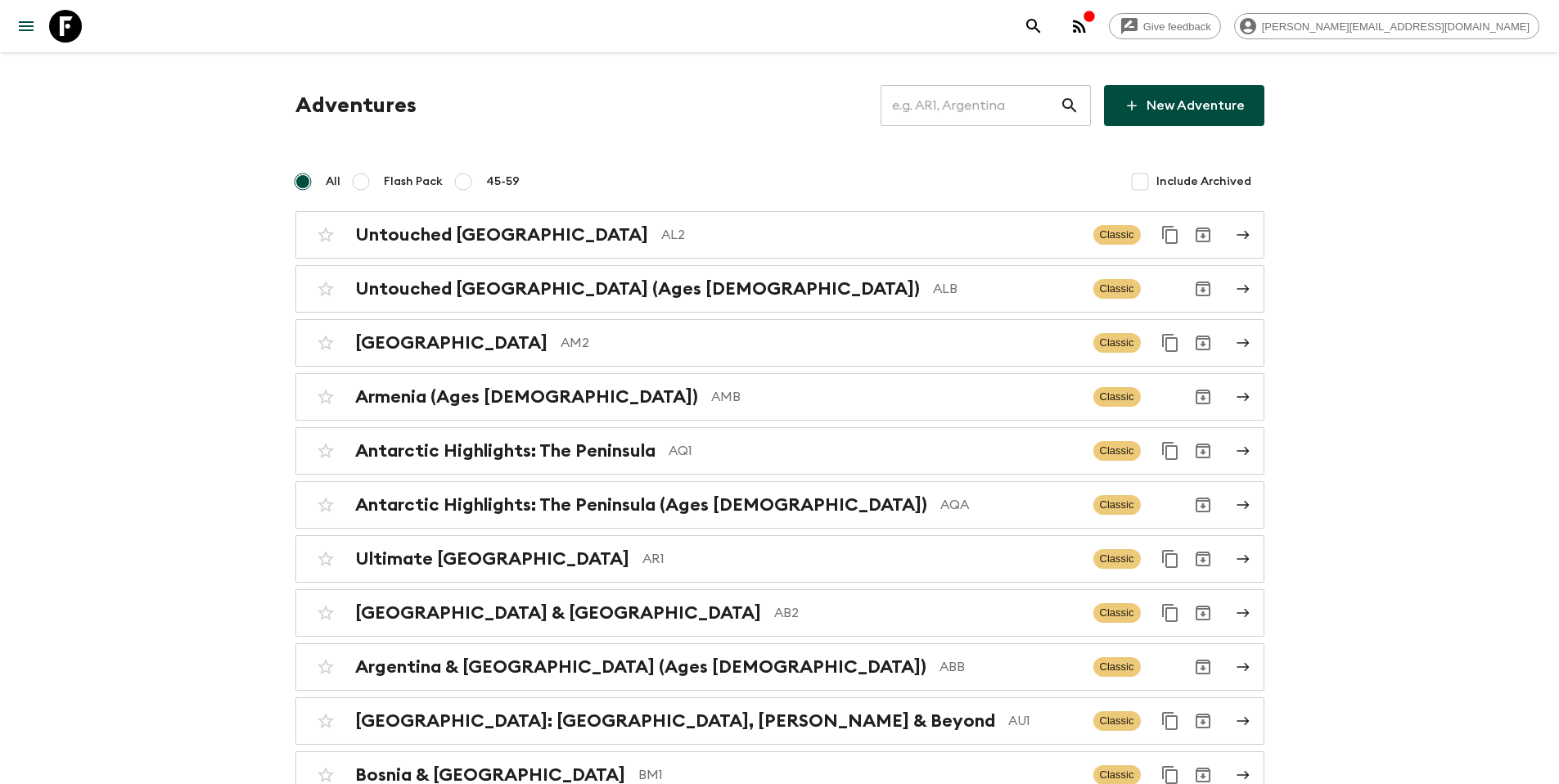
click at [1050, 100] on input "text" at bounding box center [970, 105] width 179 height 46
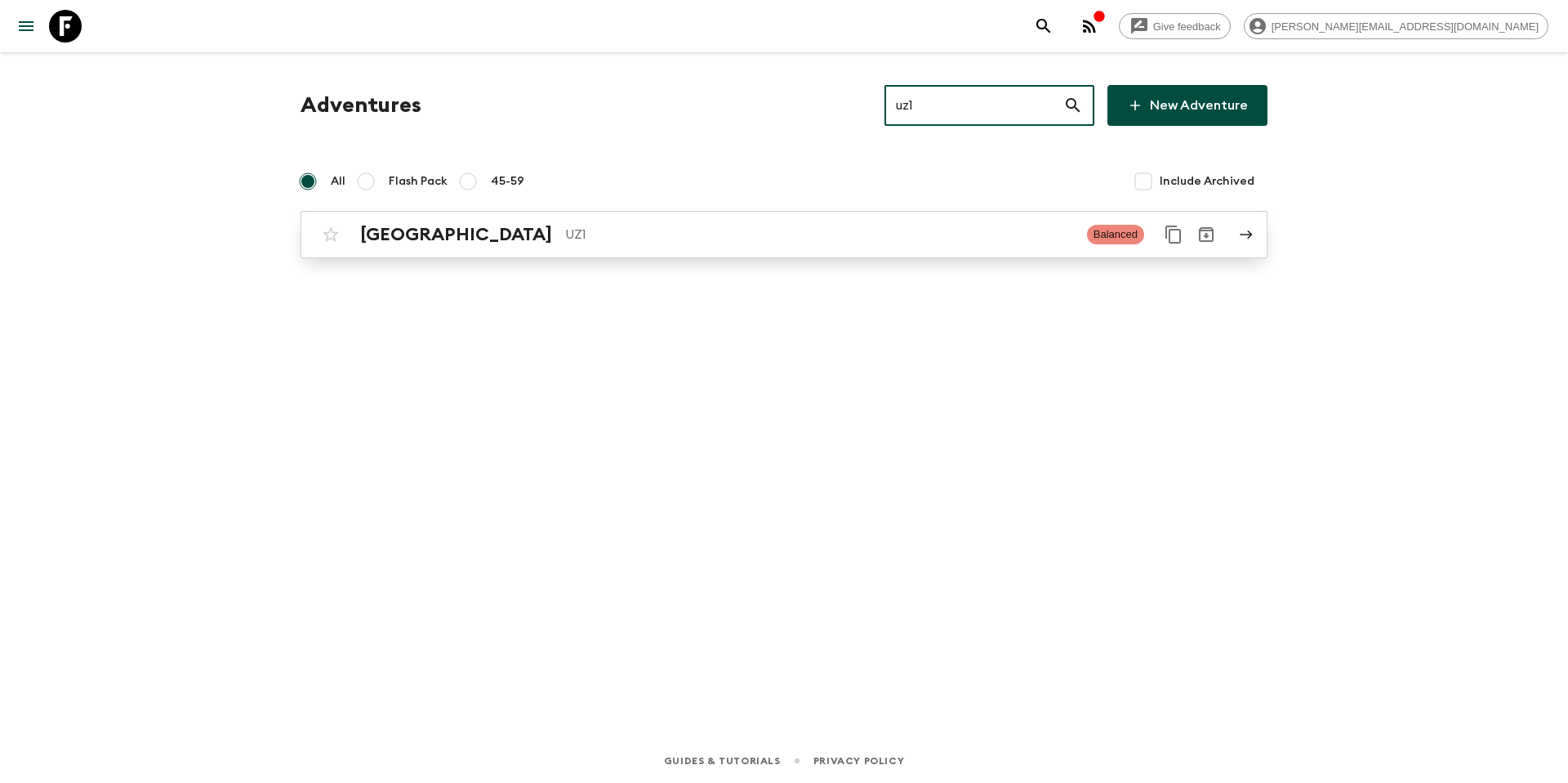
type input "uz1"
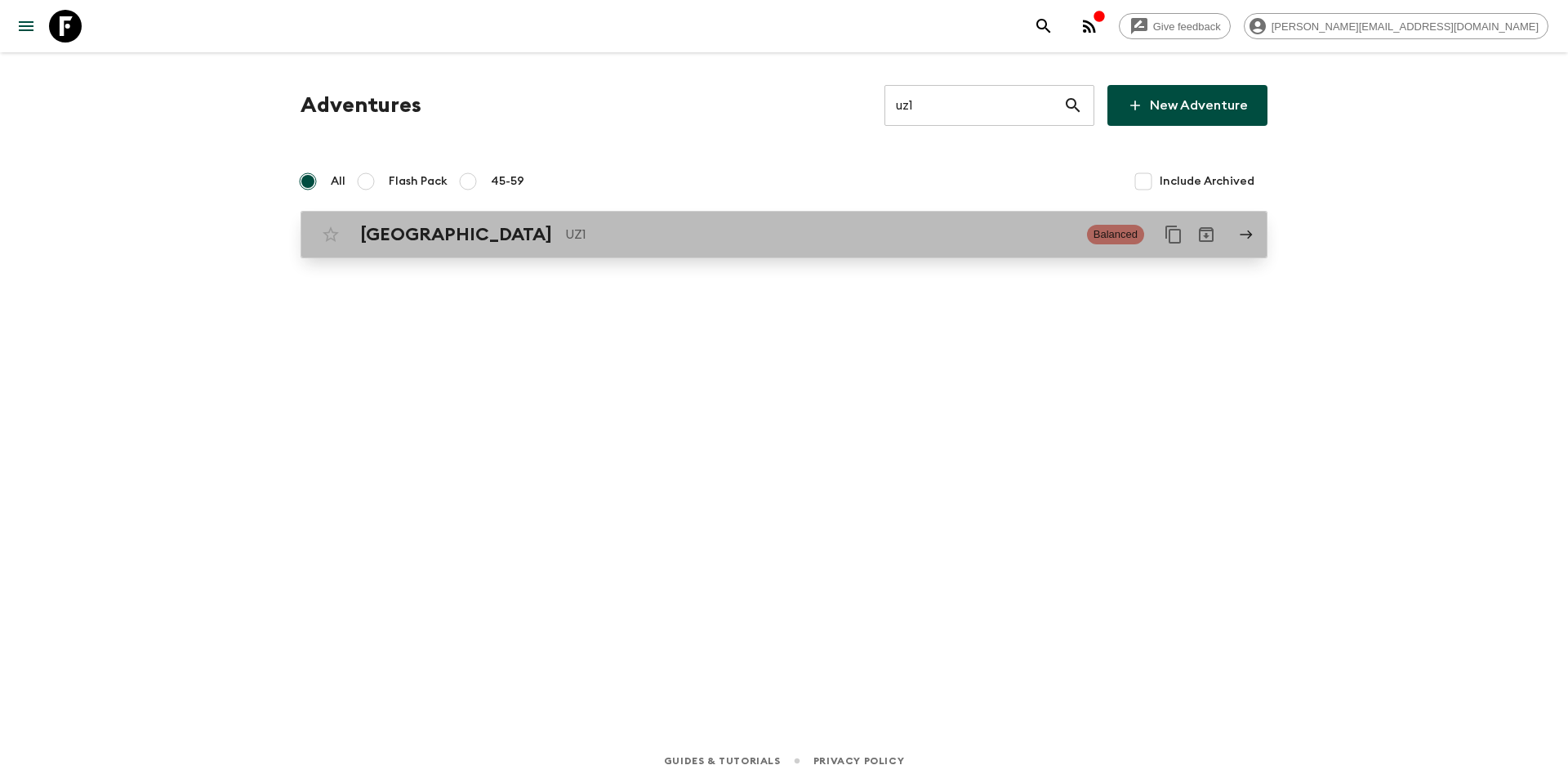
click at [591, 252] on link "Uzbekistan UZ1 Balanced" at bounding box center [784, 234] width 967 height 48
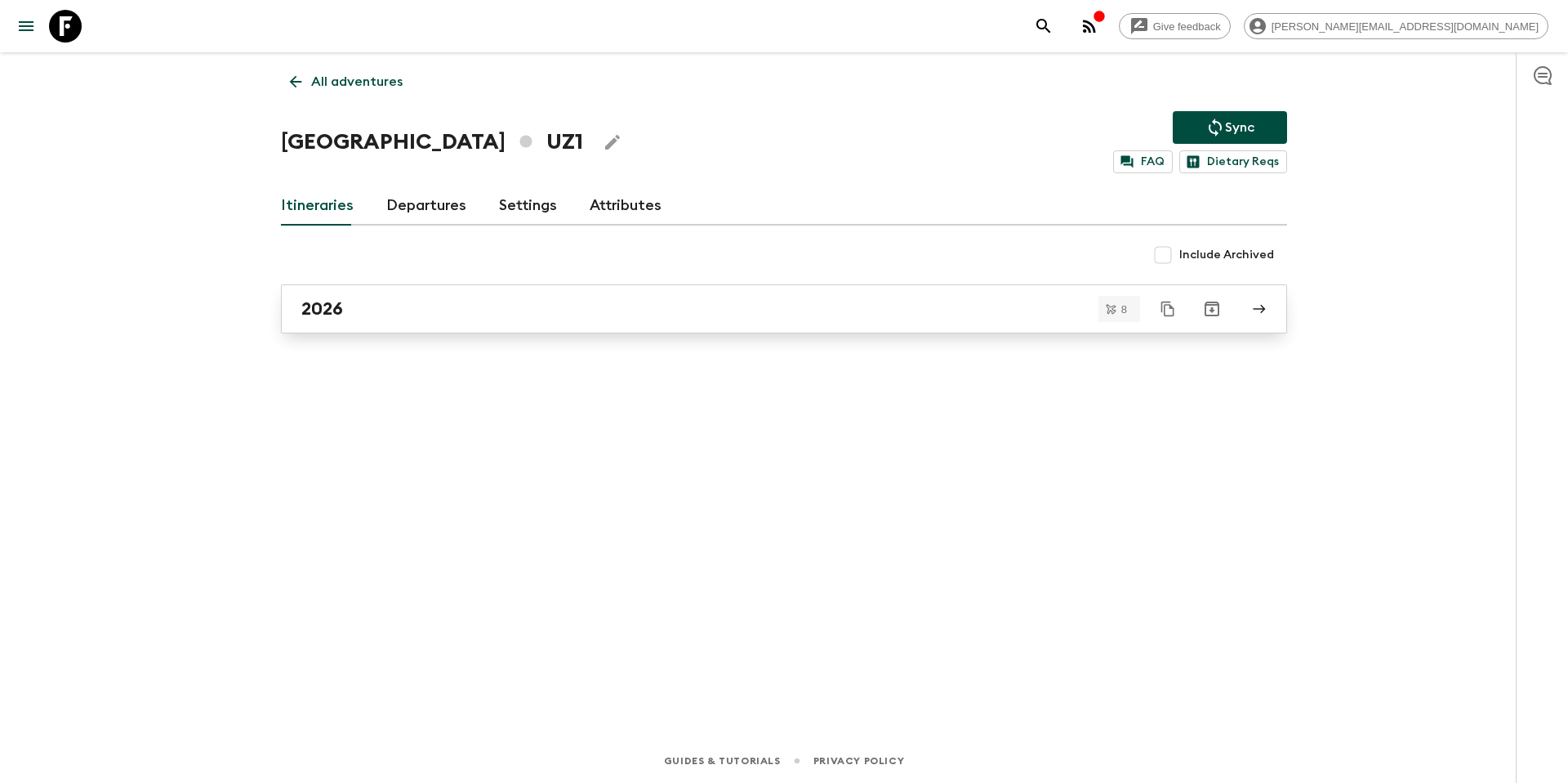
click at [409, 299] on div "2026" at bounding box center [768, 309] width 934 height 22
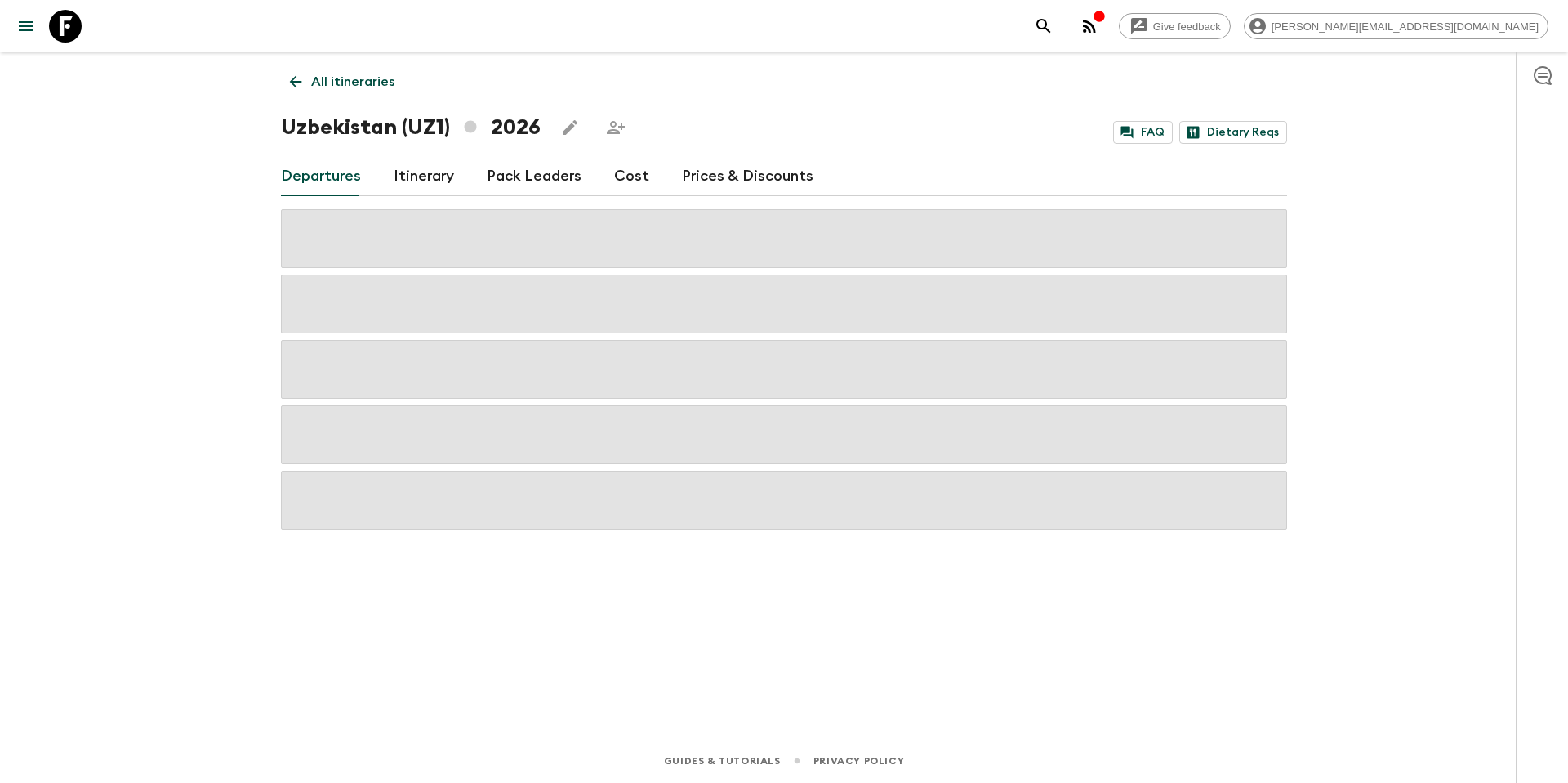
click at [719, 180] on link "Prices & Discounts" at bounding box center [747, 175] width 131 height 39
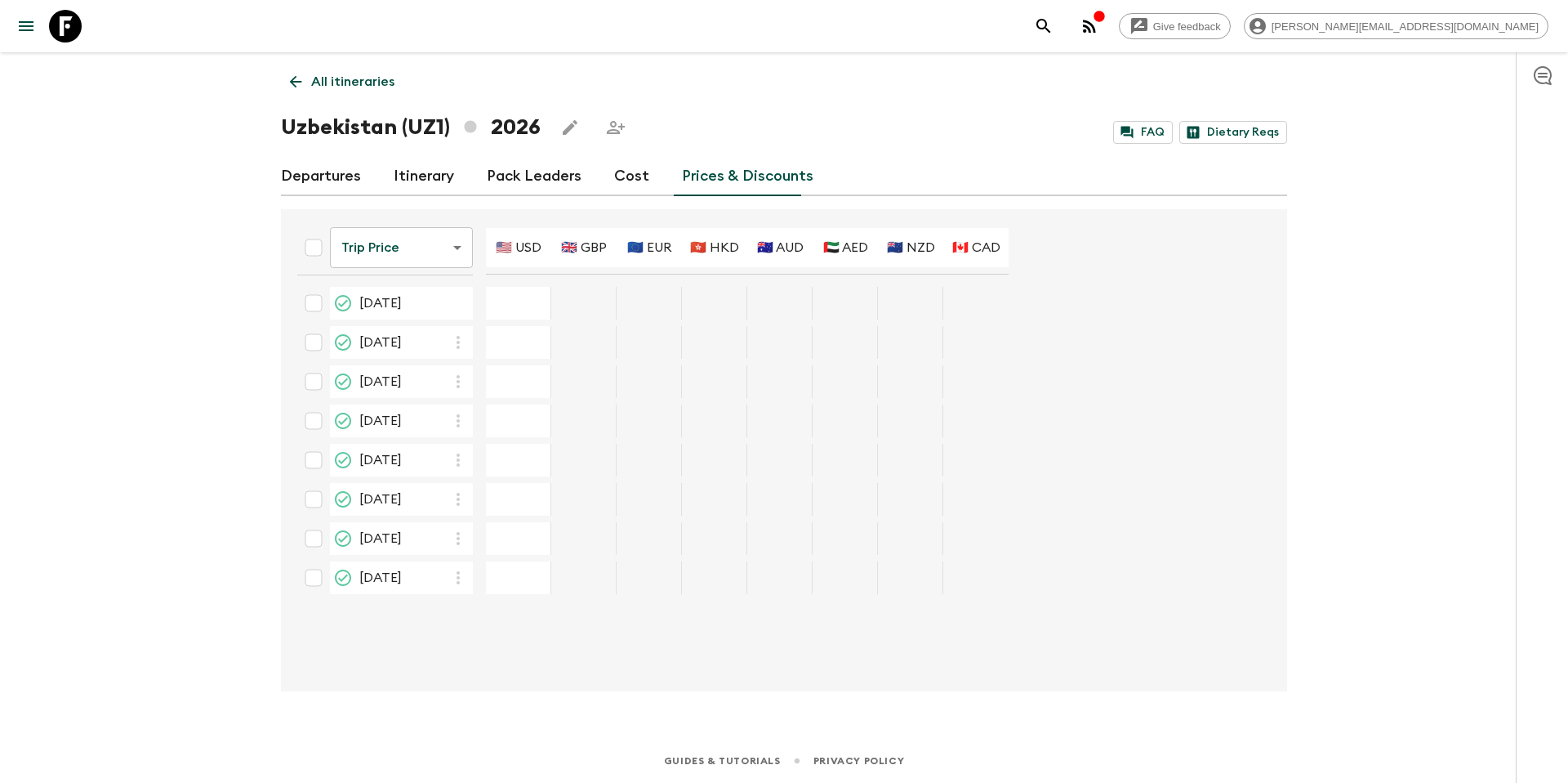
click at [511, 309] on div "24 Apr 2026; 🇺🇸 USD" at bounding box center [518, 303] width 66 height 33
type input "2995"
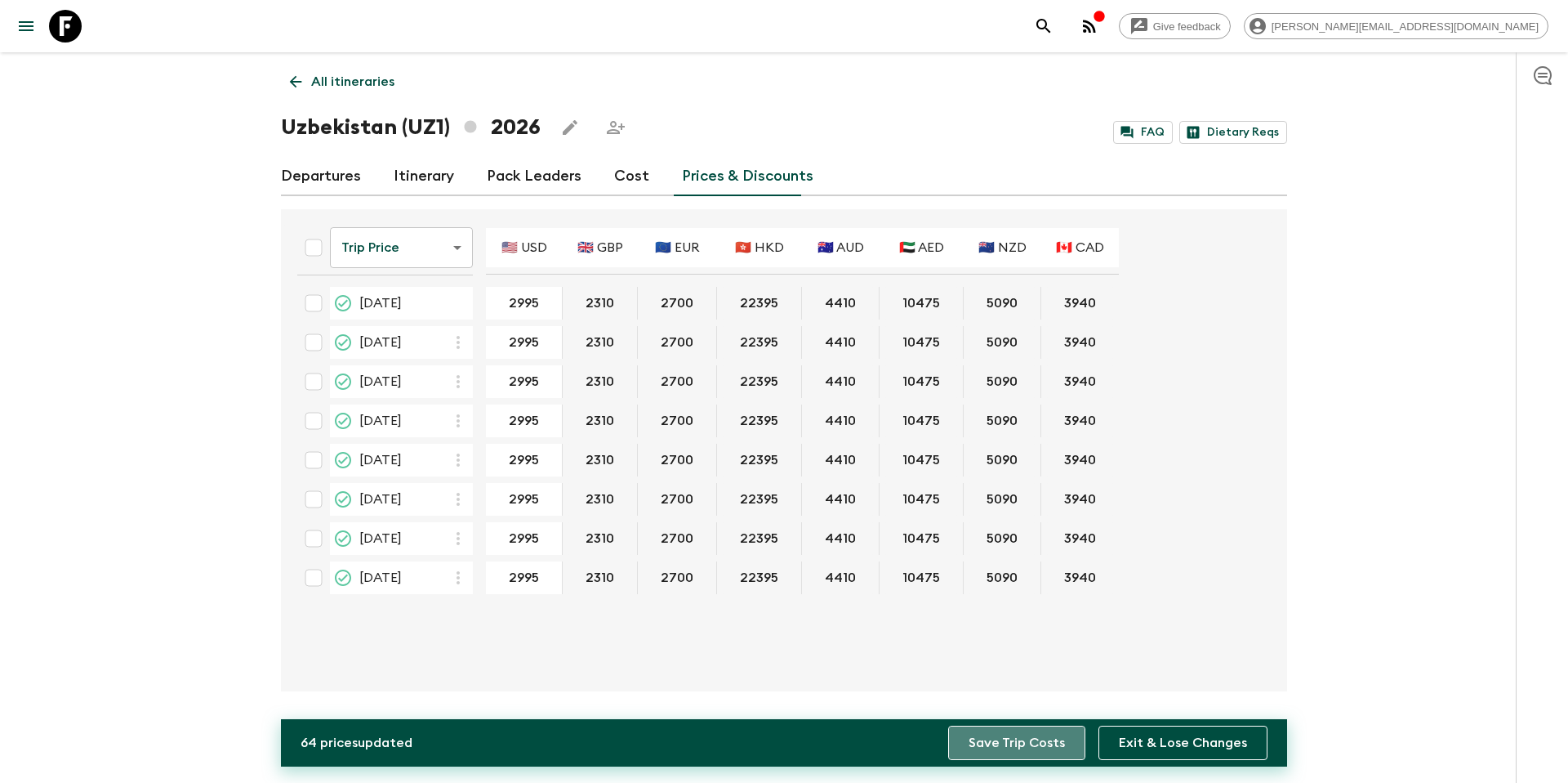
click at [1031, 744] on button "Save Trip Costs" at bounding box center [1017, 742] width 137 height 35
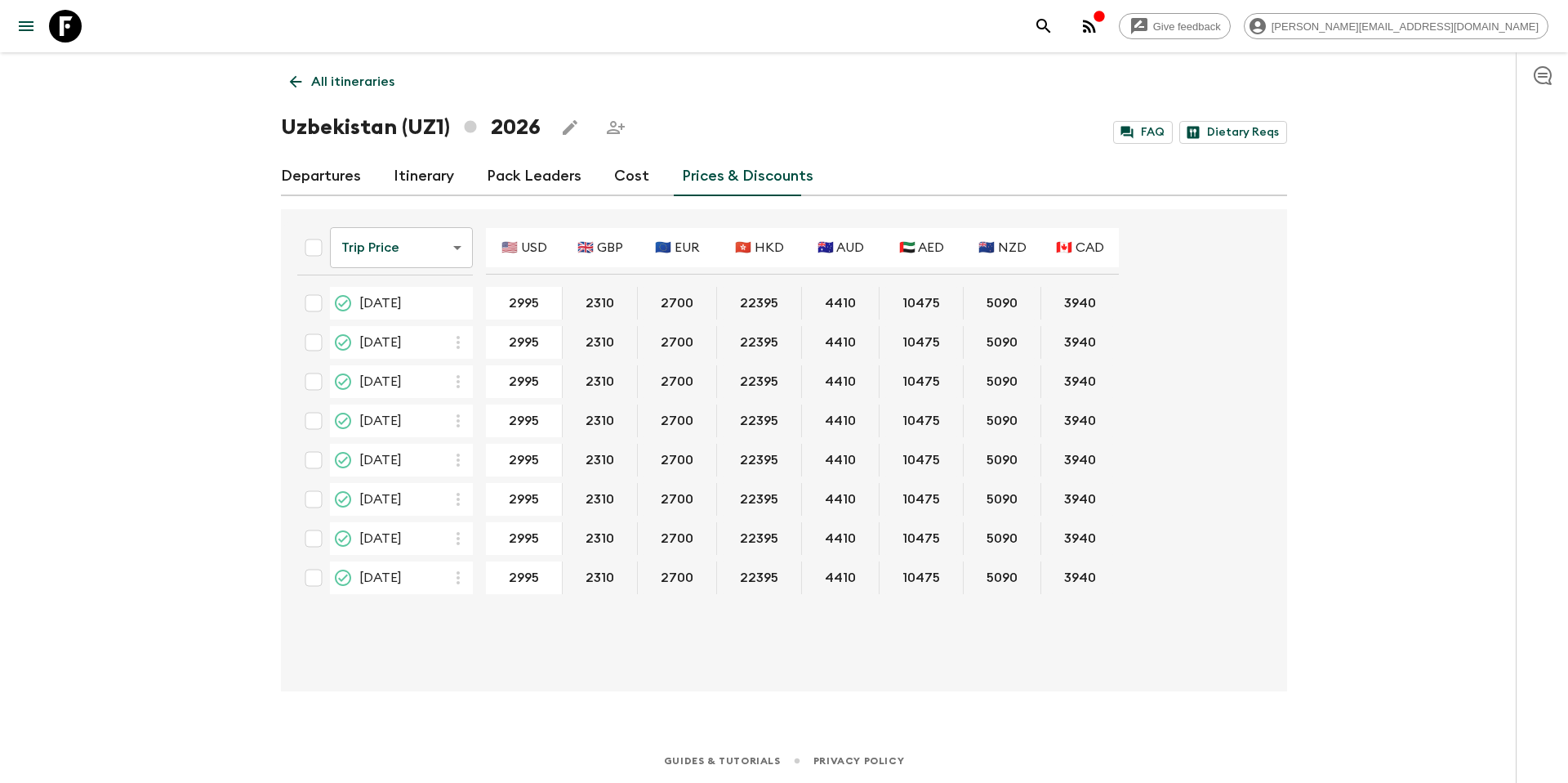
click at [363, 80] on p "All itineraries" at bounding box center [352, 81] width 83 height 20
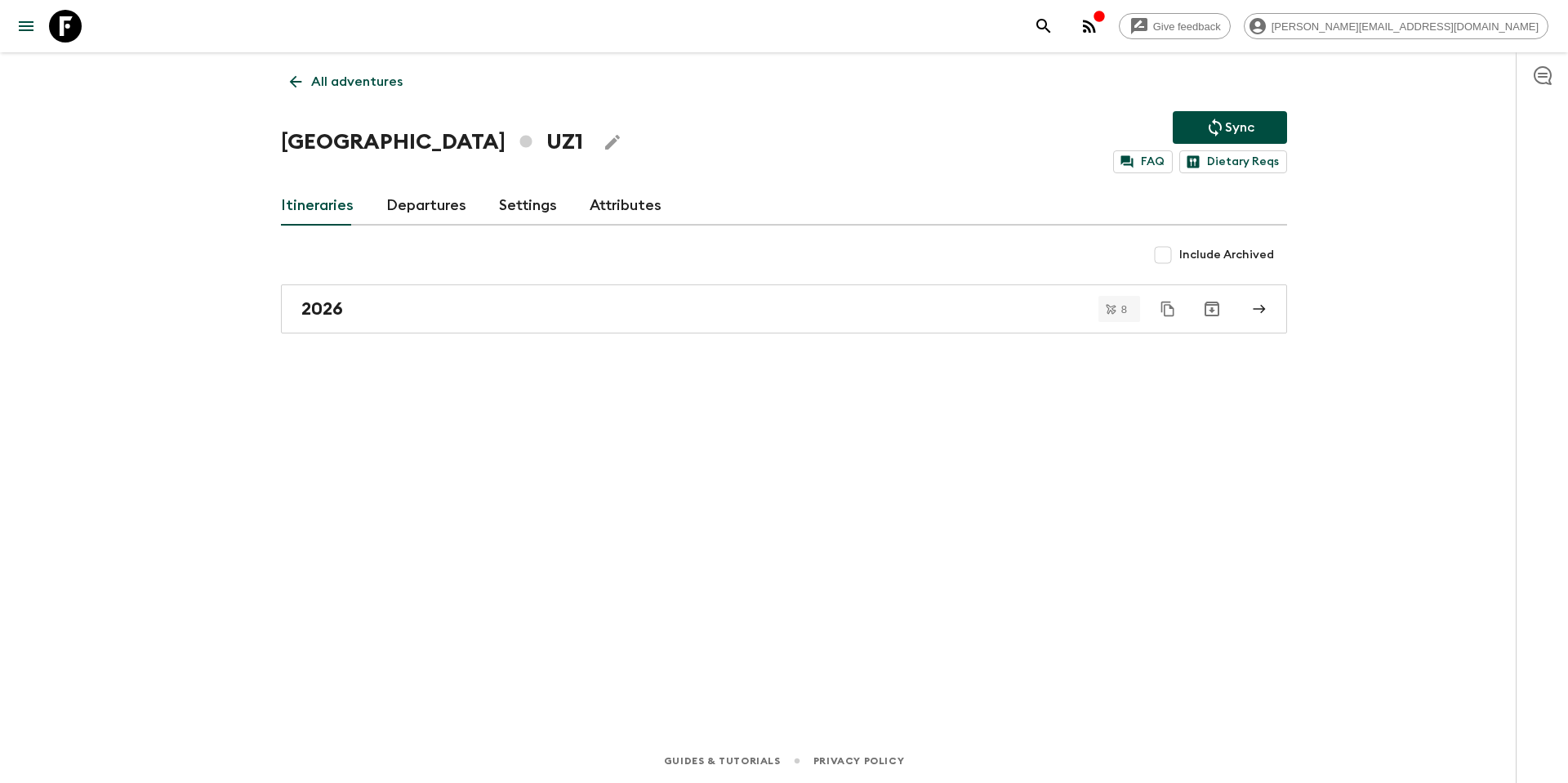
click at [363, 80] on p "All adventures" at bounding box center [357, 81] width 92 height 20
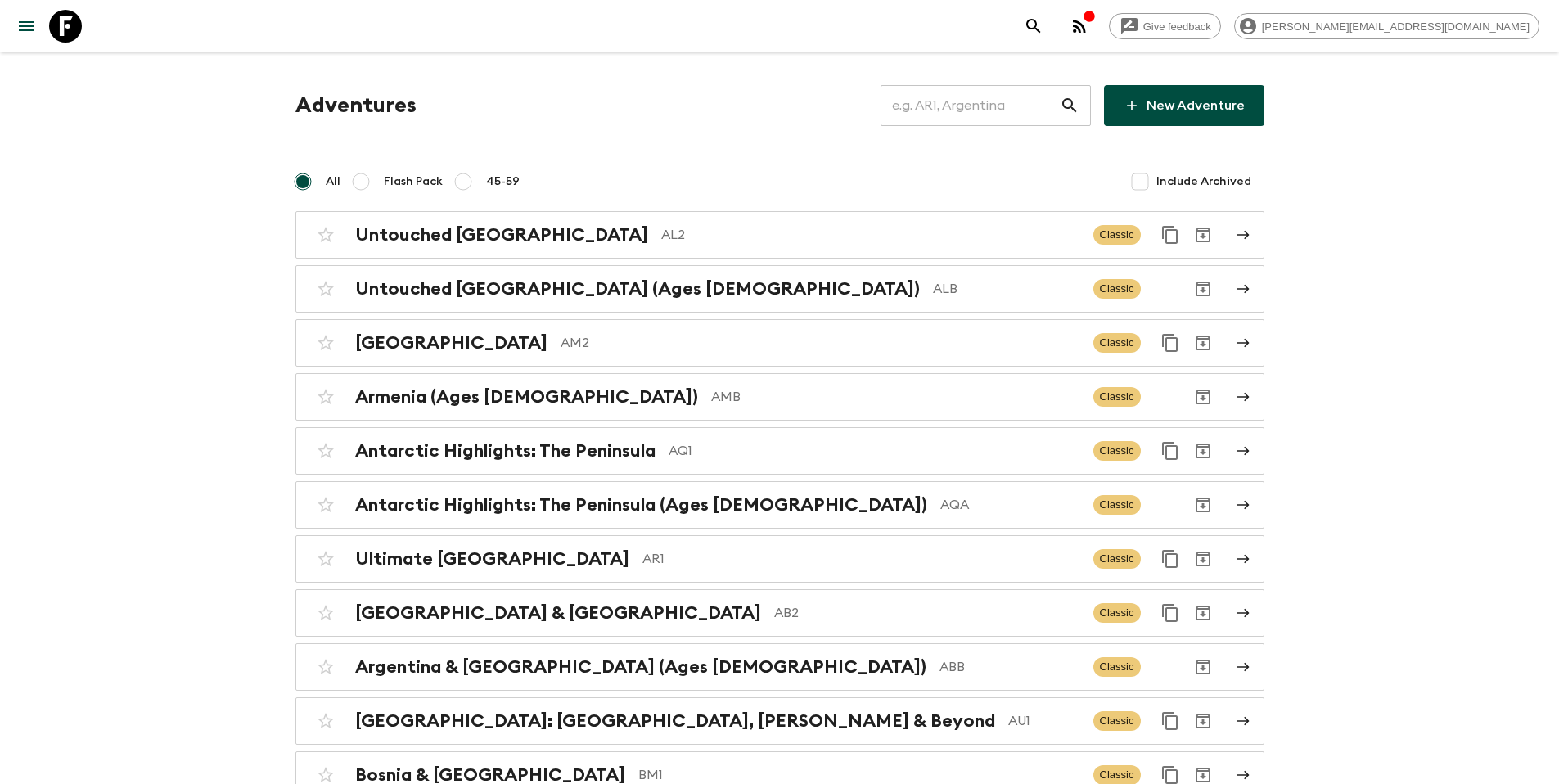
click at [963, 117] on input "text" at bounding box center [970, 105] width 179 height 46
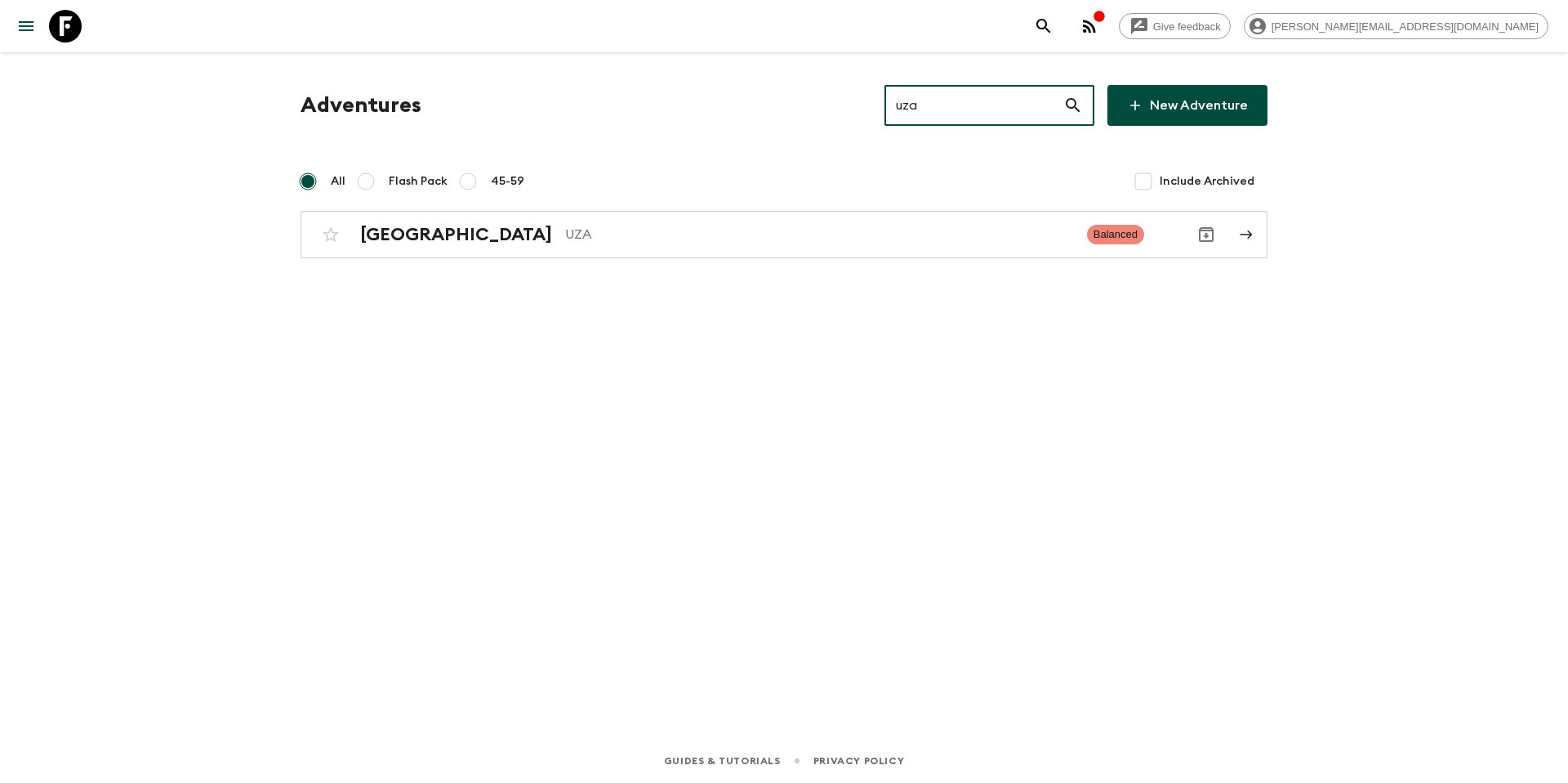
click at [974, 113] on input "uza" at bounding box center [974, 105] width 179 height 46
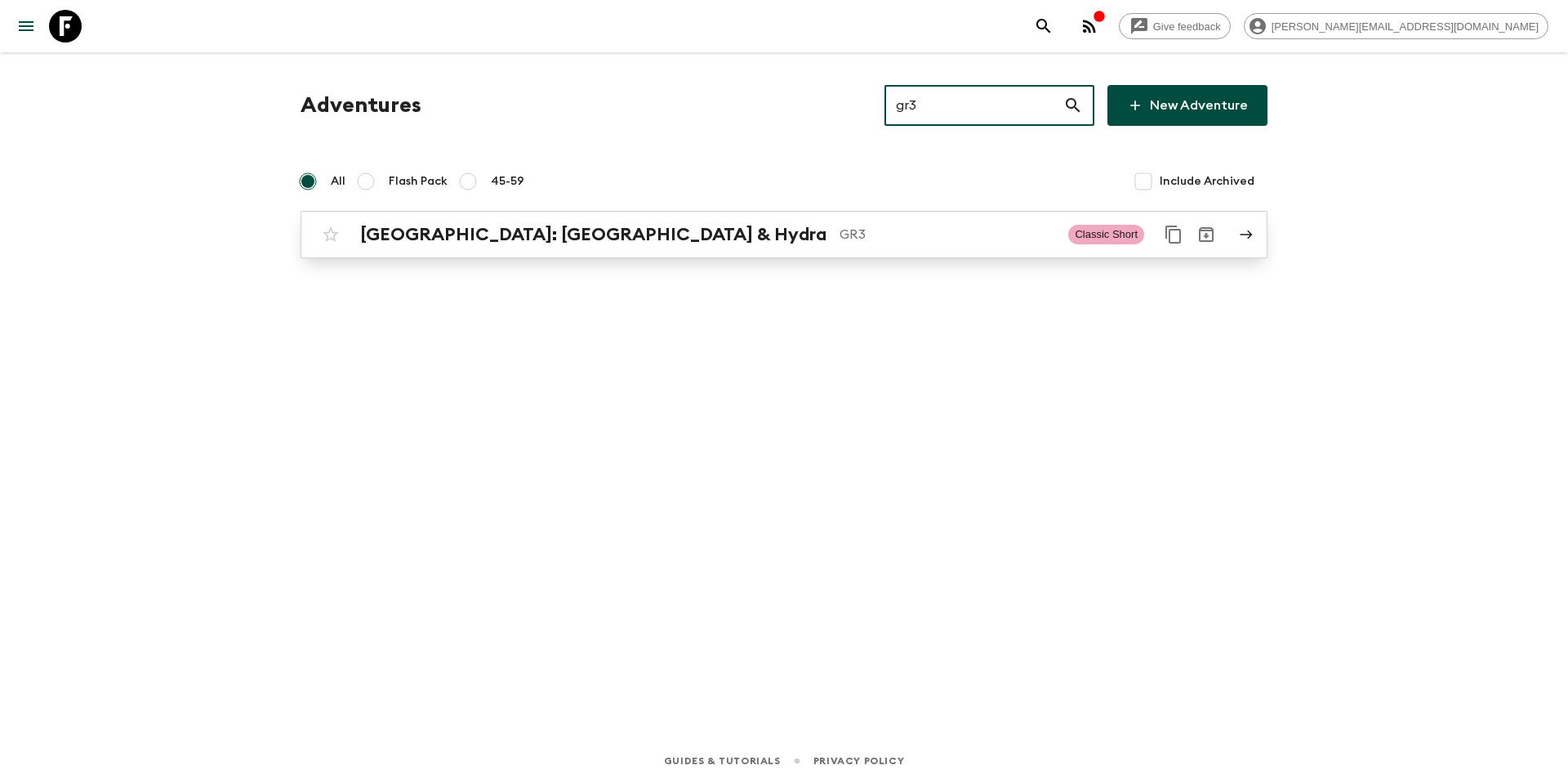
type input "gr3"
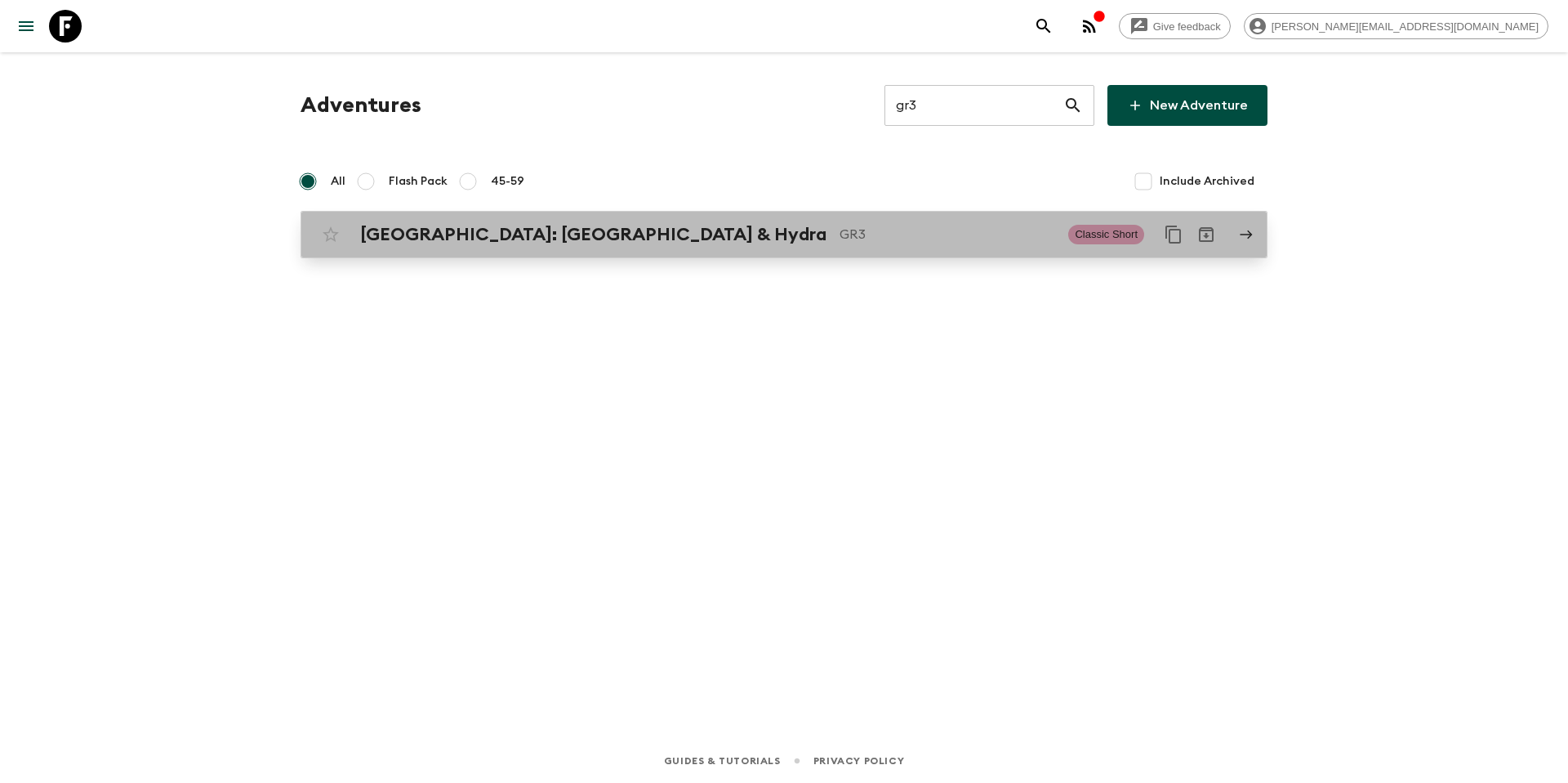
click at [524, 237] on h2 "[GEOGRAPHIC_DATA]: [GEOGRAPHIC_DATA] & Hydra" at bounding box center [594, 234] width 467 height 22
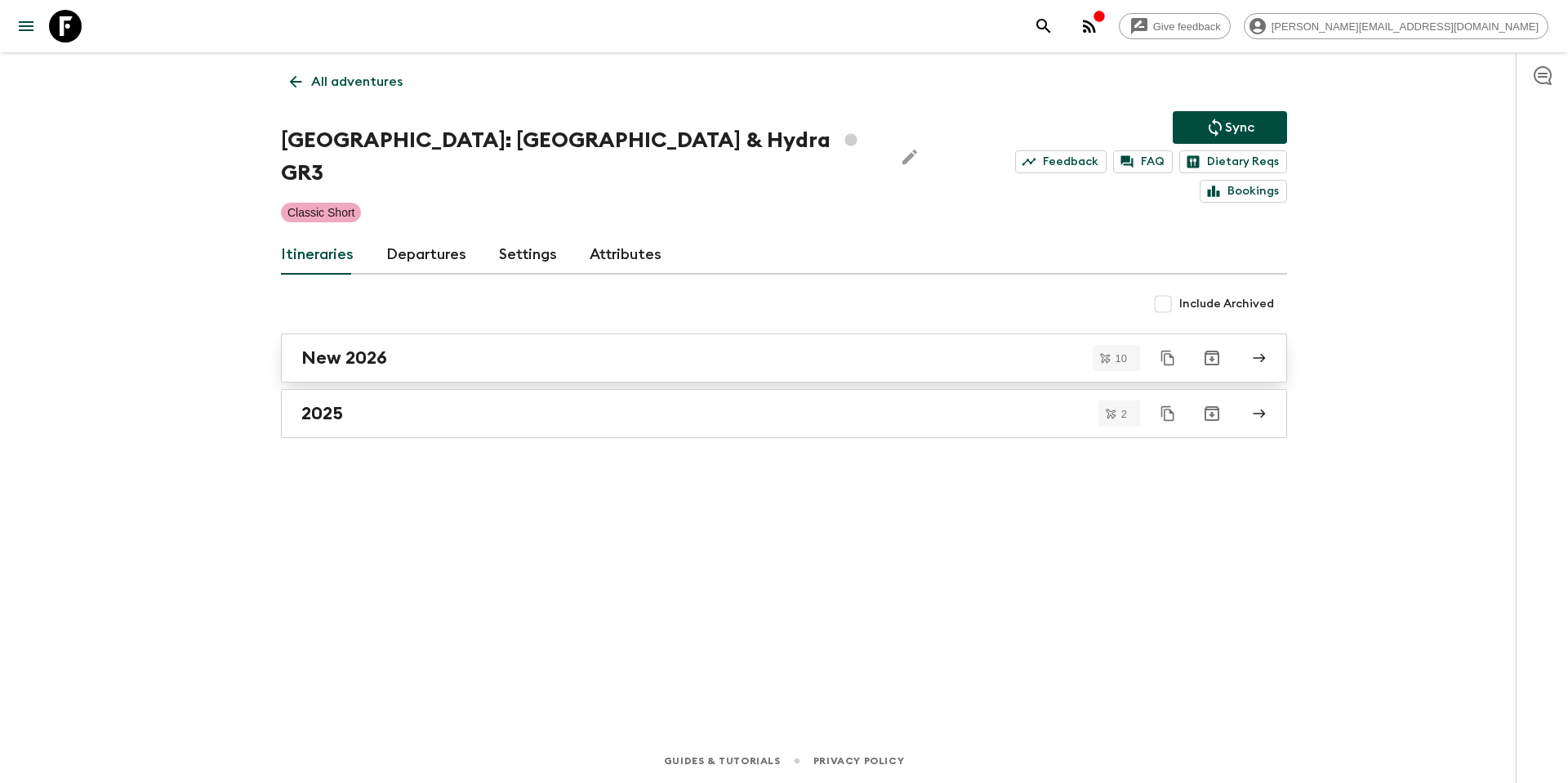
click at [435, 347] on div "New 2026" at bounding box center [768, 358] width 934 height 22
